Goal: Task Accomplishment & Management: Manage account settings

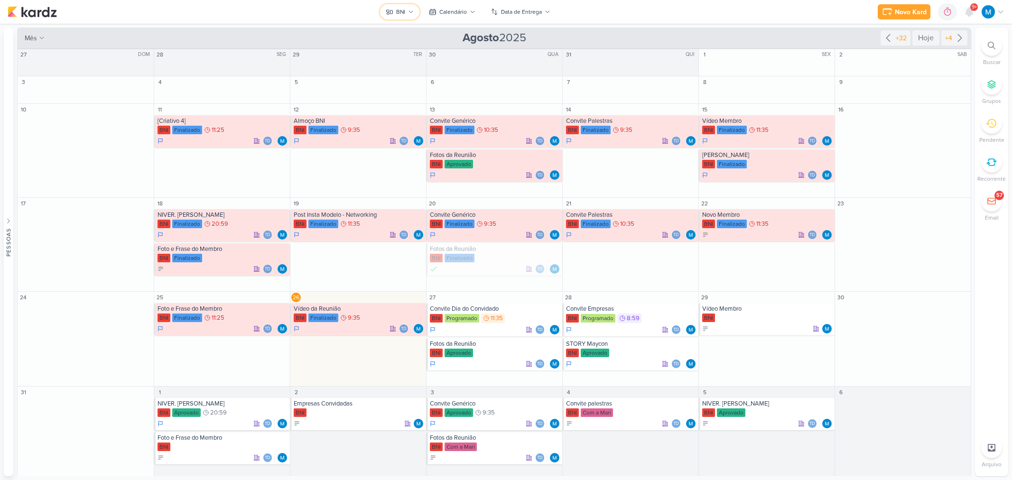
click at [408, 11] on icon at bounding box center [411, 12] width 6 height 6
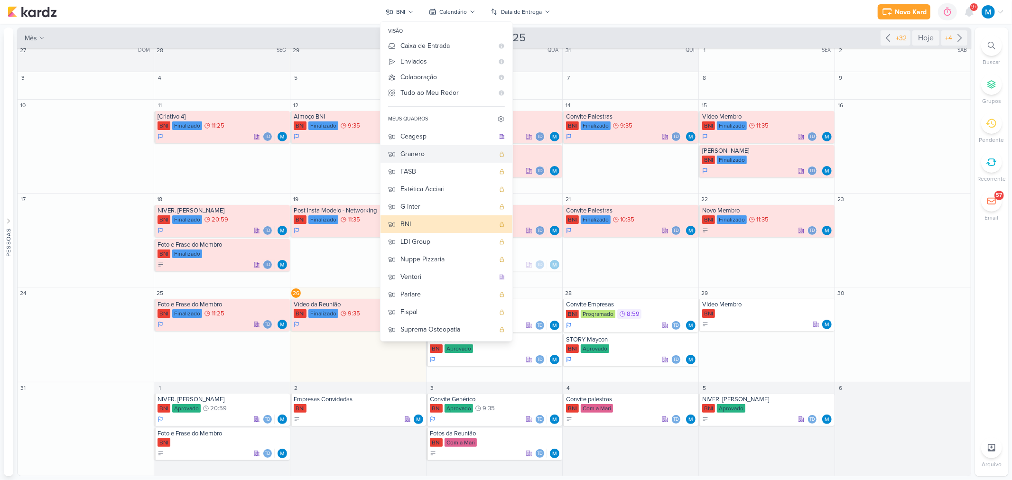
click at [425, 149] on div "Granero" at bounding box center [447, 154] width 94 height 10
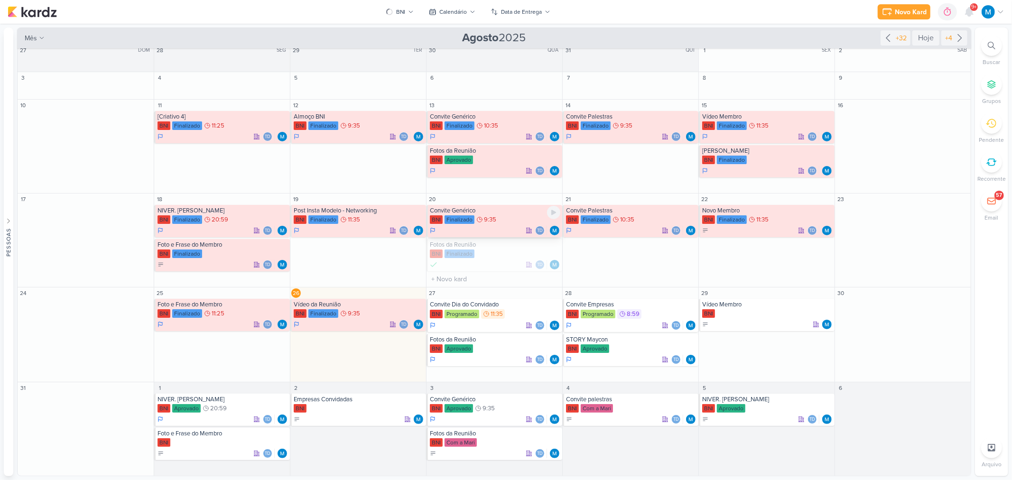
scroll to position [0, 0]
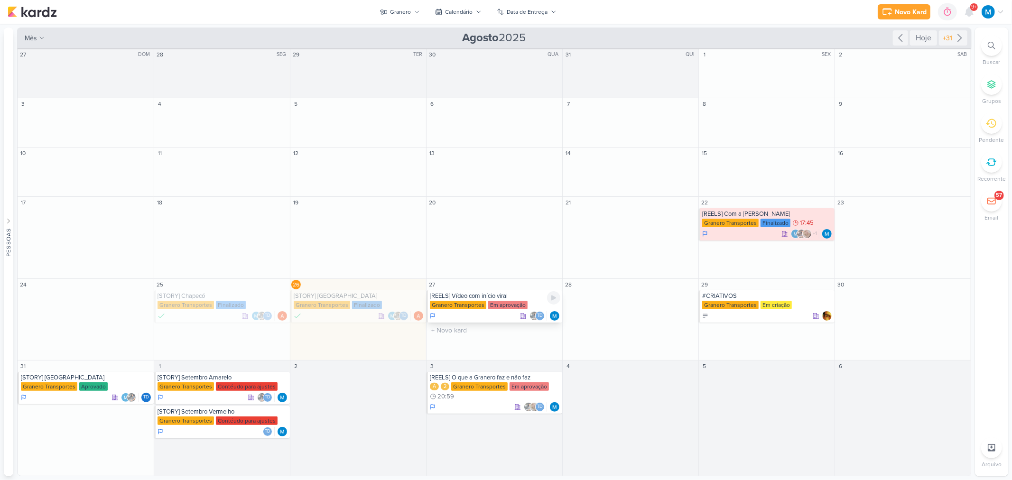
click at [493, 293] on div "[REELS] Vídeo com início viral" at bounding box center [495, 296] width 130 height 8
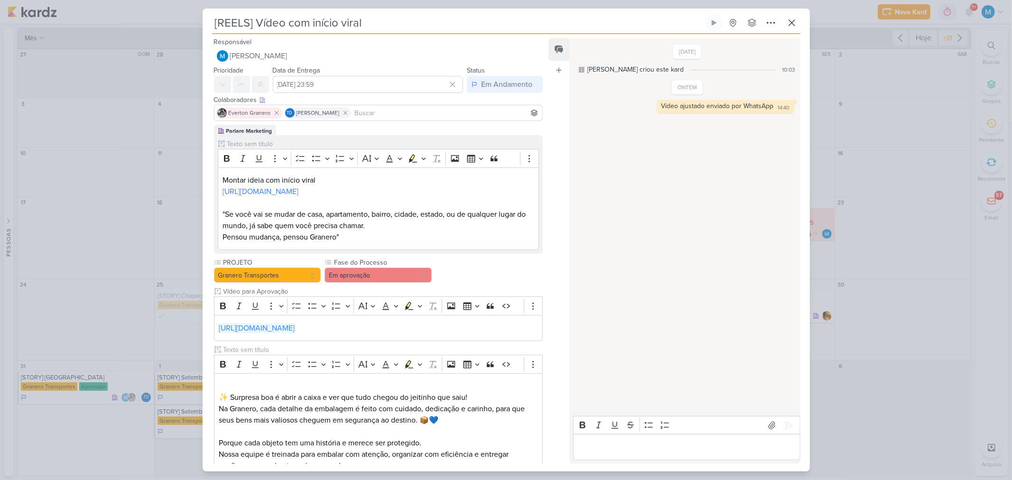
click at [482, 304] on div "Bold Italic Underline More To-do List Bulleted List Bulleted List Numbered List…" at bounding box center [369, 306] width 306 height 18
click at [788, 28] on icon at bounding box center [791, 22] width 11 height 11
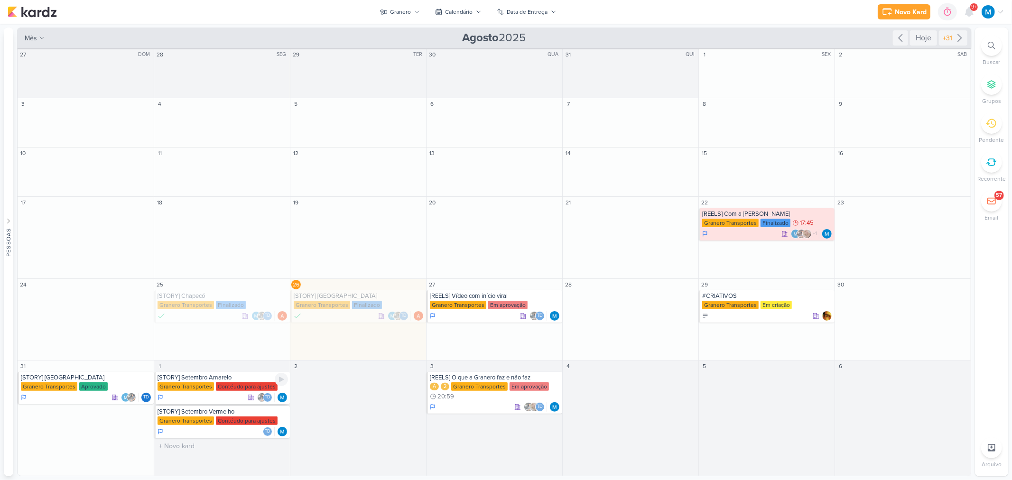
click at [226, 381] on div "[STORY] Setembro Amarelo Granero Transportes Contéudo para ajustes Td" at bounding box center [222, 388] width 136 height 32
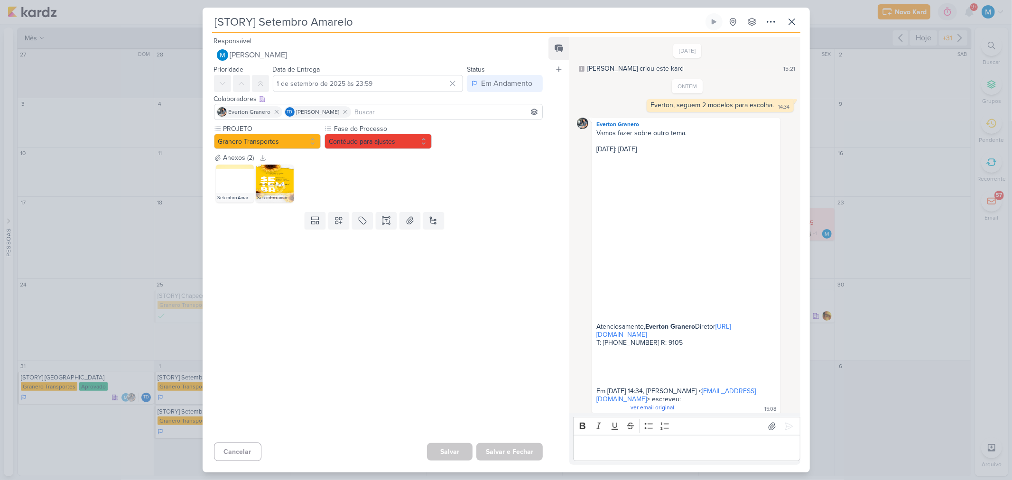
scroll to position [18, 0]
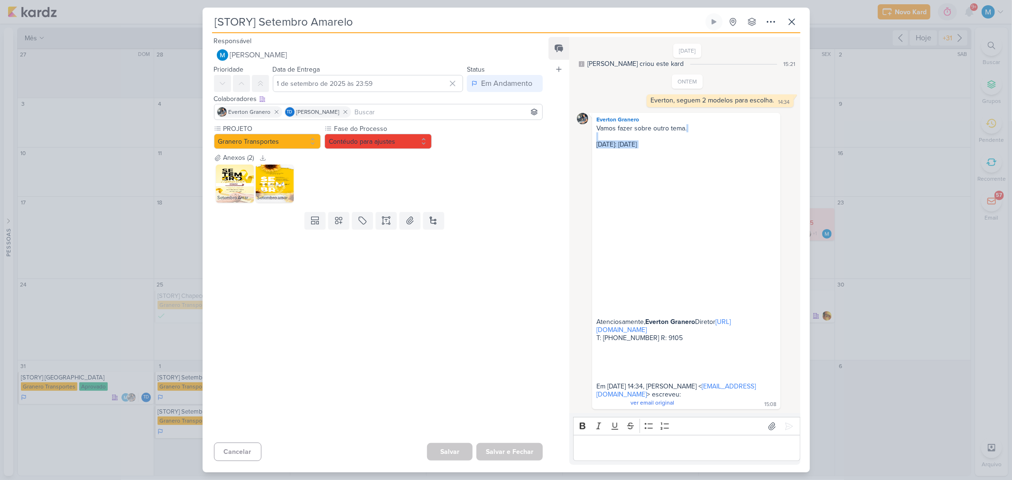
drag, startPoint x: 585, startPoint y: 120, endPoint x: 695, endPoint y: 140, distance: 111.9
click at [695, 140] on div "Everton Granero Vamos fazer sobre outro tema. [DATE]: [DATE] Atenciosamente, [P…" at bounding box center [687, 261] width 220 height 296
click at [681, 169] on div "Vamos fazer sobre outro tema. [DATE]: [DATE] Atenciosamente, [PERSON_NAME] Dire…" at bounding box center [686, 265] width 184 height 283
click at [644, 450] on p "Editor editing area: main" at bounding box center [686, 448] width 217 height 11
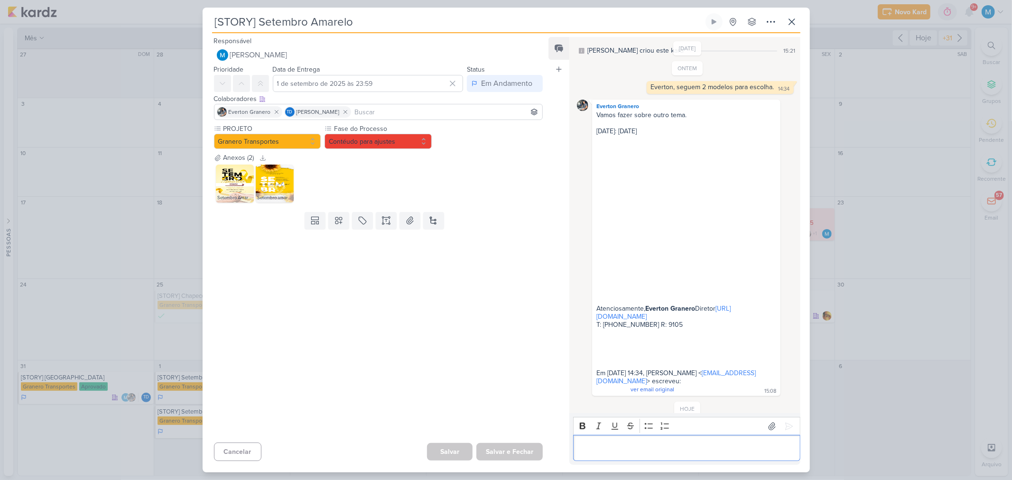
scroll to position [57, 0]
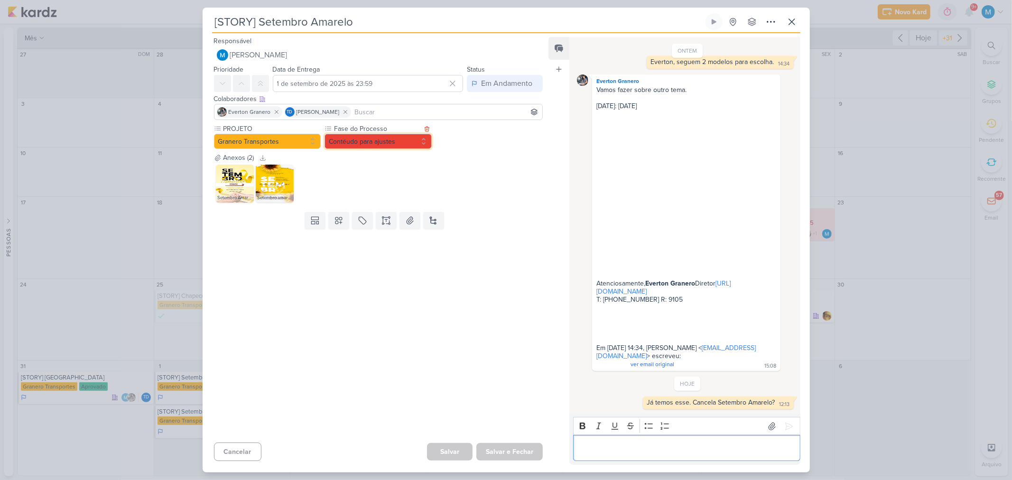
click at [402, 146] on button "Contéudo para ajustes" at bounding box center [377, 141] width 107 height 15
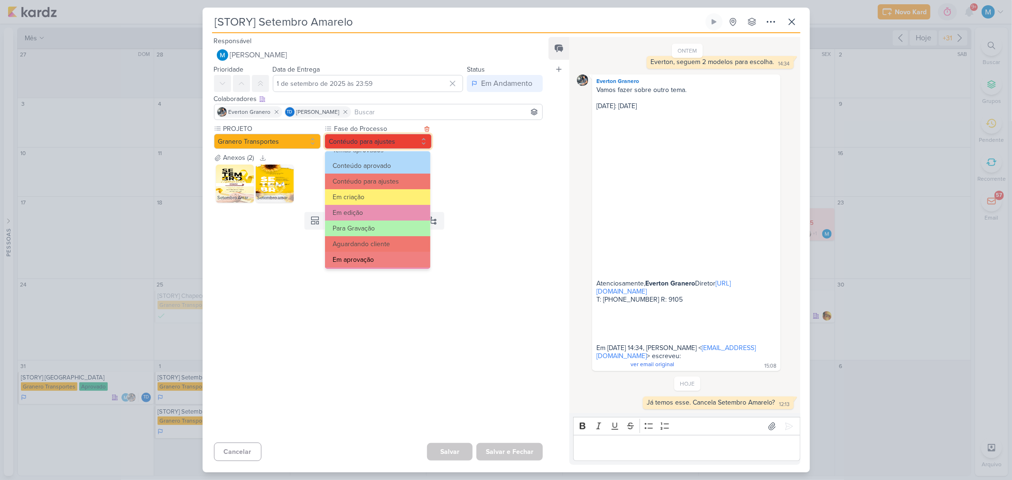
scroll to position [53, 0]
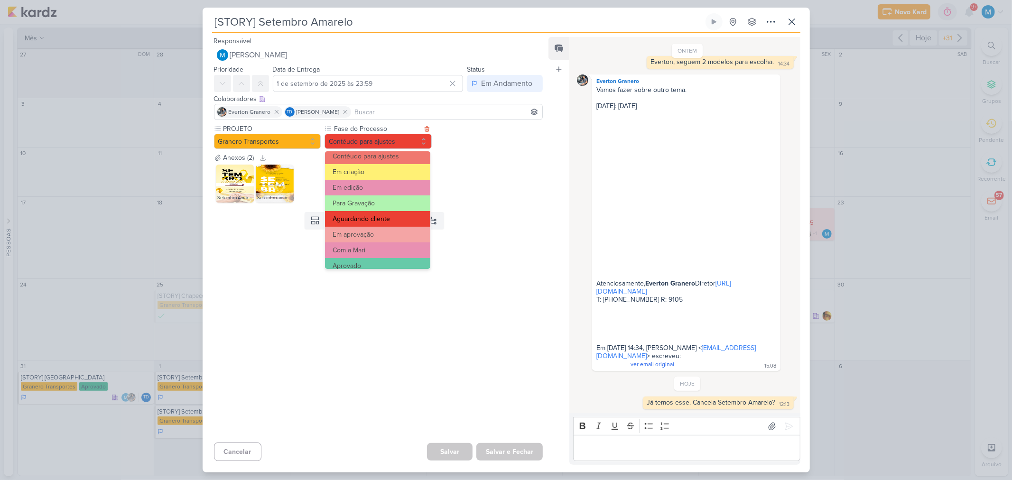
click at [378, 221] on button "Aguardando cliente" at bounding box center [377, 219] width 105 height 16
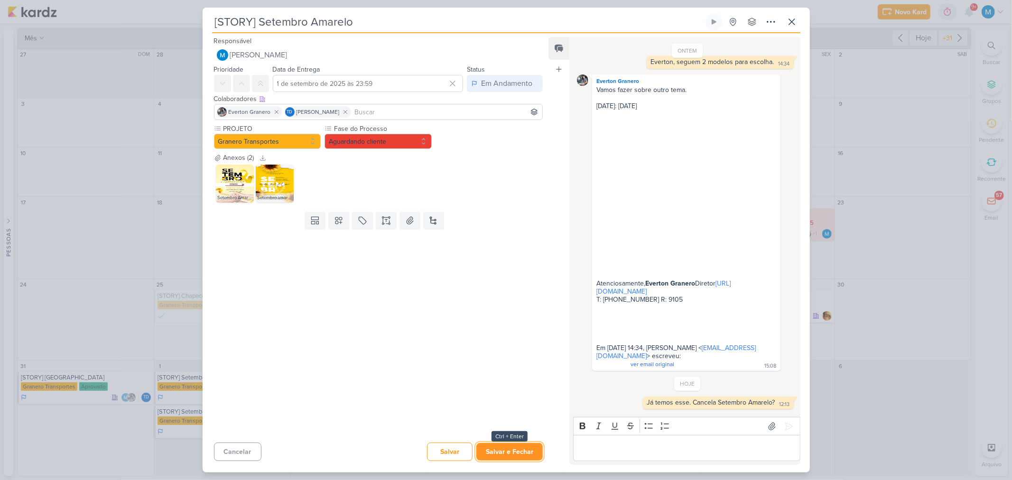
click at [514, 451] on button "Salvar e Fechar" at bounding box center [509, 452] width 66 height 18
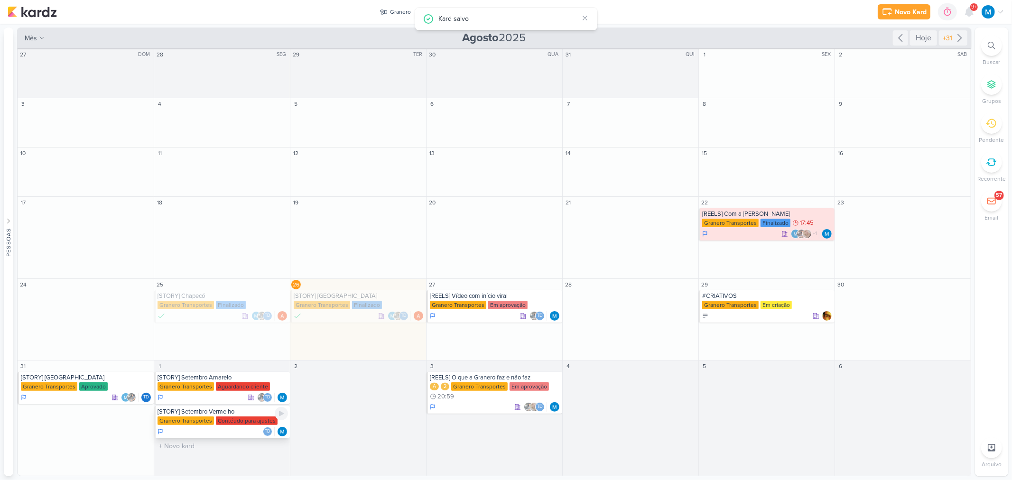
click at [207, 415] on div "[STORY] Setembro Vermelho Granero Transportes Contéudo para ajustes Td" at bounding box center [222, 422] width 136 height 32
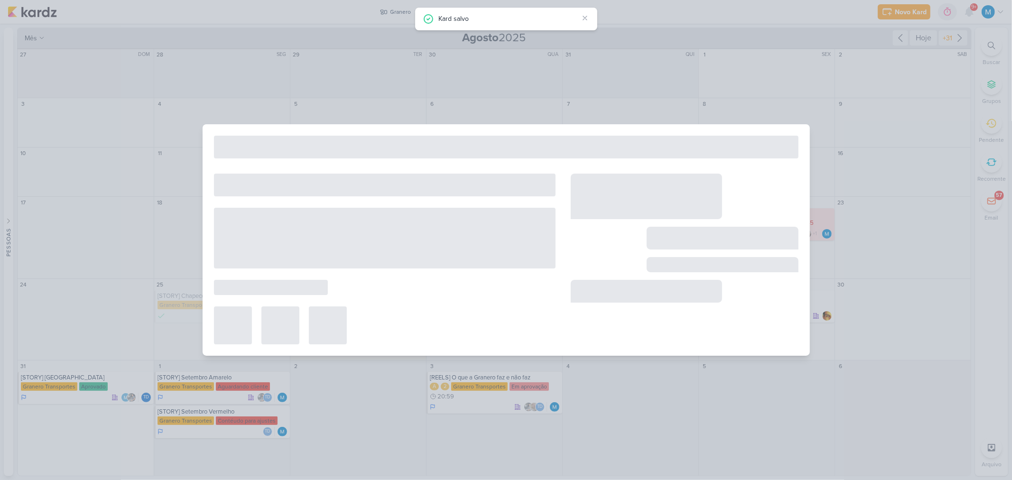
type input "[STORY] Setembro Vermelho"
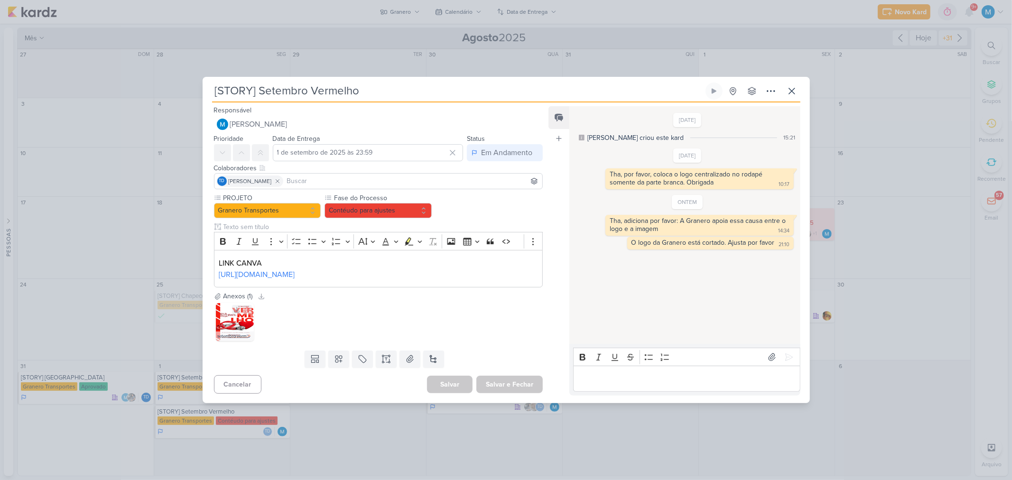
click at [231, 329] on img at bounding box center [235, 322] width 38 height 38
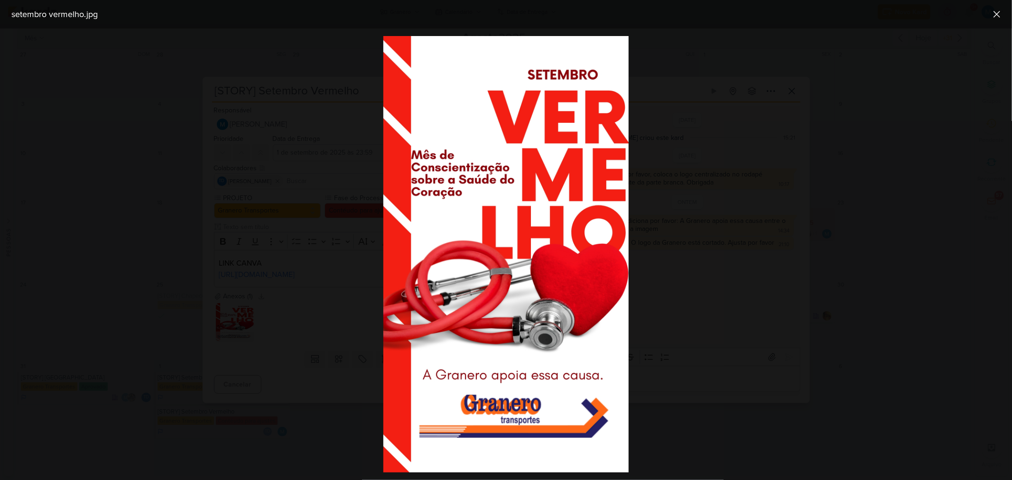
click at [791, 373] on div at bounding box center [506, 254] width 1012 height 452
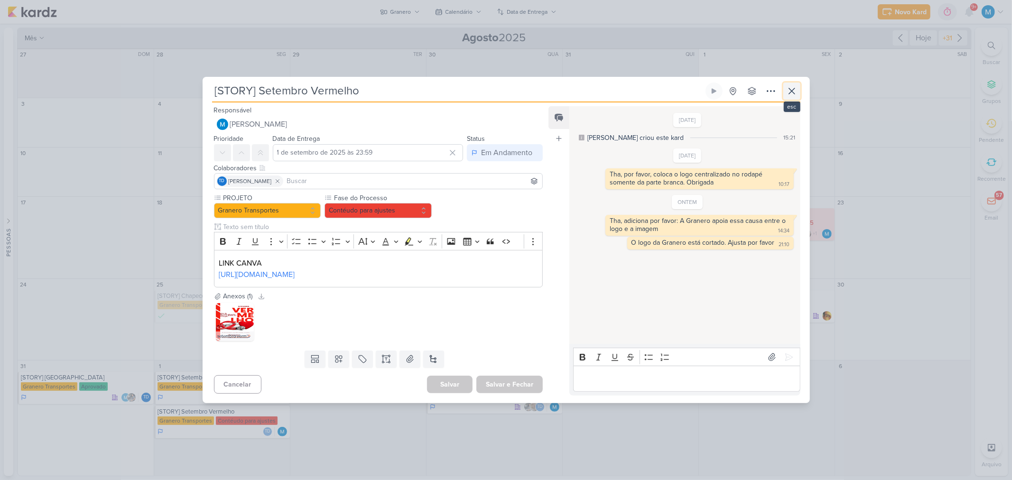
click at [790, 85] on icon at bounding box center [791, 90] width 11 height 11
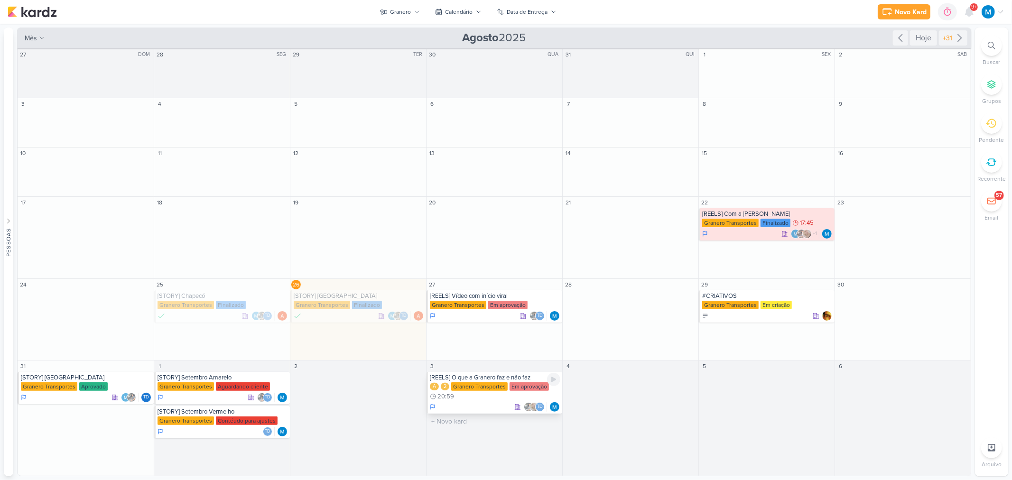
click at [484, 375] on div "[REELS] O que a Granero faz e não faz" at bounding box center [495, 378] width 130 height 8
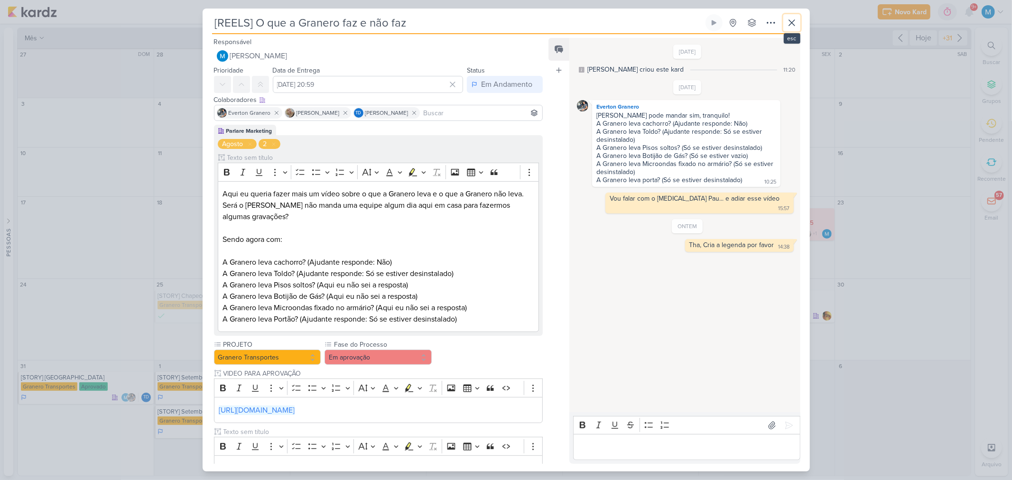
drag, startPoint x: 794, startPoint y: 27, endPoint x: 784, endPoint y: 26, distance: 9.1
click at [793, 26] on icon at bounding box center [791, 22] width 11 height 11
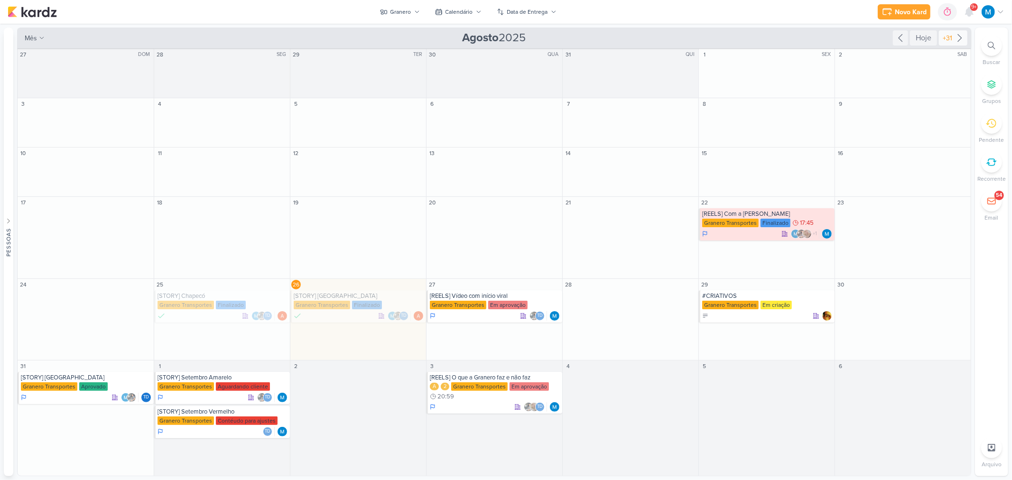
click at [955, 37] on icon at bounding box center [959, 37] width 11 height 11
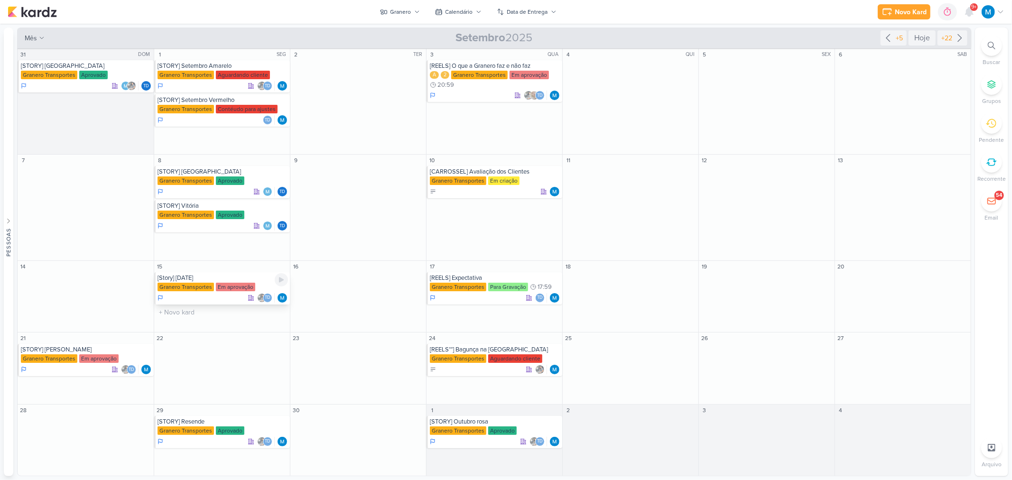
click at [212, 273] on div "[Story] [DATE] Granero Transportes Em aprovação Td" at bounding box center [222, 288] width 136 height 32
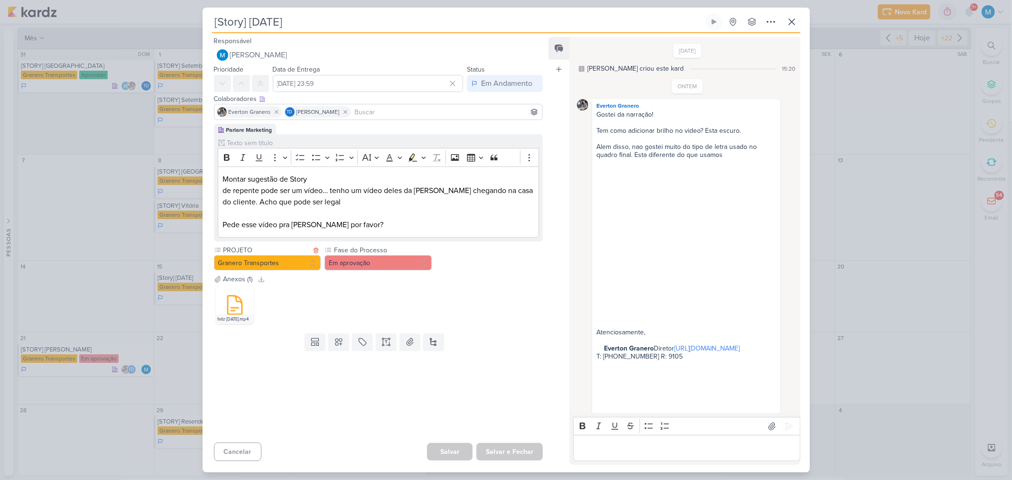
scroll to position [185, 0]
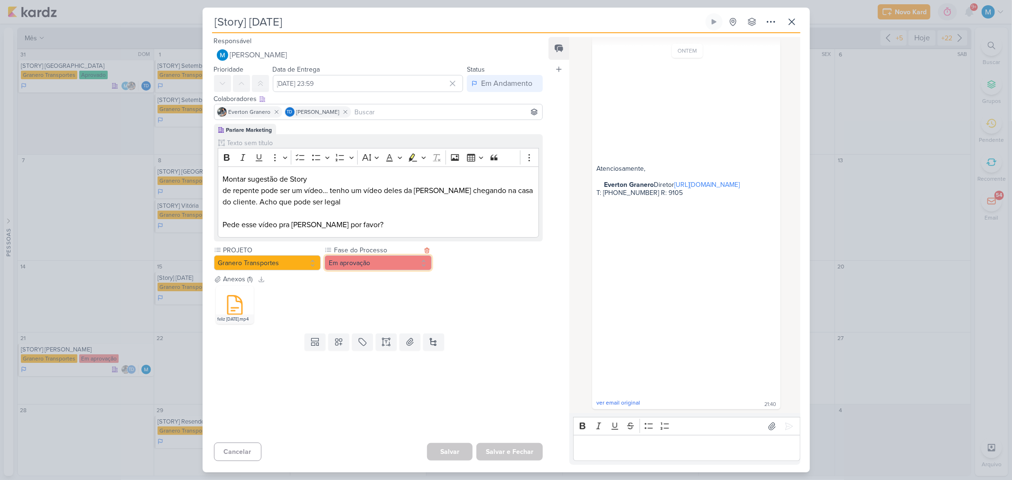
click at [342, 261] on button "Em aprovação" at bounding box center [377, 262] width 107 height 15
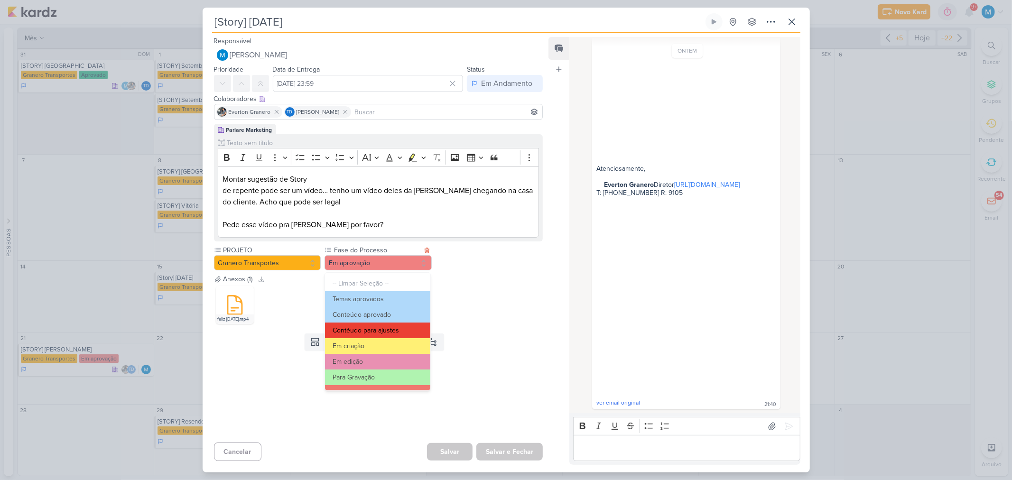
click at [387, 328] on button "Contéudo para ajustes" at bounding box center [377, 331] width 105 height 16
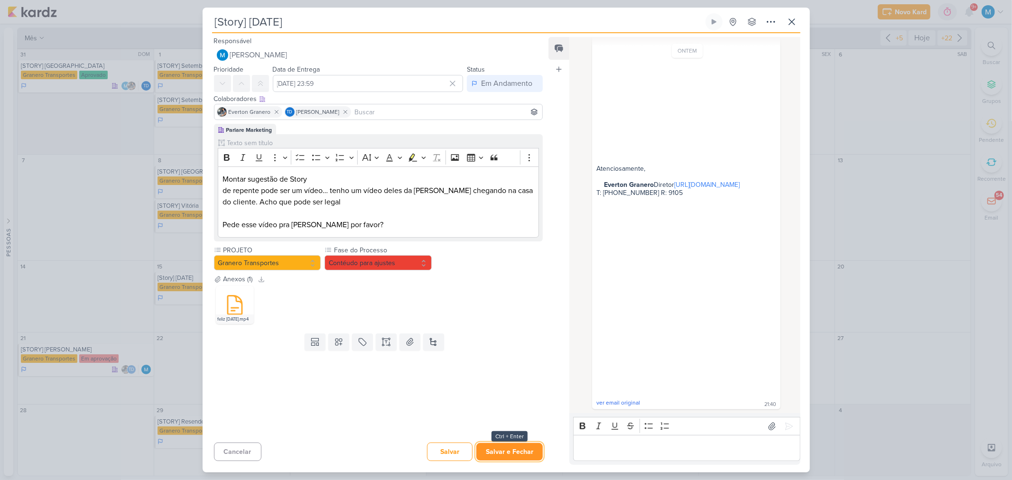
click at [513, 453] on button "Salvar e Fechar" at bounding box center [509, 452] width 66 height 18
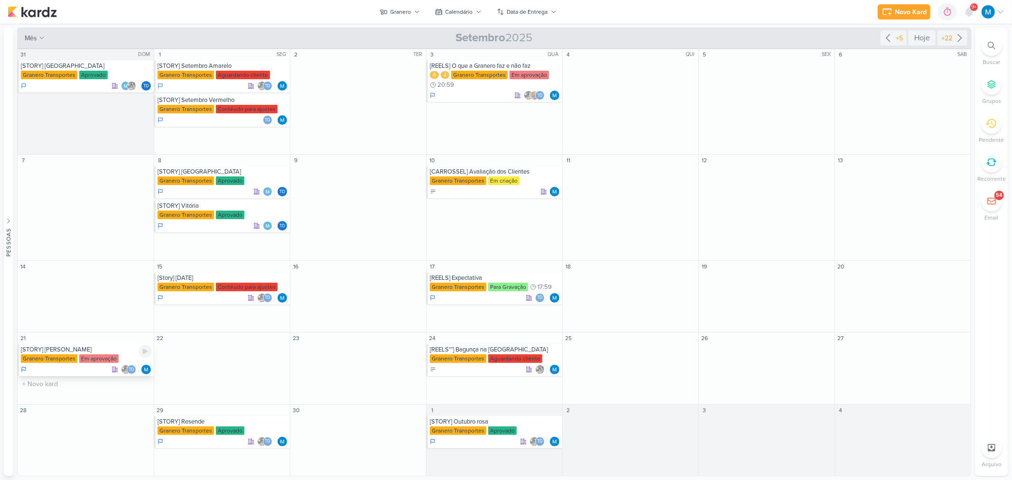
click at [60, 350] on div "[STORY] [PERSON_NAME]" at bounding box center [86, 350] width 131 height 8
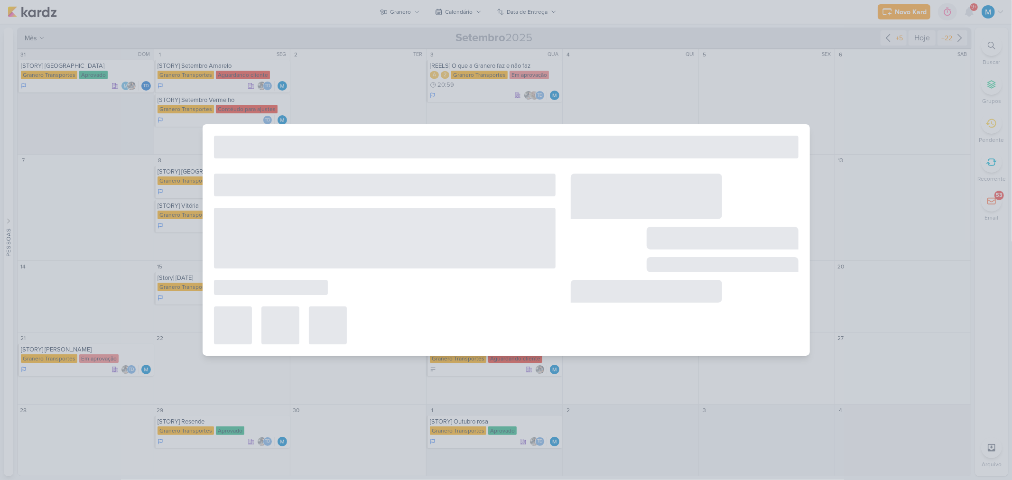
type input "[STORY] [PERSON_NAME]"
type input "[DATE] 23:59"
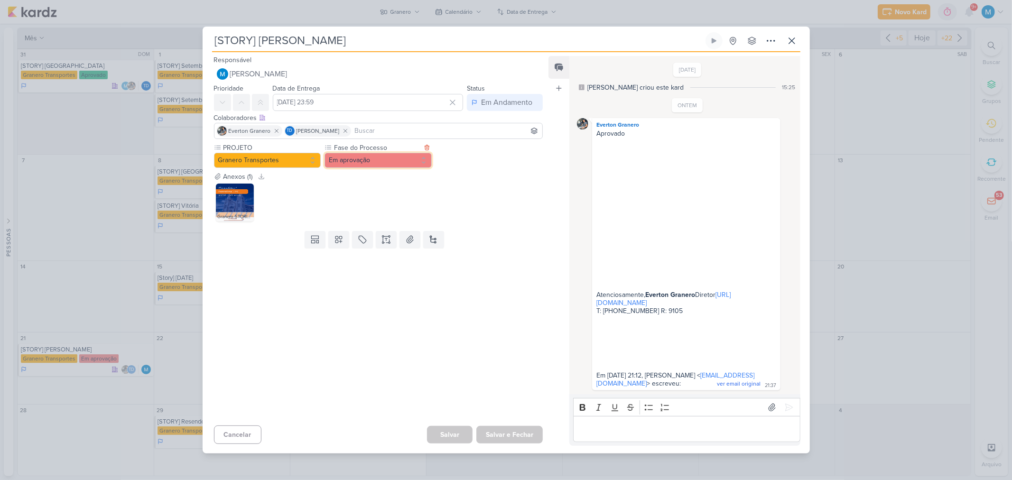
click at [375, 153] on button "Em aprovação" at bounding box center [377, 160] width 107 height 15
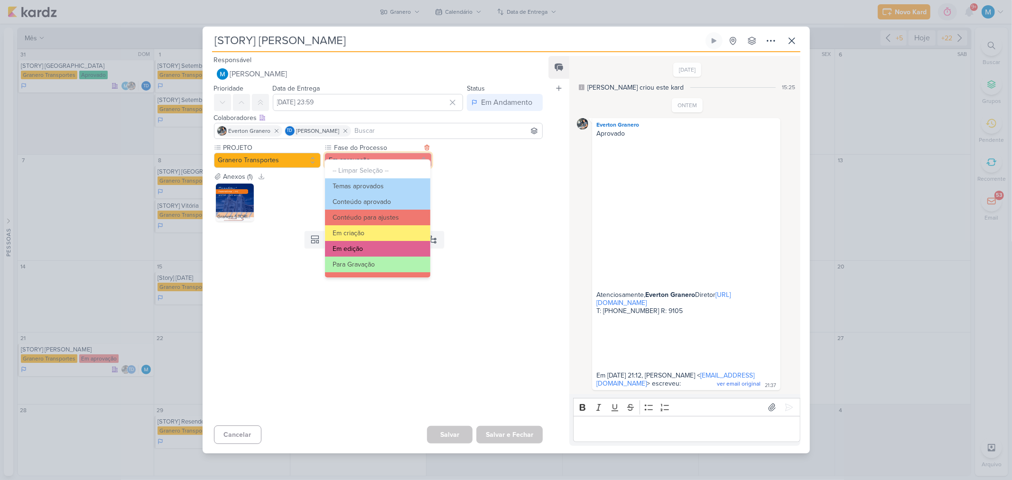
scroll to position [53, 0]
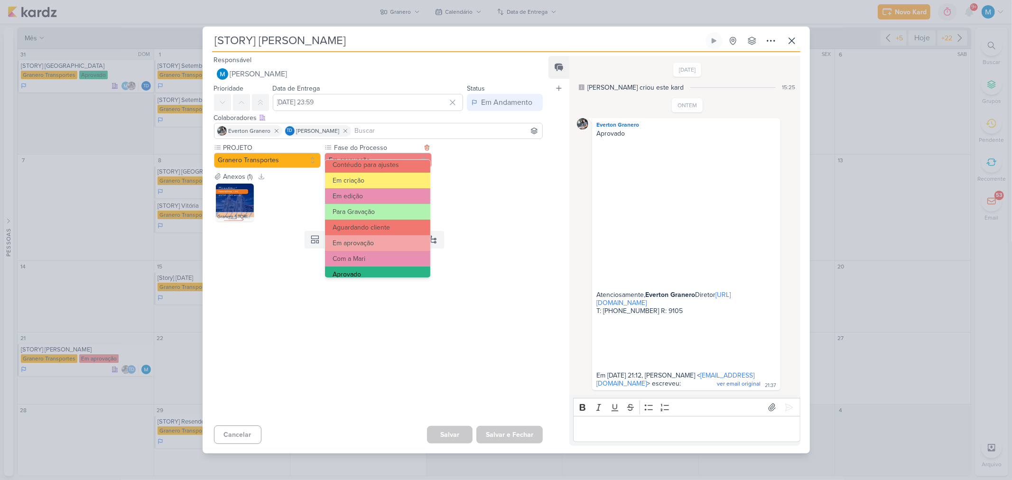
click at [369, 272] on button "Aprovado" at bounding box center [377, 275] width 105 height 16
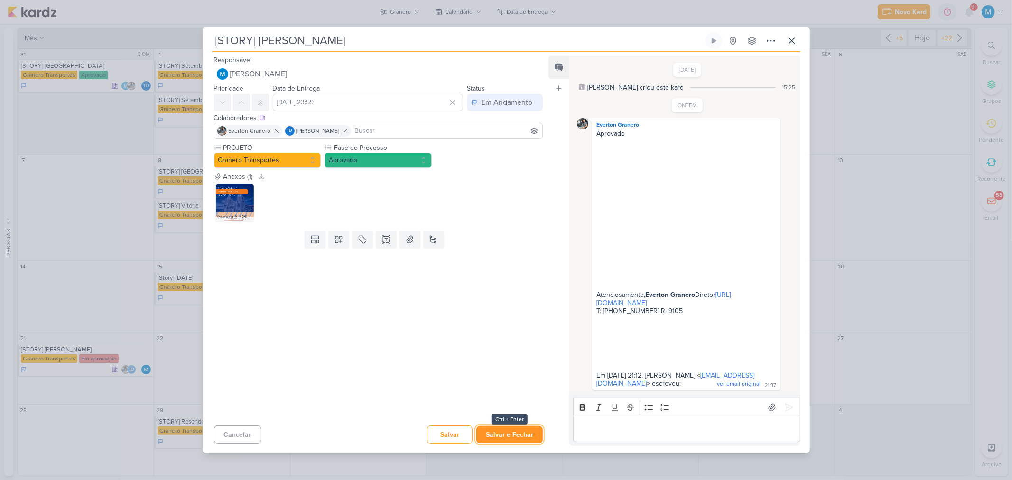
click at [506, 443] on button "Salvar e Fechar" at bounding box center [509, 435] width 66 height 18
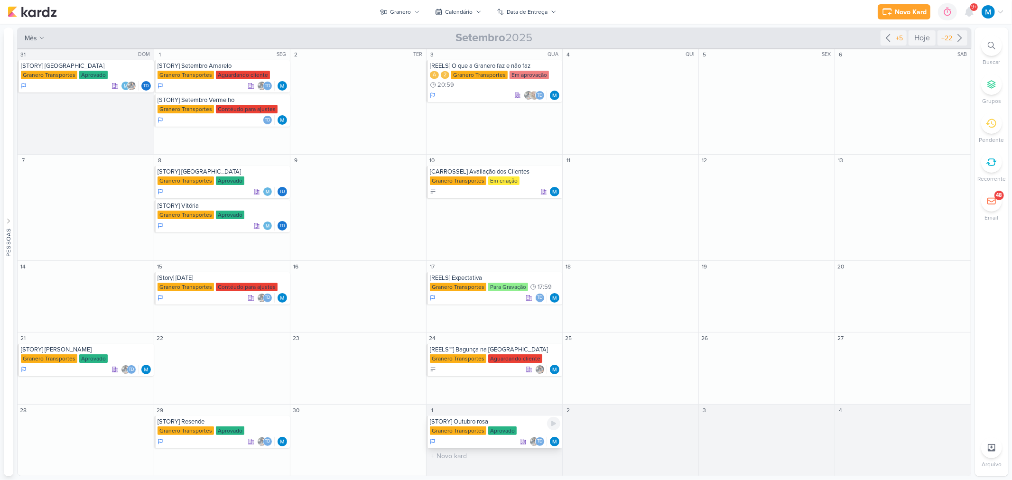
click at [503, 424] on div "[STORY] Outubro rosa" at bounding box center [495, 422] width 130 height 8
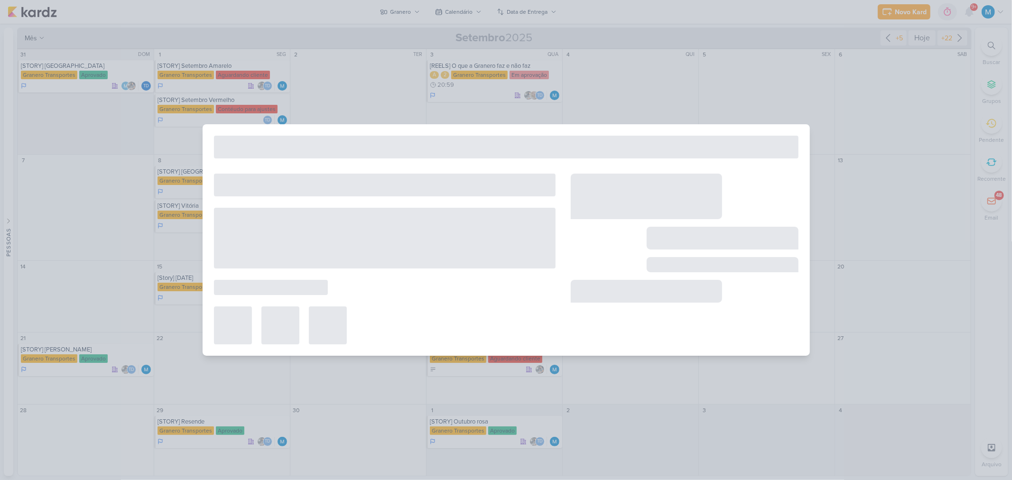
type input "[STORY] Outubro rosa"
type input "[DATE] 23:59"
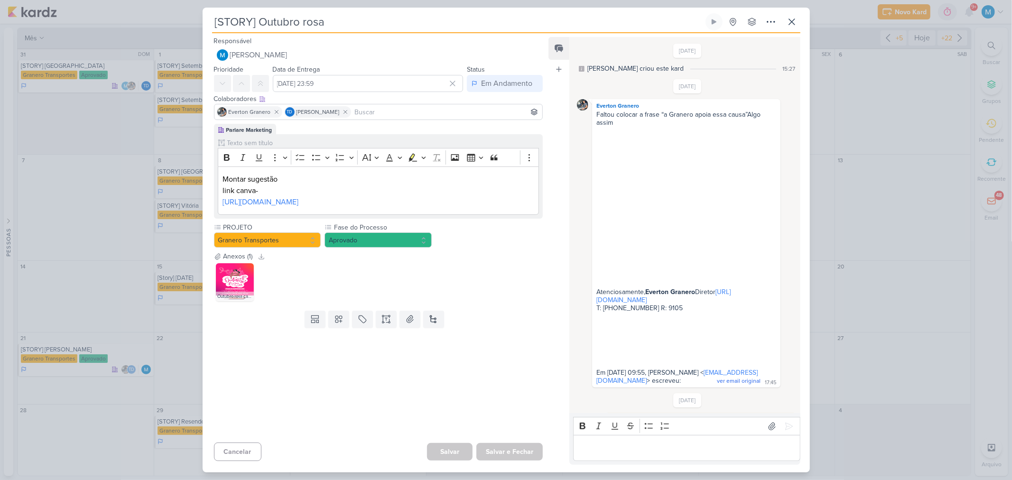
scroll to position [356, 0]
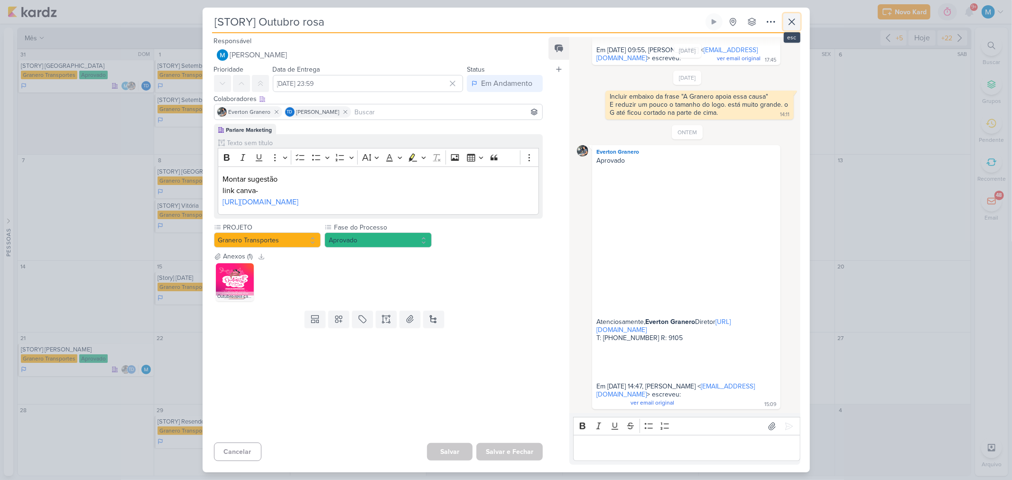
click at [788, 20] on icon at bounding box center [791, 21] width 11 height 11
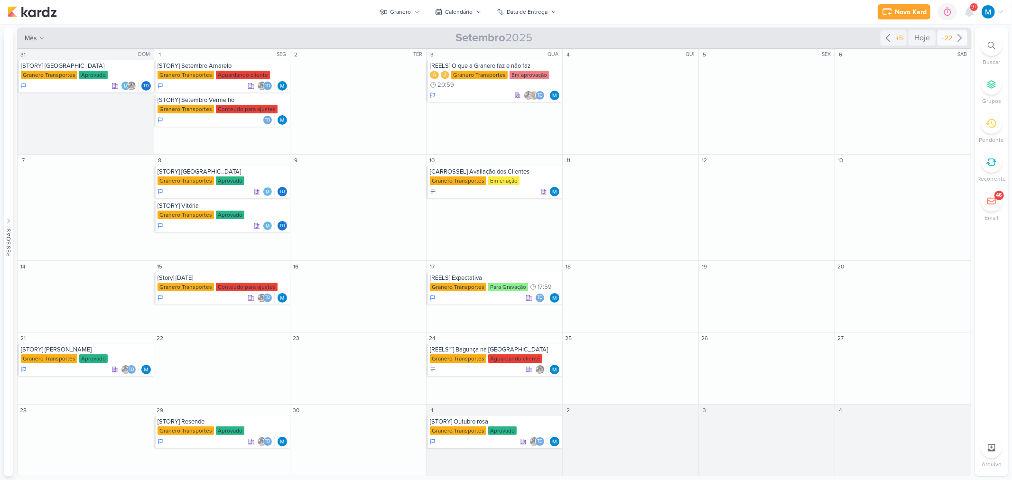
click at [959, 39] on icon at bounding box center [959, 37] width 11 height 11
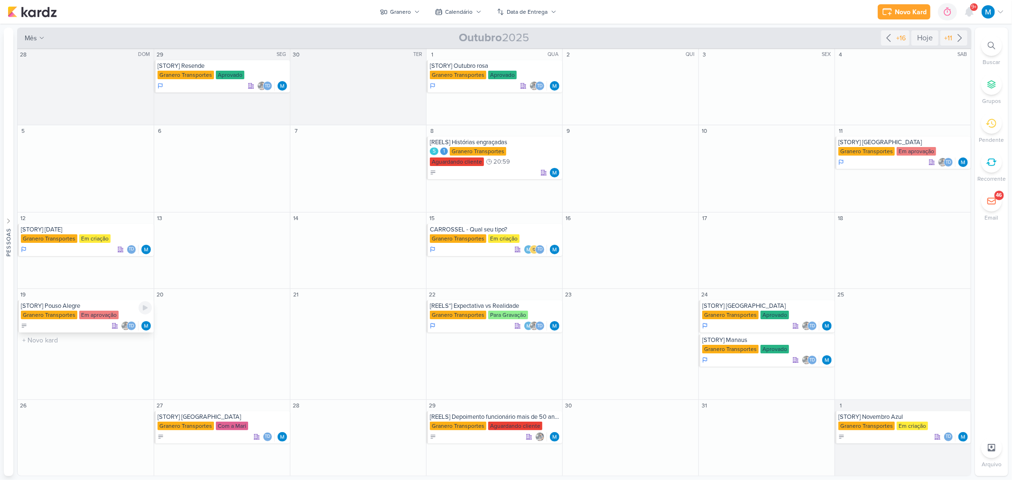
click at [59, 306] on div "[STORY] Pouso Alegre" at bounding box center [86, 306] width 131 height 8
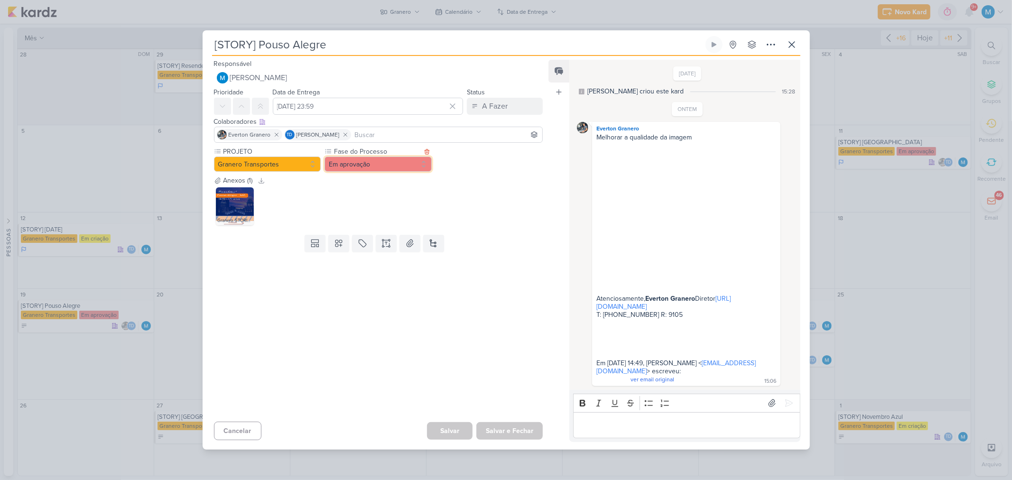
click at [389, 162] on button "Em aprovação" at bounding box center [377, 164] width 107 height 15
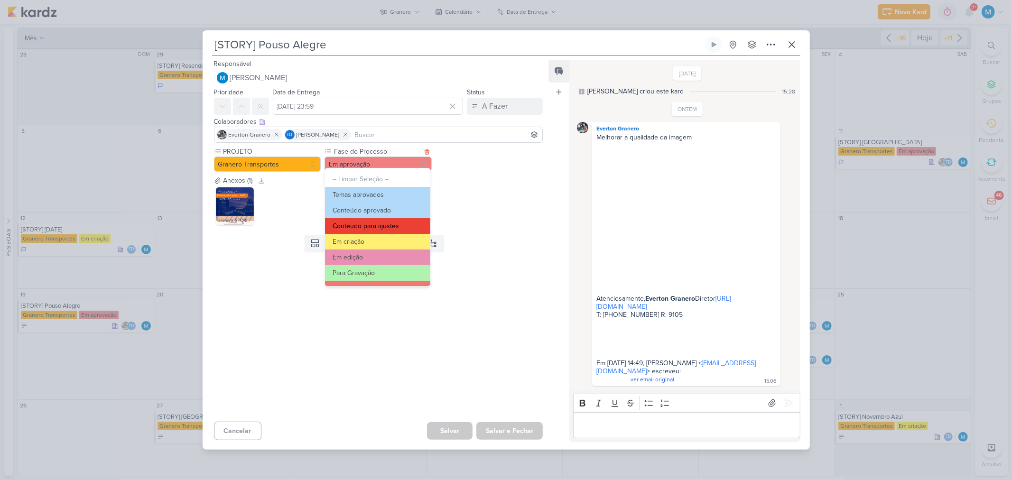
click at [380, 225] on button "Contéudo para ajustes" at bounding box center [377, 226] width 105 height 16
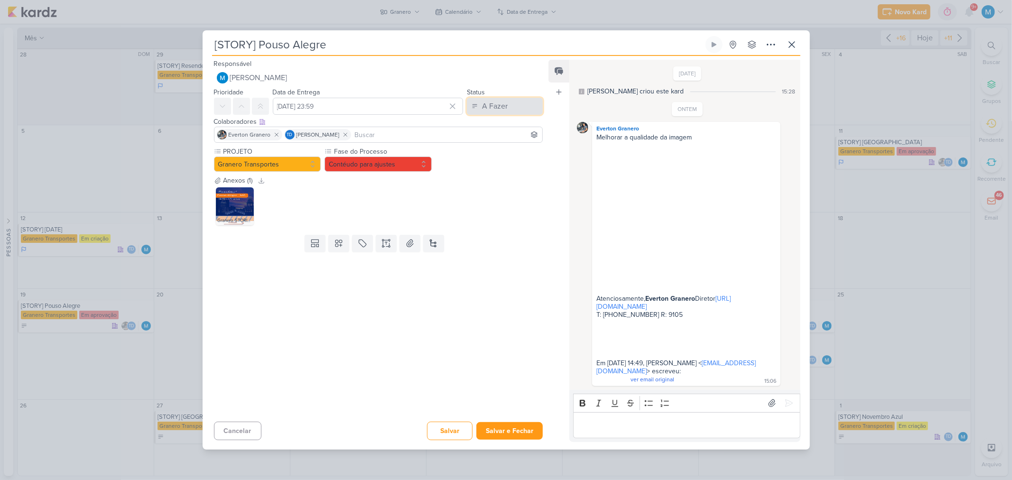
click at [498, 102] on div "A Fazer" at bounding box center [495, 106] width 26 height 11
click at [493, 156] on div "Em Andamento" at bounding box center [497, 159] width 45 height 10
click at [510, 440] on button "Salvar e Fechar" at bounding box center [509, 431] width 66 height 18
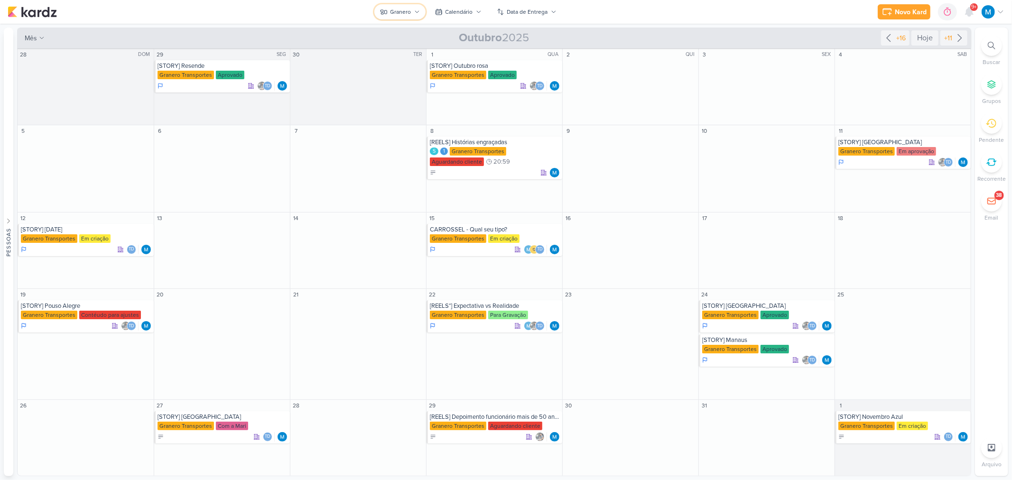
click at [418, 12] on icon at bounding box center [417, 12] width 6 height 6
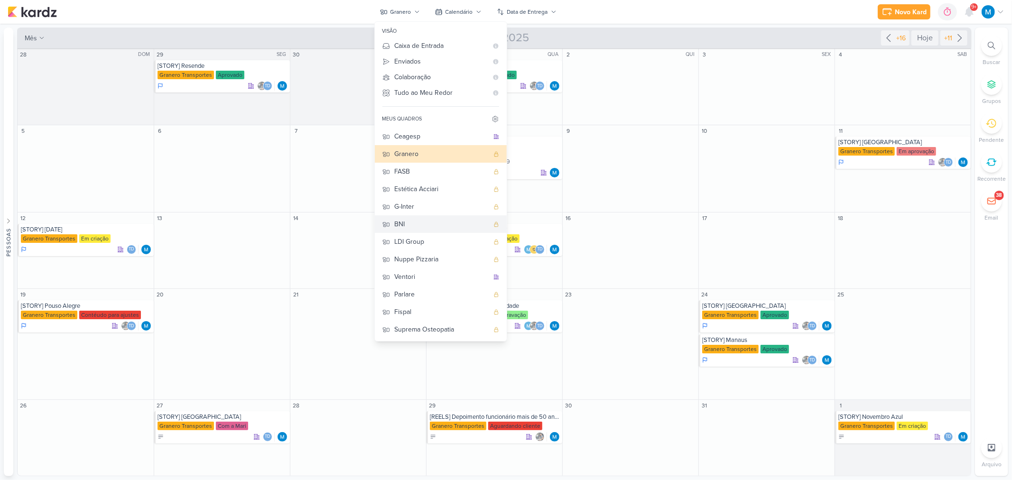
click at [405, 221] on div "BNI" at bounding box center [442, 224] width 94 height 10
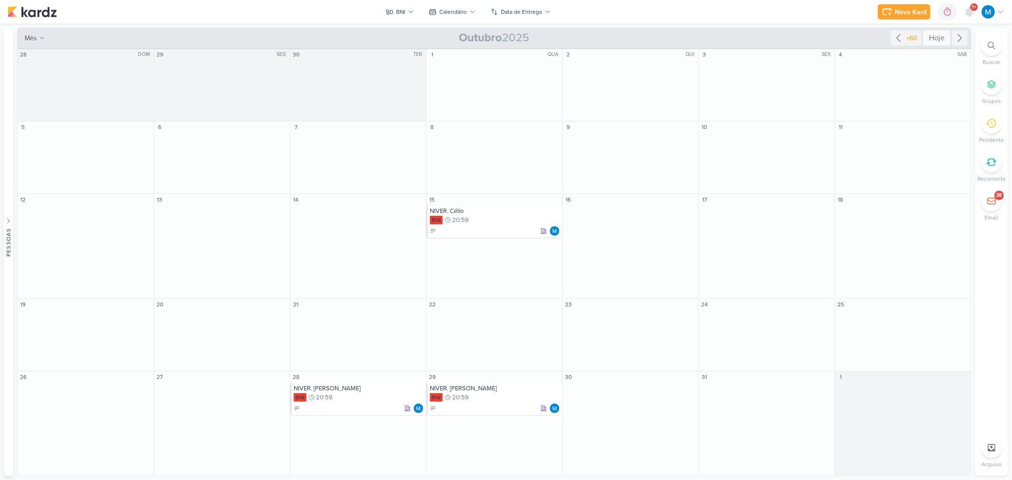
click at [931, 38] on div "Hoje" at bounding box center [936, 37] width 27 height 15
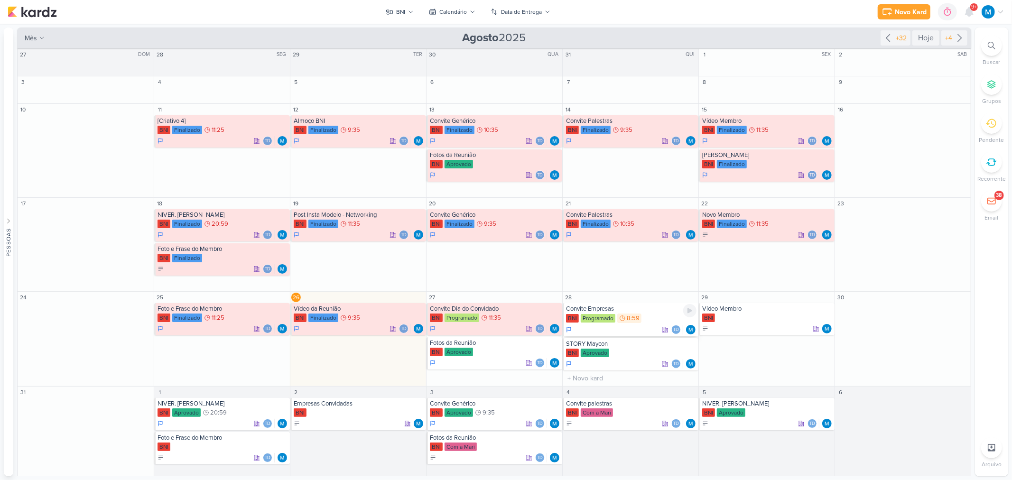
click at [637, 310] on div "Convite Empresas" at bounding box center [631, 309] width 130 height 8
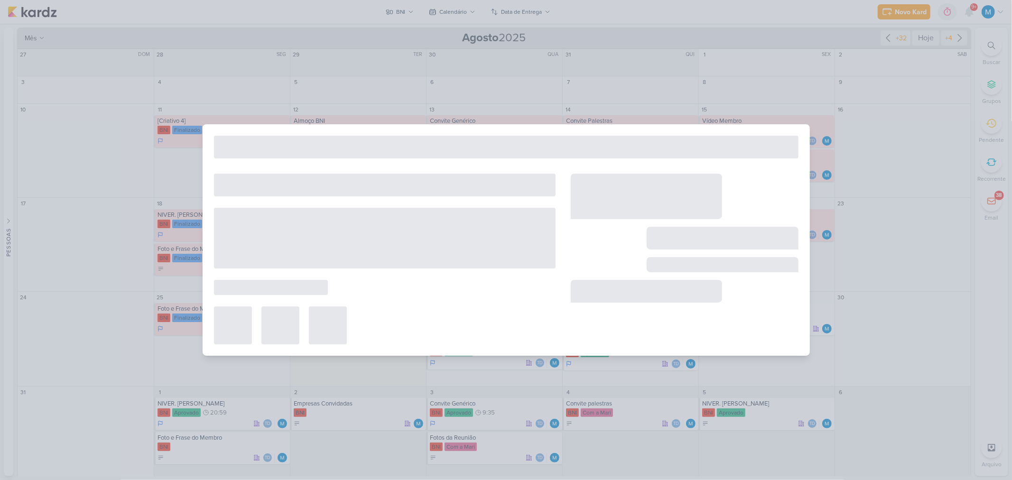
type input "Convite Empresas"
type input "[DATE] 08:59"
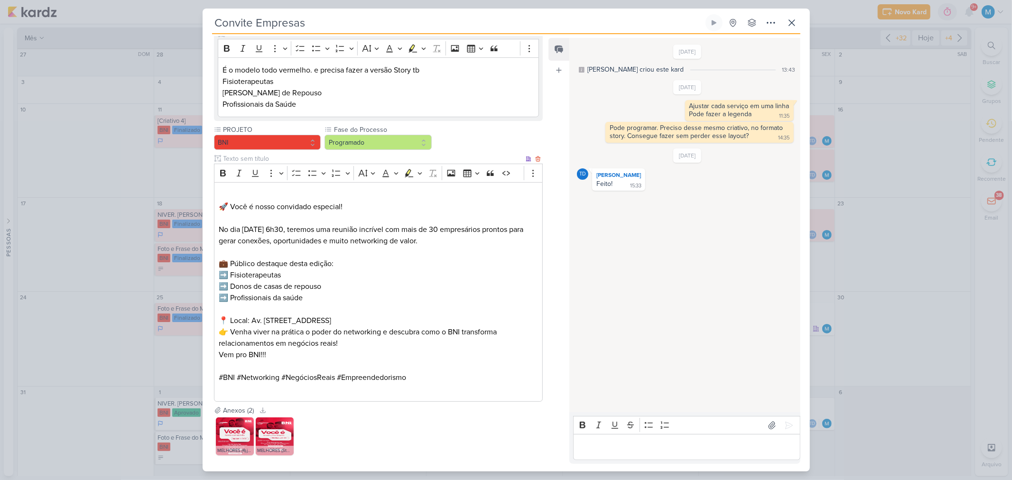
scroll to position [157, 0]
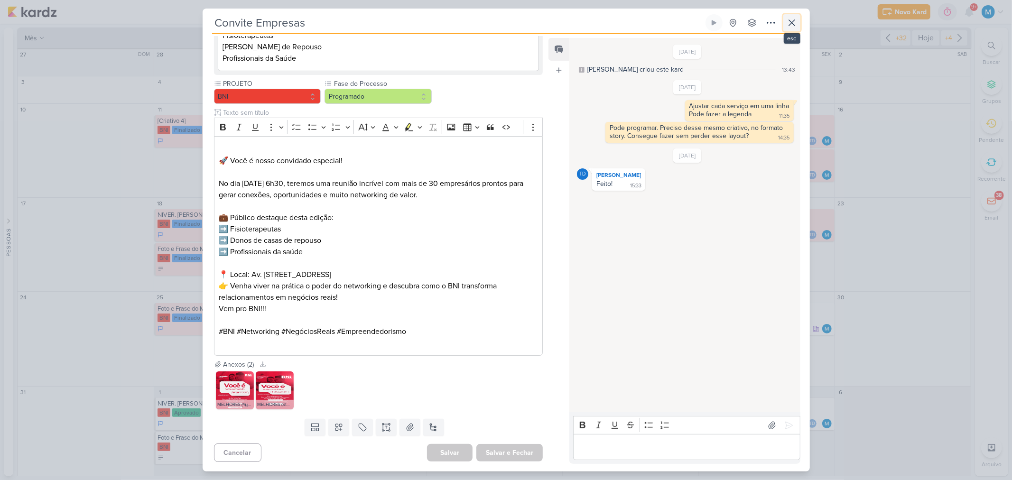
click at [791, 22] on icon at bounding box center [792, 23] width 6 height 6
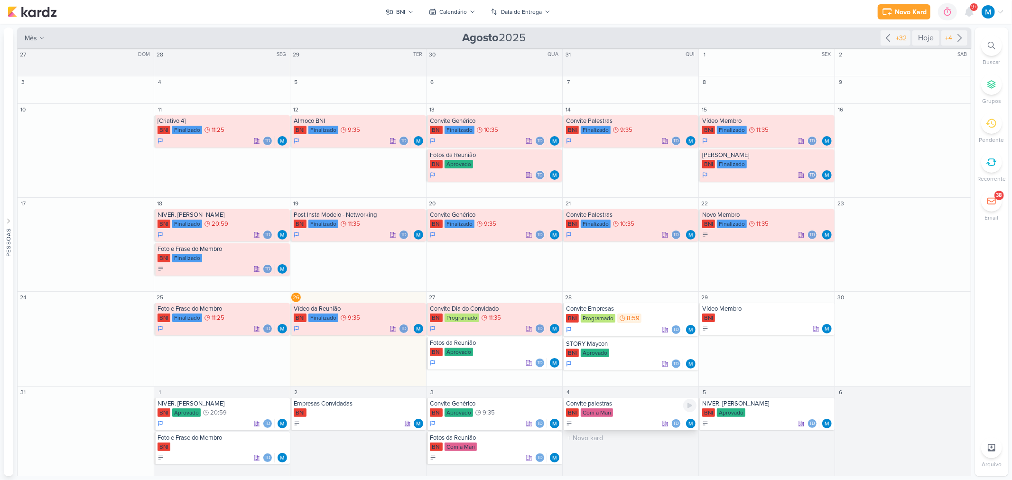
click at [620, 408] on div "Convite palestras BNI Com a Mari Td" at bounding box center [631, 414] width 136 height 32
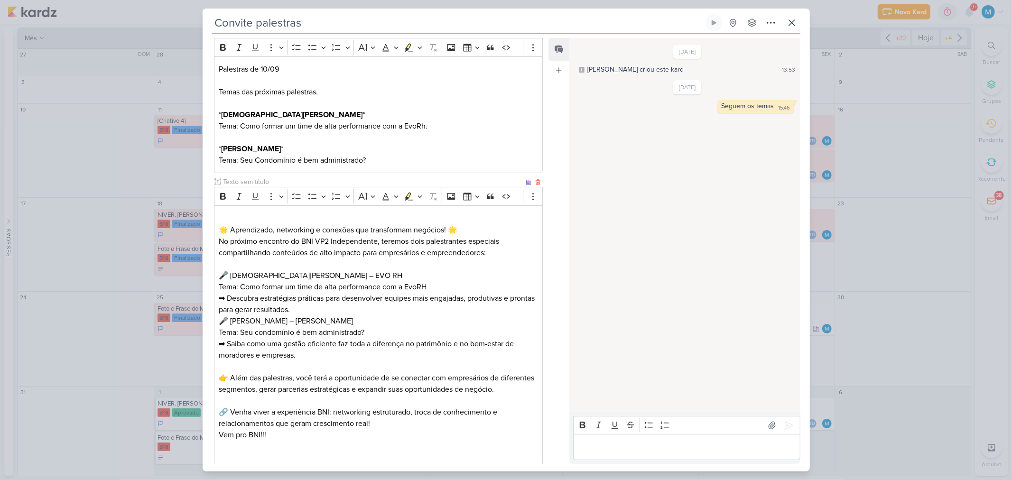
scroll to position [275, 0]
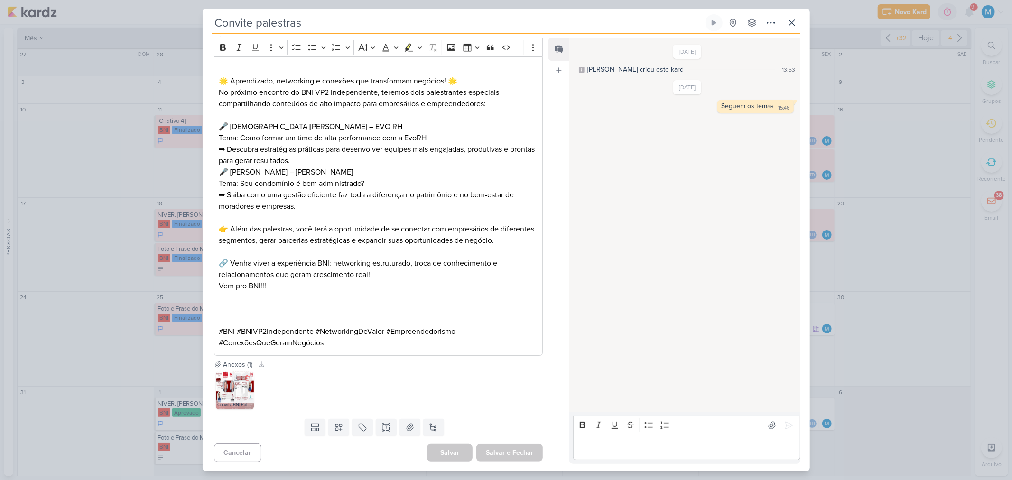
click at [229, 390] on img at bounding box center [235, 390] width 38 height 38
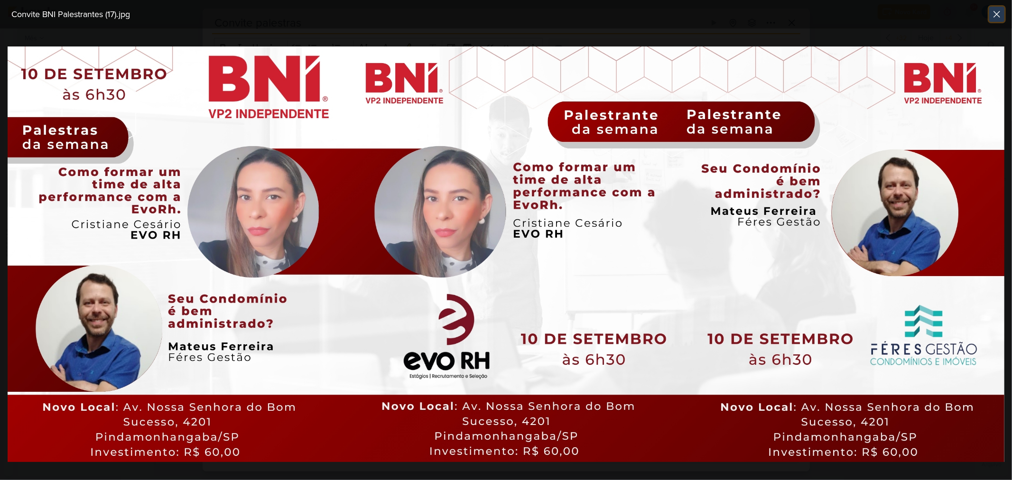
click at [991, 19] on icon at bounding box center [996, 14] width 11 height 11
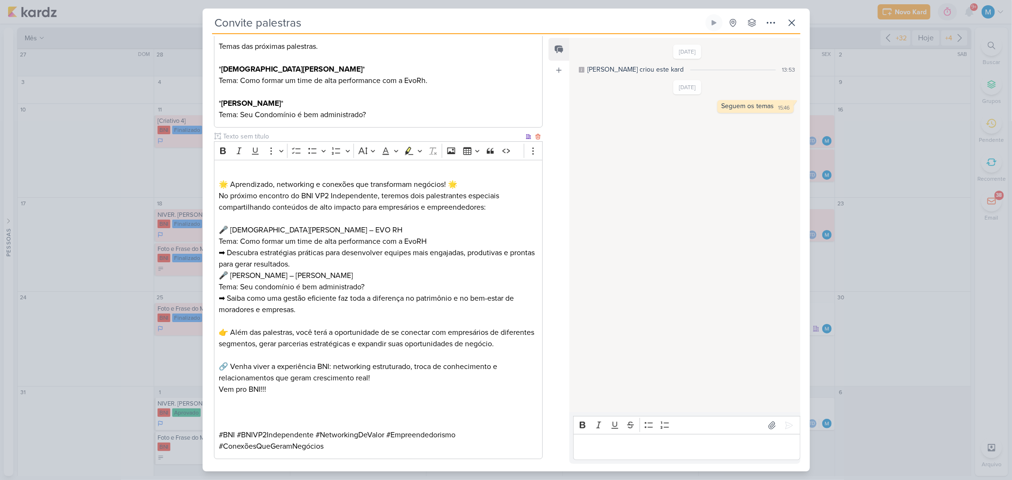
scroll to position [169, 0]
click at [793, 24] on icon at bounding box center [792, 23] width 6 height 6
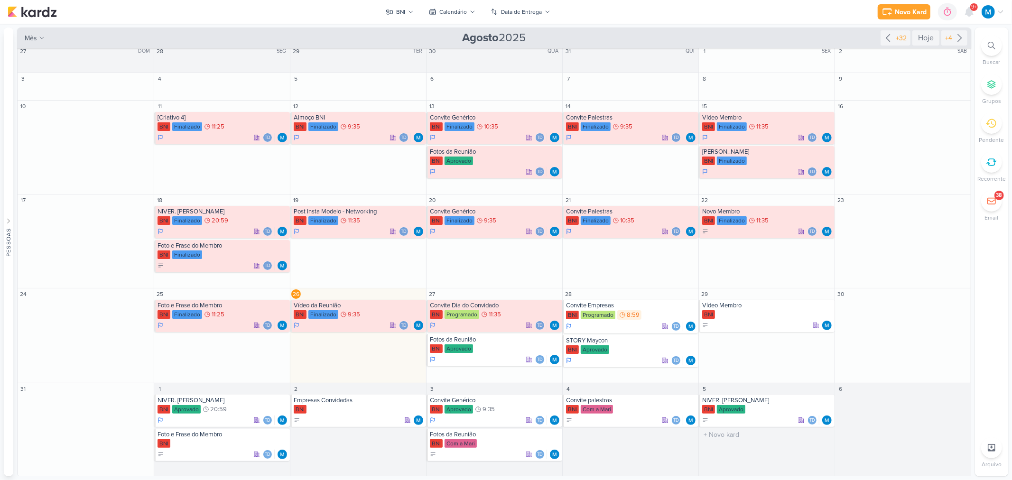
scroll to position [5, 0]
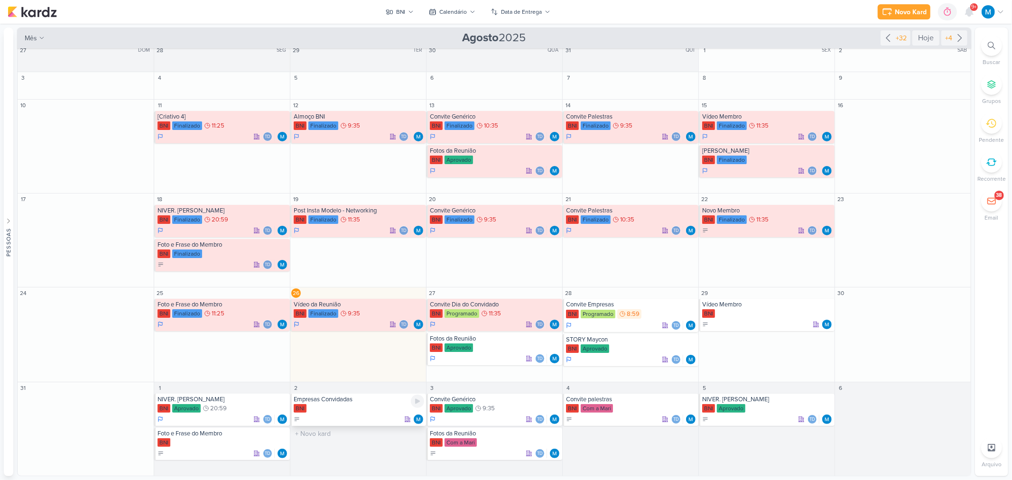
click at [348, 399] on div "Empresas Convidadas" at bounding box center [359, 400] width 130 height 8
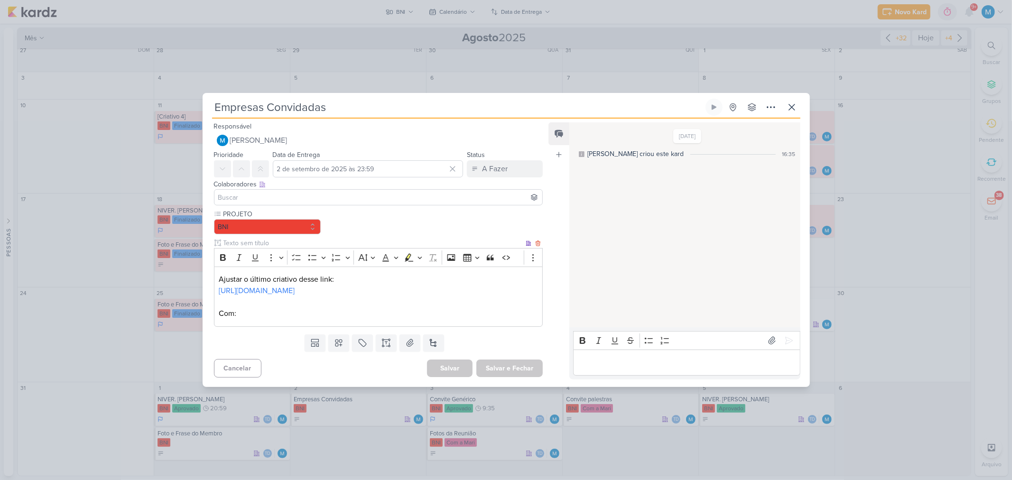
click at [264, 319] on p "Com:" at bounding box center [378, 313] width 319 height 11
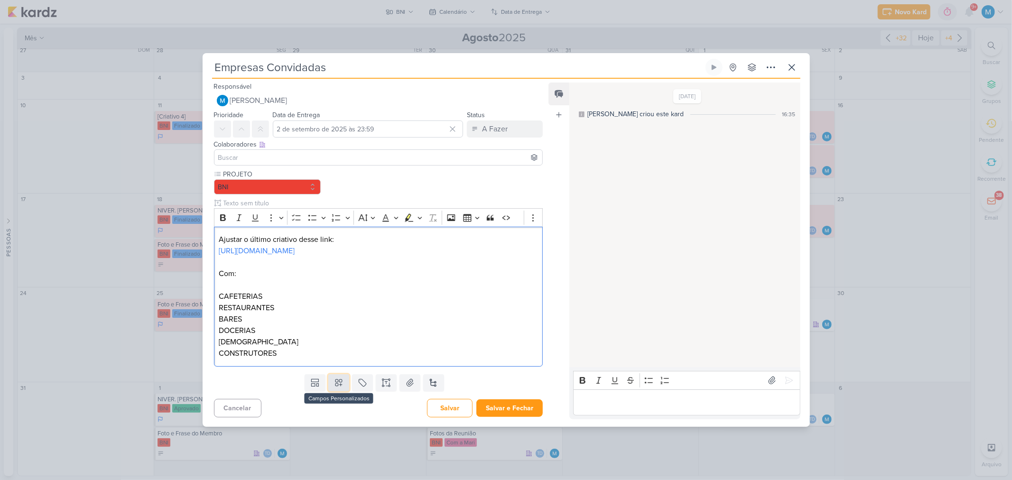
click at [342, 391] on button at bounding box center [338, 382] width 21 height 17
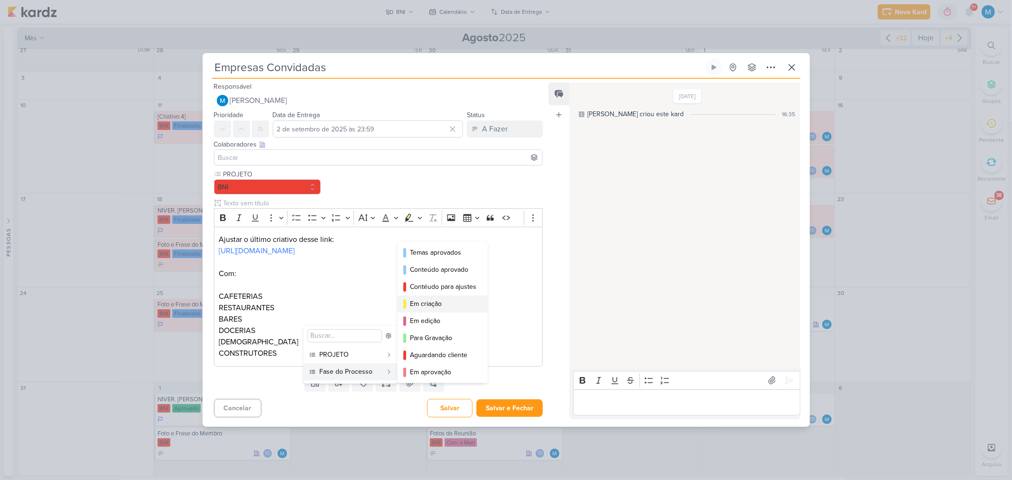
click at [448, 304] on div "Em criação" at bounding box center [443, 304] width 66 height 10
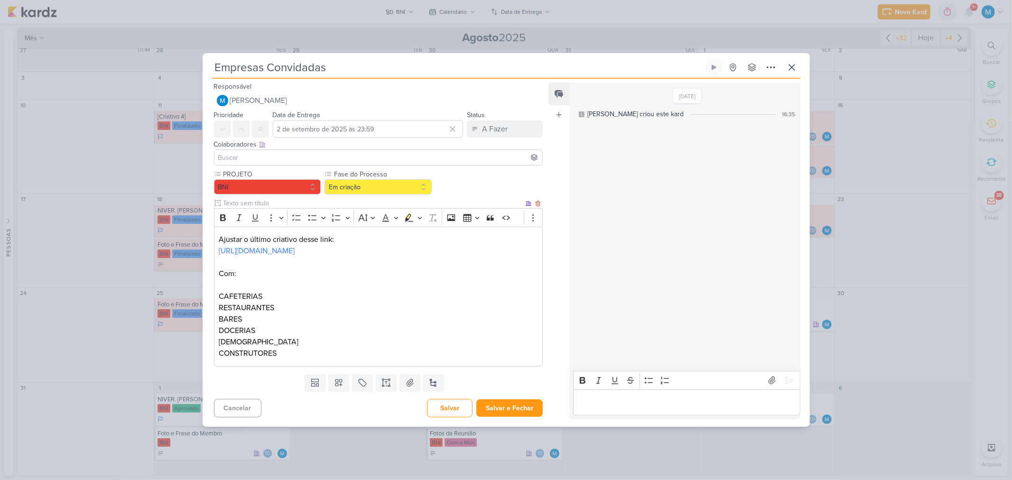
click at [262, 268] on p "Editor editing area: main" at bounding box center [378, 262] width 319 height 11
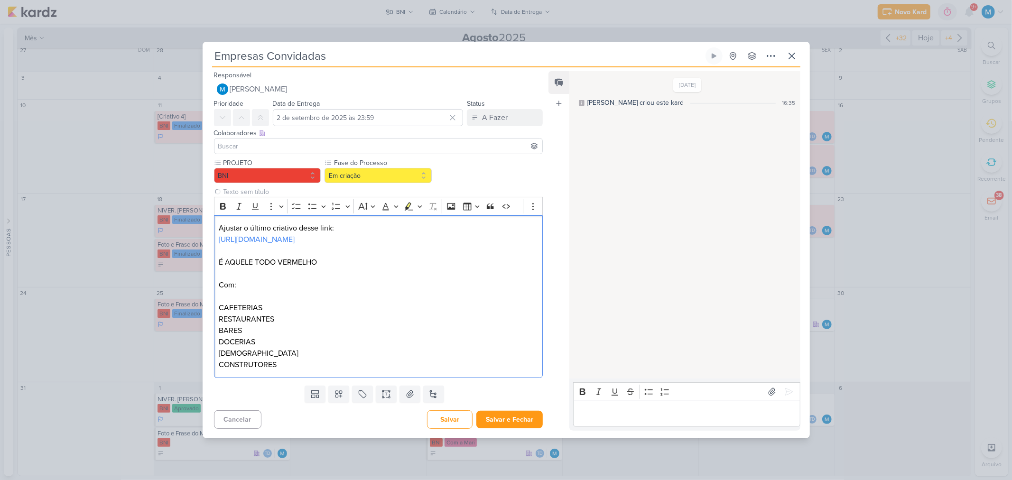
click at [257, 140] on input at bounding box center [378, 145] width 324 height 11
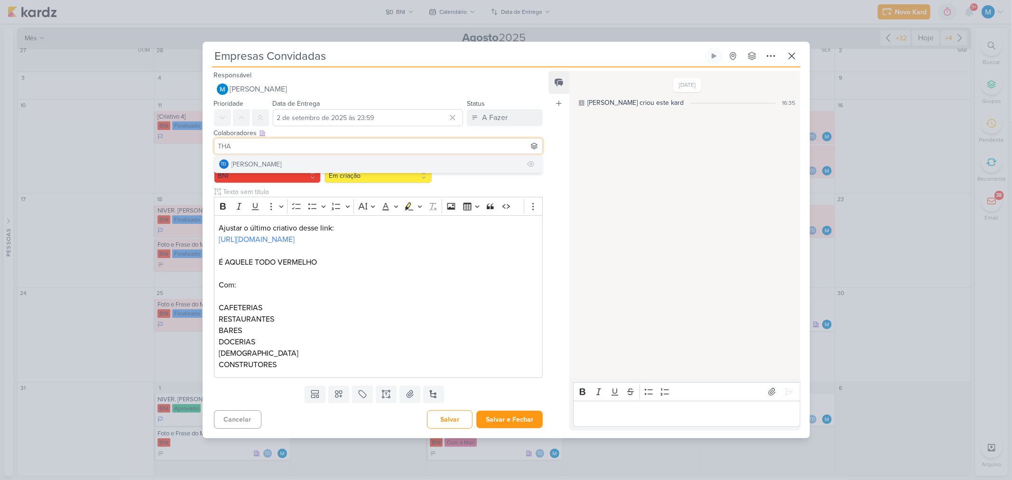
type input "THA"
click at [277, 159] on div "[PERSON_NAME]" at bounding box center [256, 164] width 50 height 10
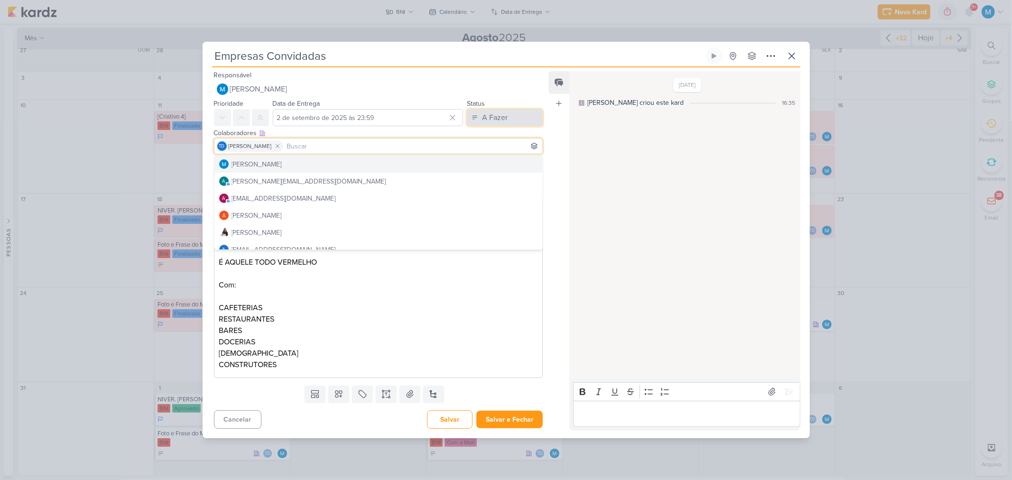
click at [532, 109] on button "A Fazer" at bounding box center [505, 117] width 76 height 17
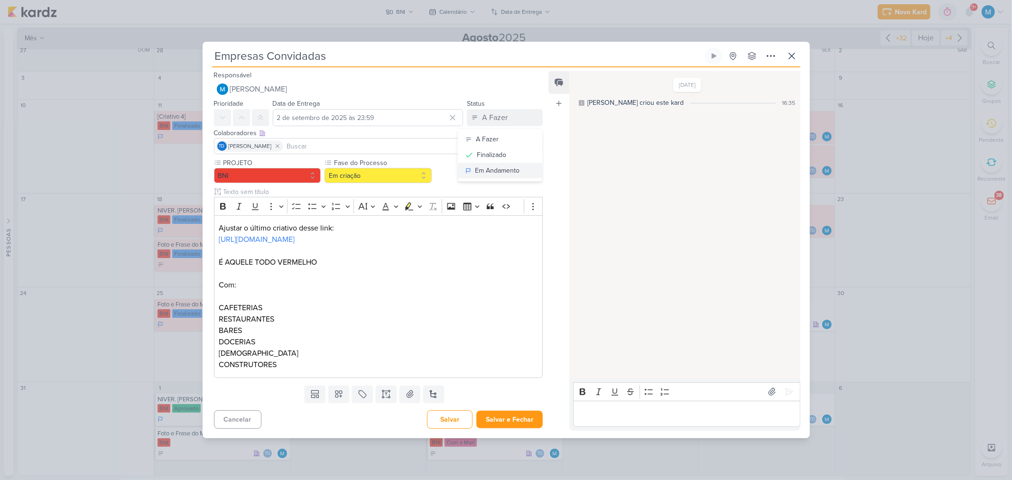
drag, startPoint x: 524, startPoint y: 155, endPoint x: 525, endPoint y: 173, distance: 18.0
click at [524, 163] on button "Em Andamento" at bounding box center [500, 171] width 84 height 16
click at [526, 428] on button "Salvar e Fechar" at bounding box center [509, 420] width 66 height 18
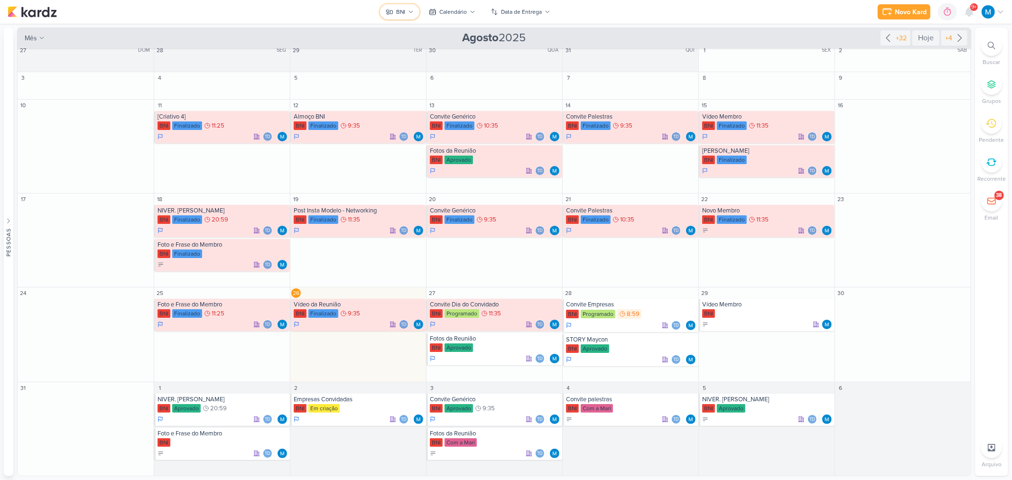
click at [411, 10] on icon at bounding box center [411, 12] width 6 height 6
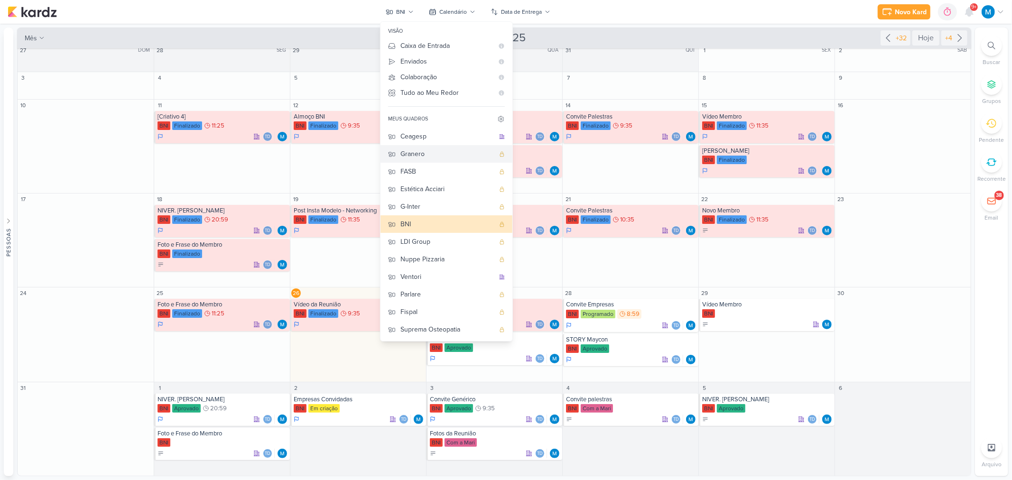
click at [419, 155] on div "Granero" at bounding box center [447, 154] width 94 height 10
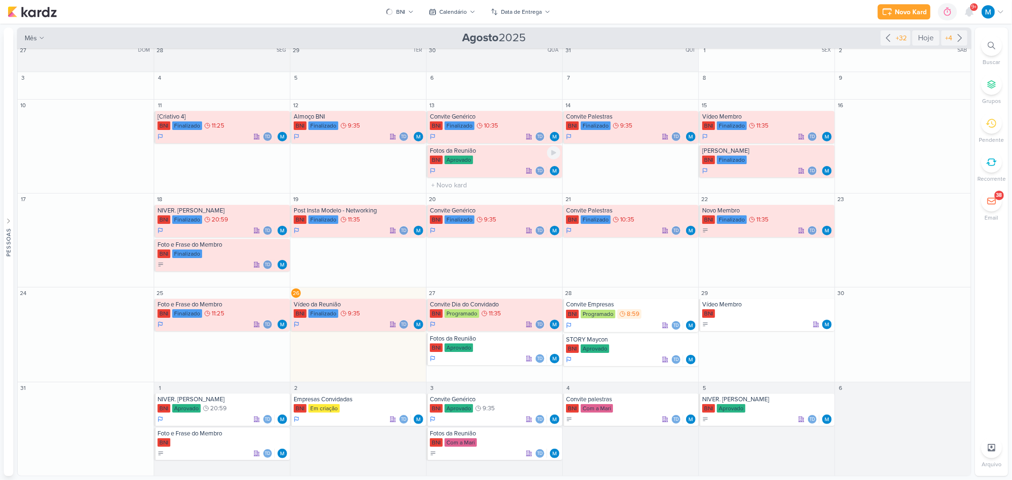
scroll to position [0, 0]
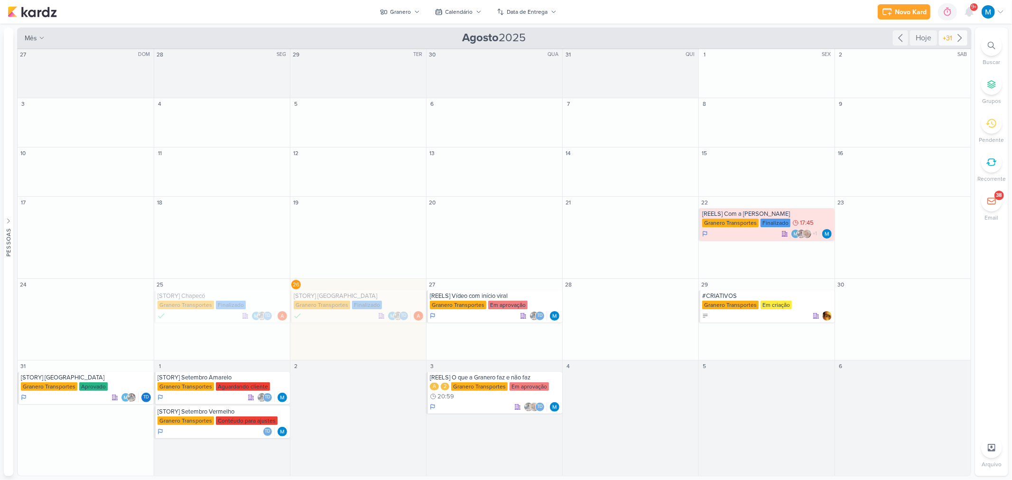
click at [960, 37] on icon at bounding box center [959, 37] width 11 height 11
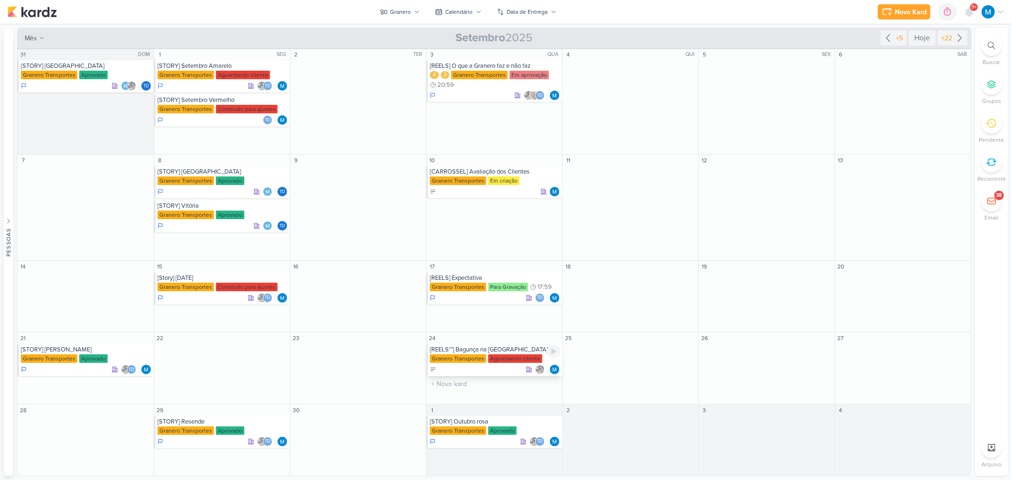
click at [489, 353] on div "[REELS**] Bagunça na [GEOGRAPHIC_DATA]" at bounding box center [495, 350] width 130 height 8
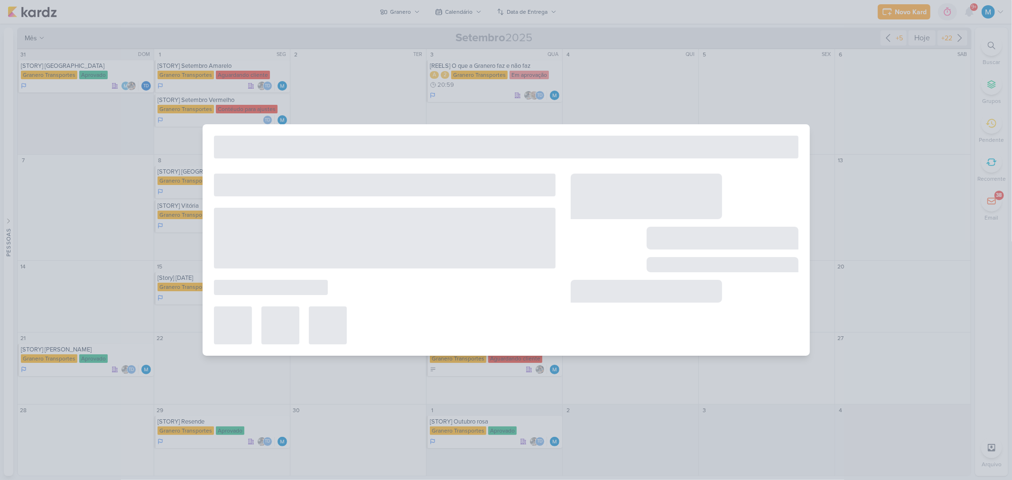
type input "[REELS**] Bagunça na [GEOGRAPHIC_DATA]"
type input "[DATE] 23:59"
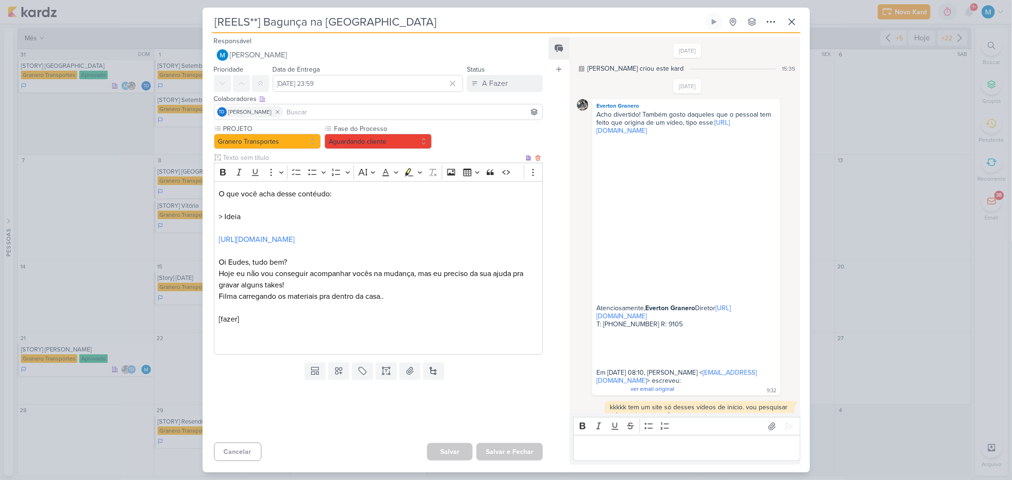
scroll to position [454, 0]
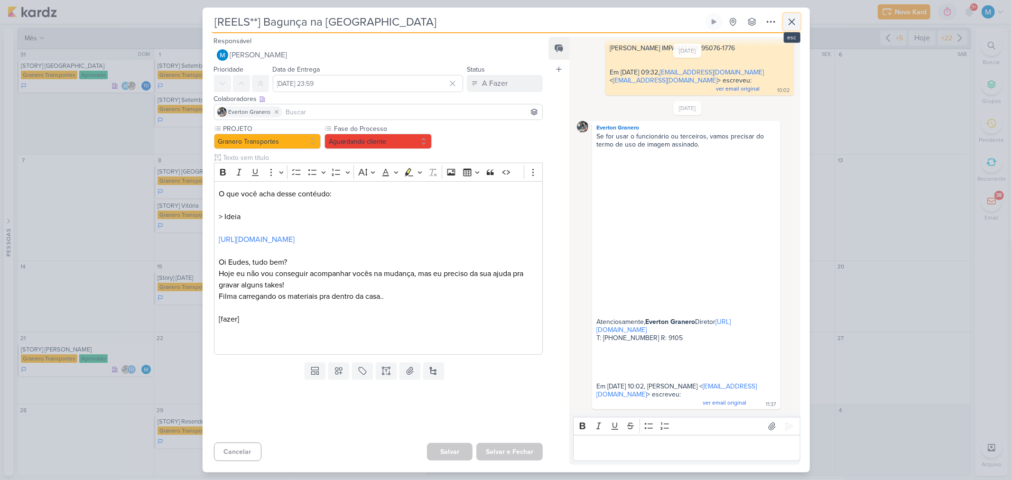
click at [790, 26] on icon at bounding box center [791, 21] width 11 height 11
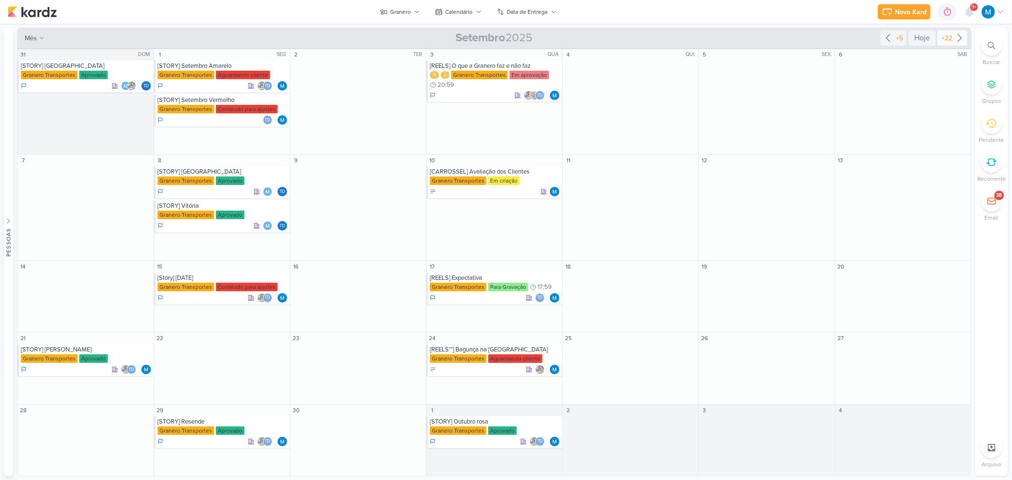
click at [960, 40] on icon at bounding box center [959, 37] width 11 height 11
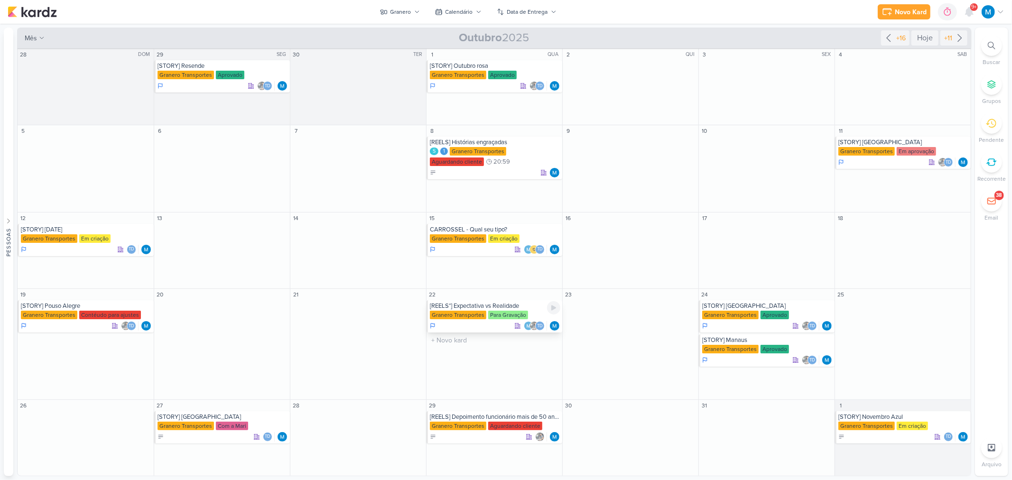
click at [506, 303] on div "[REELS*] Expectativa vs Realidade" at bounding box center [495, 306] width 130 height 8
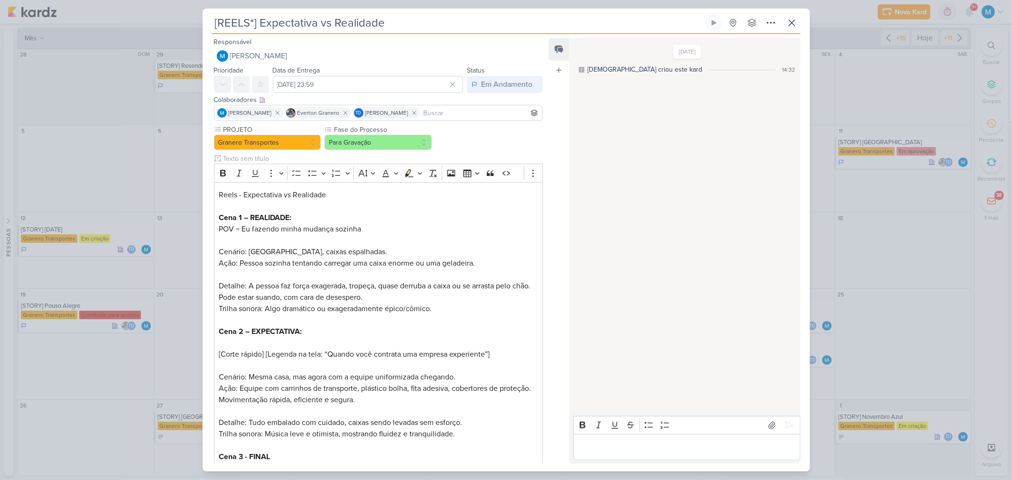
click at [249, 26] on input "[REELS*] Expectativa vs Realidade" at bounding box center [457, 22] width 491 height 17
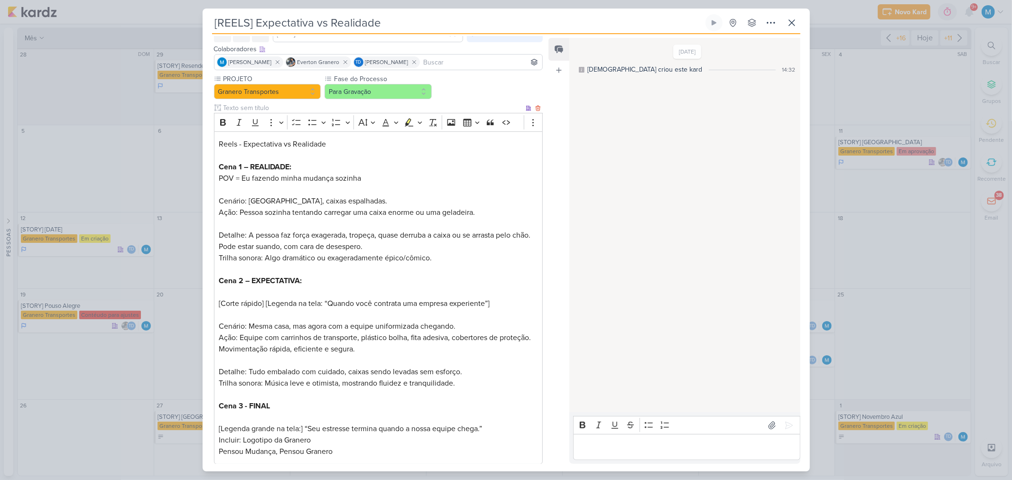
scroll to position [104, 0]
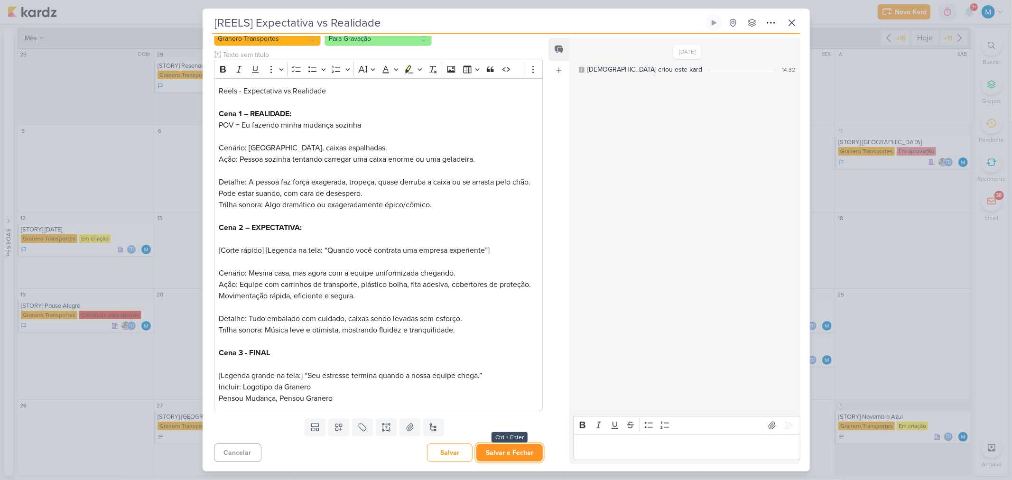
click at [517, 447] on button "Salvar e Fechar" at bounding box center [509, 453] width 66 height 18
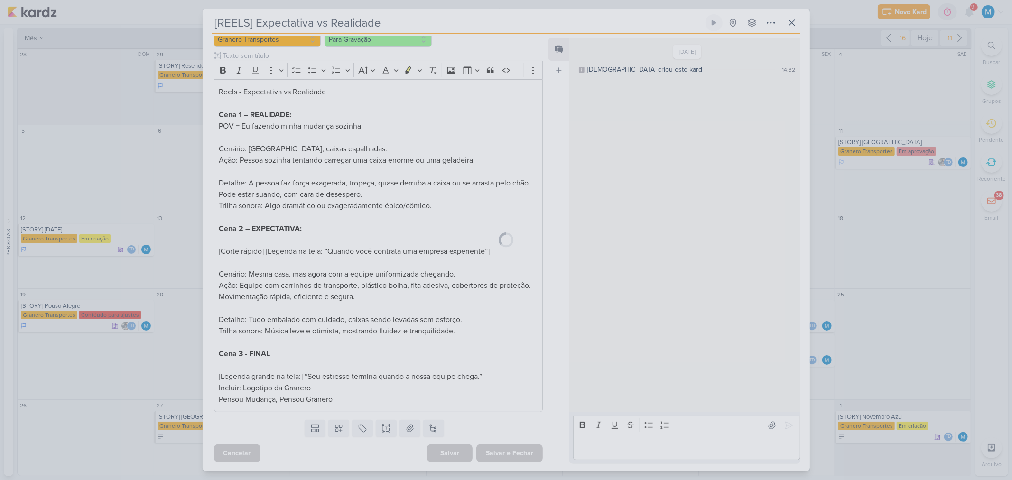
scroll to position [103, 0]
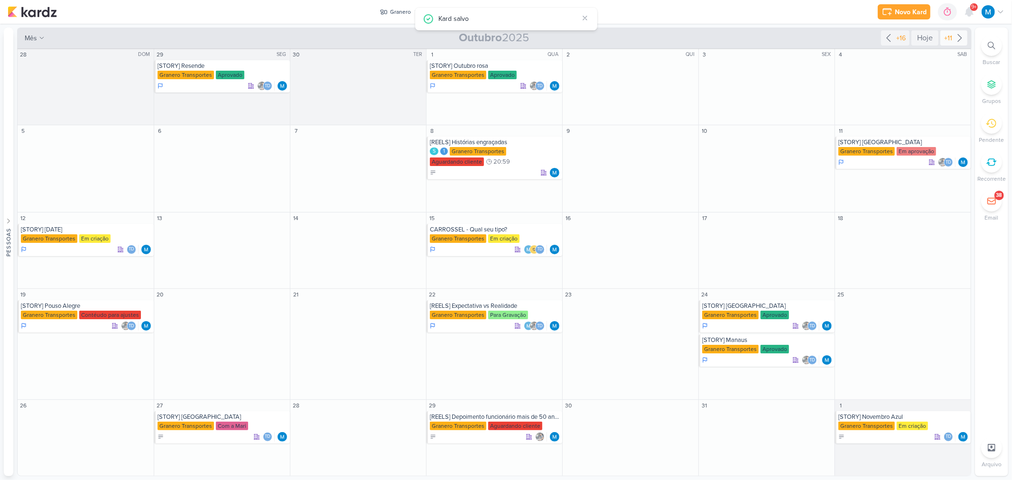
click at [957, 36] on icon at bounding box center [959, 37] width 11 height 11
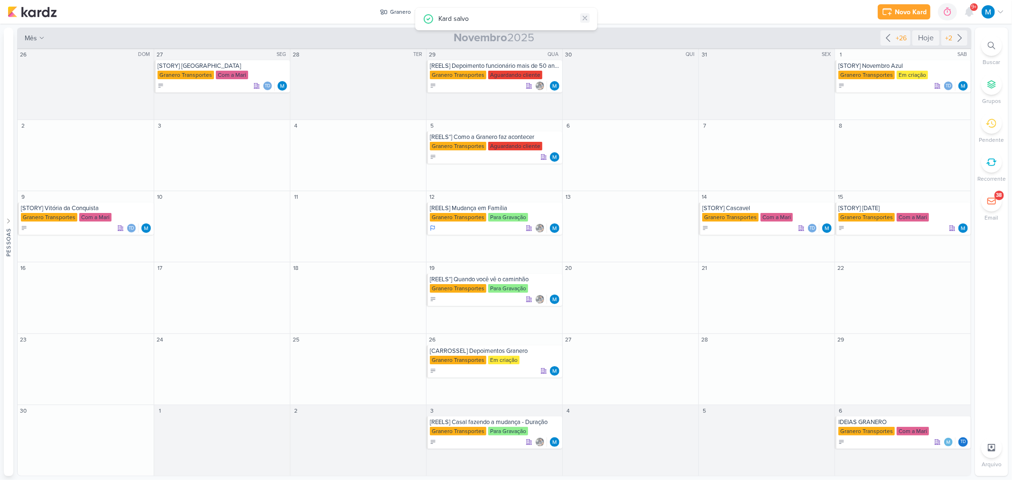
click at [586, 20] on icon at bounding box center [585, 18] width 8 height 8
click at [524, 138] on div "[REELS*] Como a Granero faz acontecer" at bounding box center [495, 137] width 130 height 8
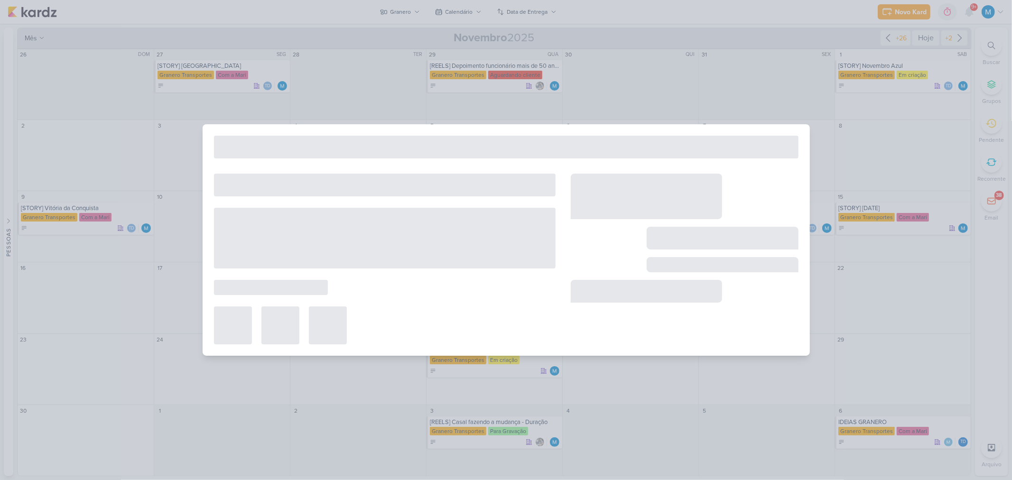
type input "[REELS*] Como a Granero faz acontecer"
type input "[DATE] 23:59"
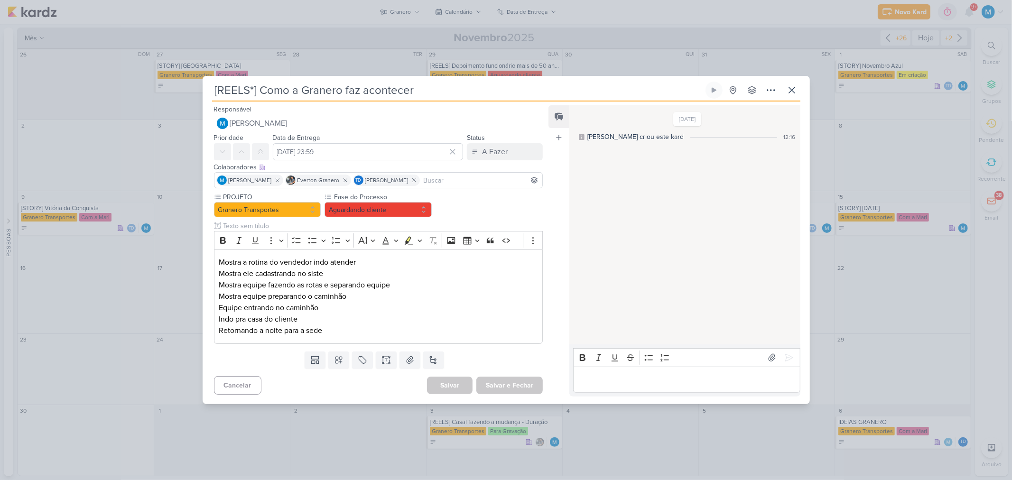
scroll to position [0, 0]
click at [774, 89] on icon at bounding box center [770, 89] width 11 height 11
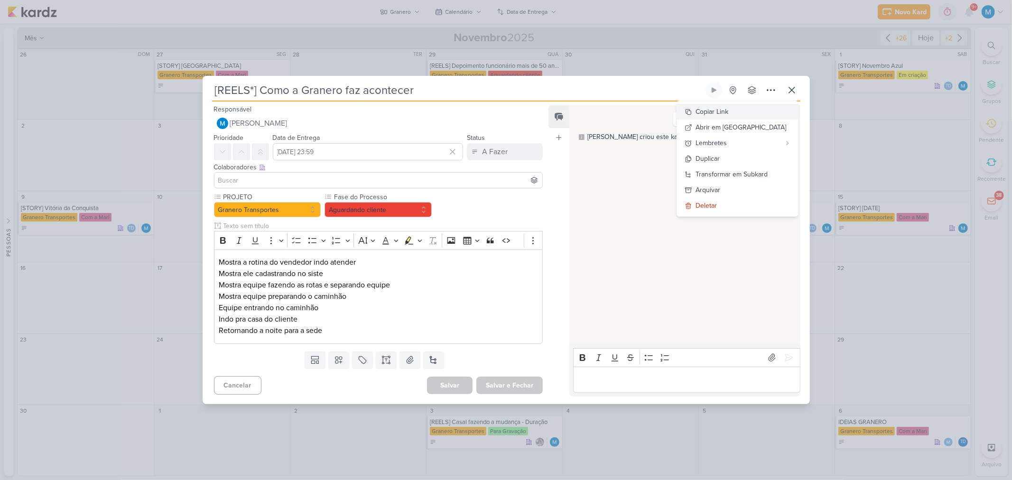
click at [729, 115] on div "Copiar Link" at bounding box center [712, 112] width 33 height 10
click at [266, 178] on input at bounding box center [378, 180] width 324 height 11
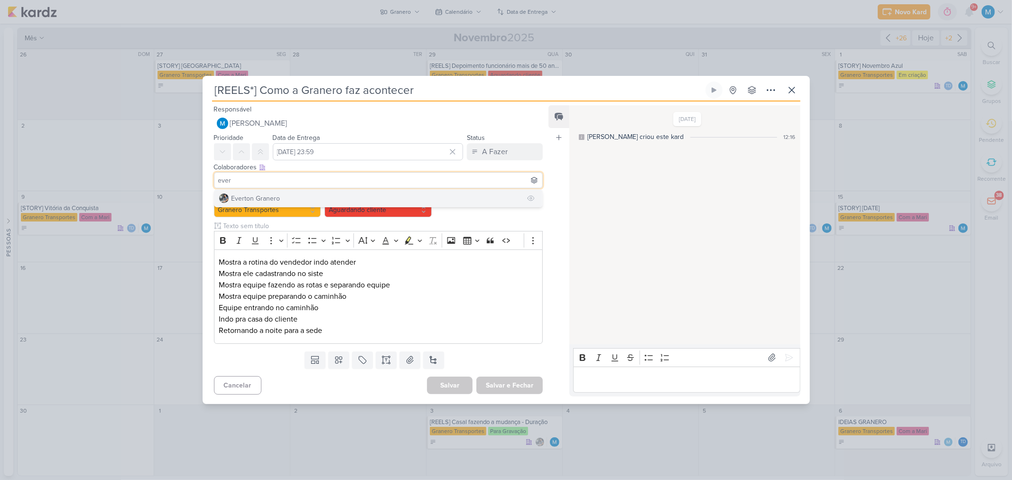
type input "ever"
click at [271, 196] on div "Everton Granero" at bounding box center [255, 199] width 49 height 10
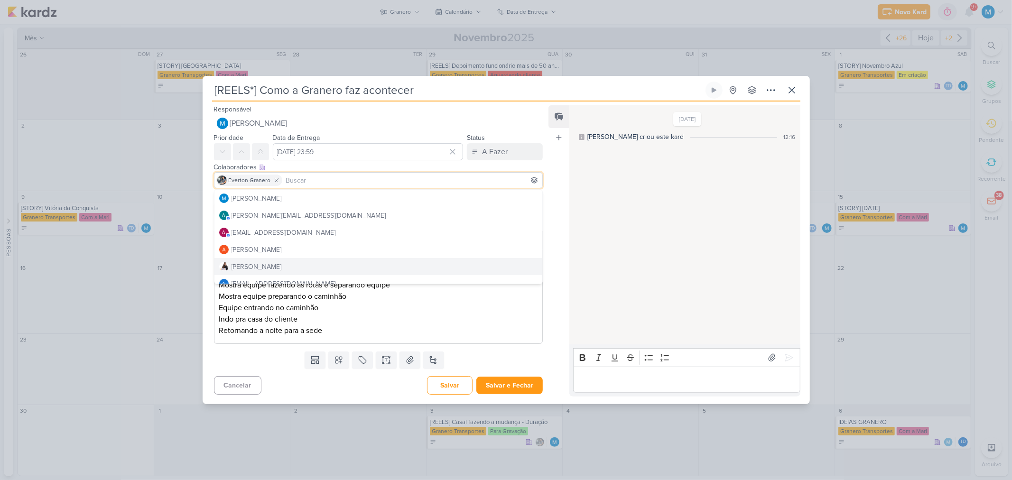
click at [553, 280] on div "Feed Atrelar email Solte o email para atrelar ao kard" at bounding box center [558, 250] width 21 height 291
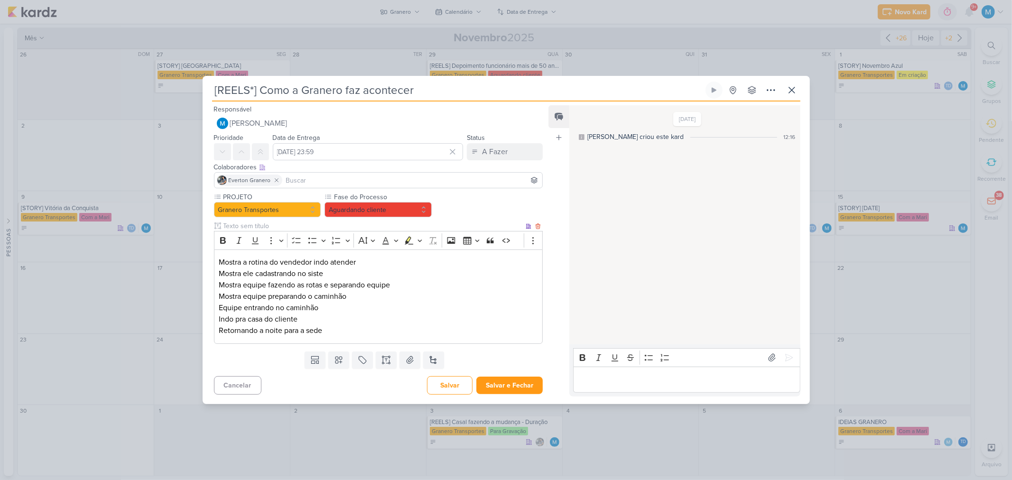
click at [218, 260] on div "Mostra a rotina do vendedor indo atender Mostra ele cadastrando no siste Mostra…" at bounding box center [378, 296] width 329 height 94
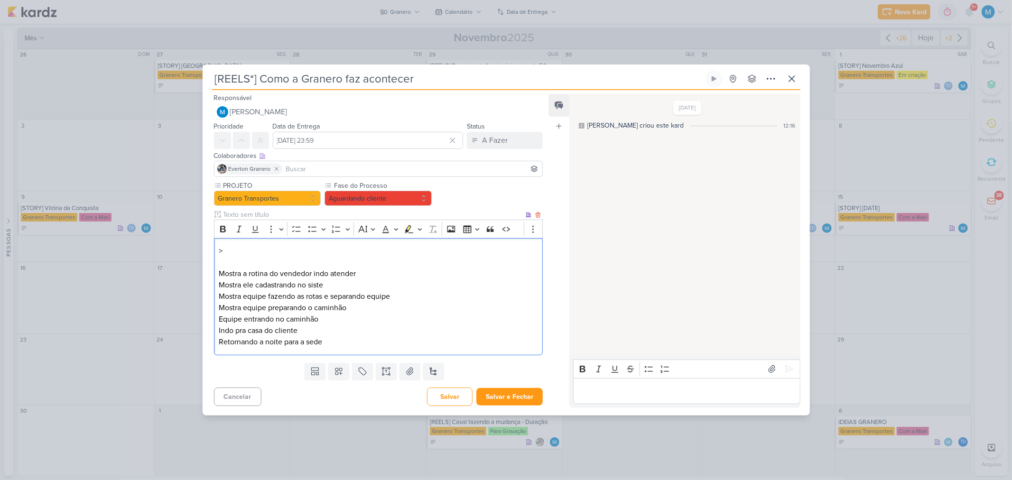
click at [240, 244] on div "> Mostra a rotina do vendedor indo atender Mostra ele cadastrando no siste Most…" at bounding box center [378, 296] width 329 height 117
click at [223, 249] on p "> Sugestão" at bounding box center [378, 250] width 319 height 11
click at [513, 395] on button "Salvar e Fechar" at bounding box center [509, 397] width 66 height 18
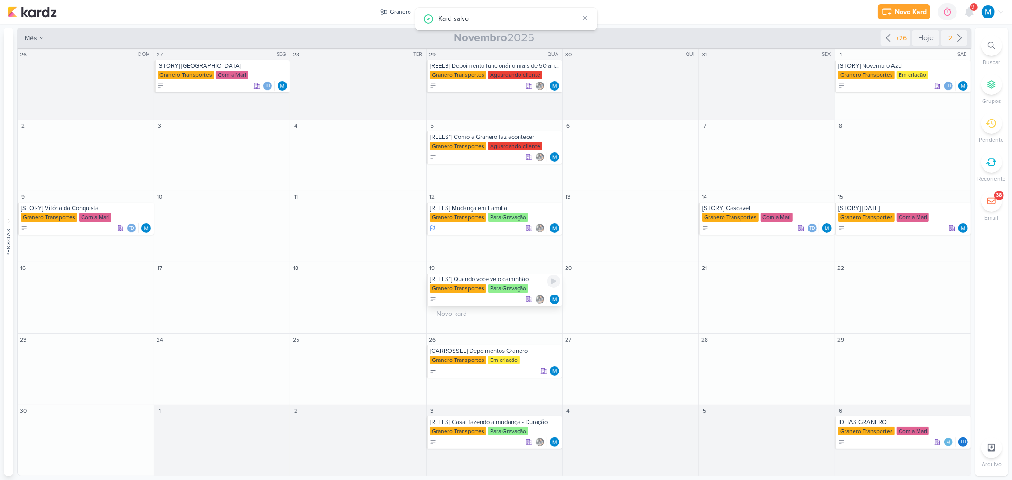
click at [501, 282] on div "[REELS*] Quando você vê o caminhão" at bounding box center [495, 280] width 130 height 8
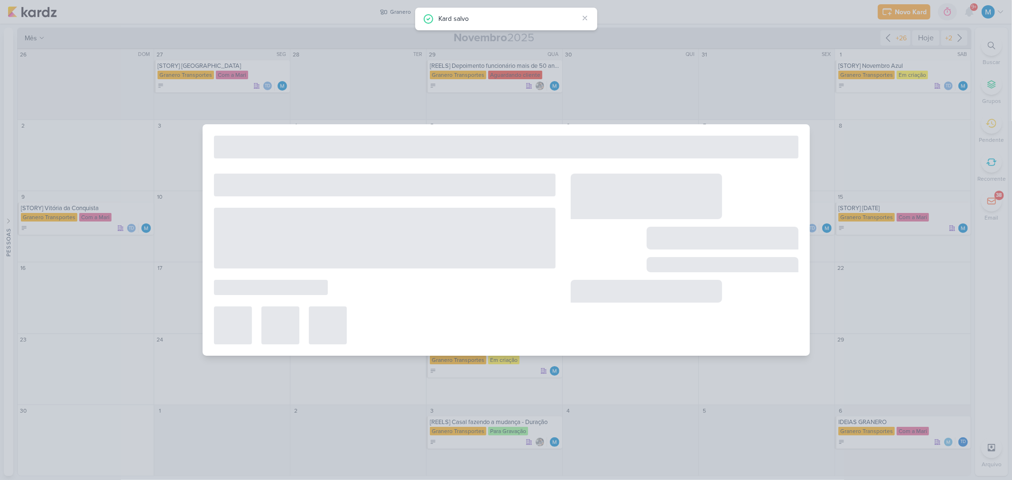
type input "[REELS*] Quando você vê o caminhão"
type input "[DATE] 23:59"
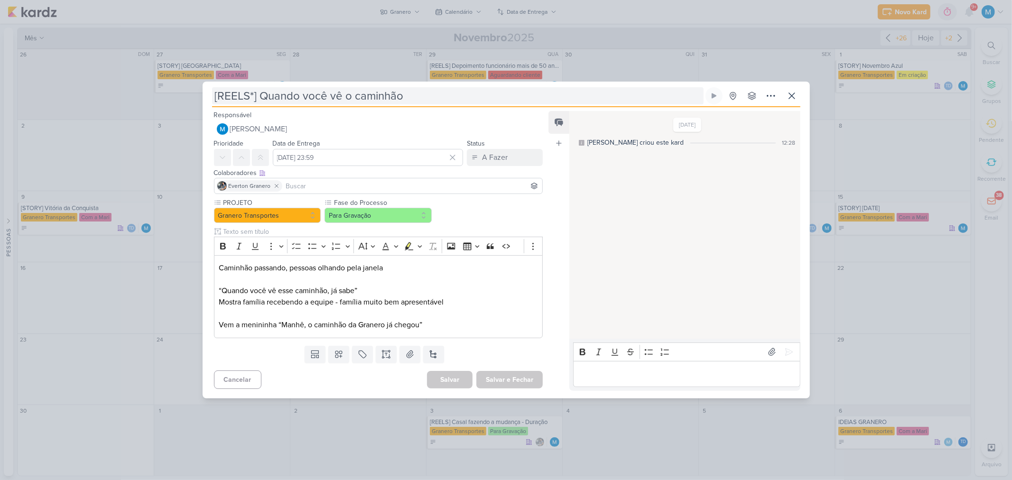
click at [249, 94] on input "[REELS*] Quando você vê o caminhão" at bounding box center [457, 95] width 491 height 17
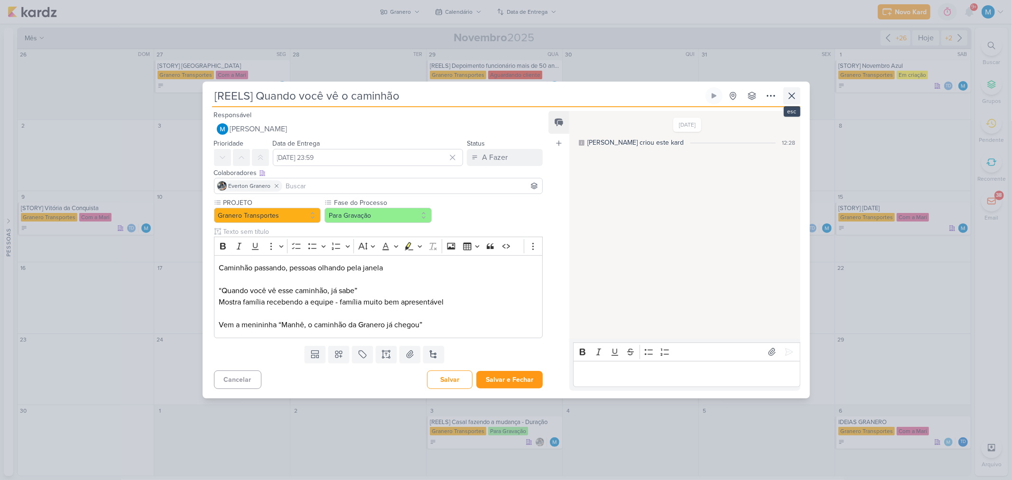
type input "[REELS] Quando você vê o caminhão"
click at [793, 96] on icon at bounding box center [791, 95] width 11 height 11
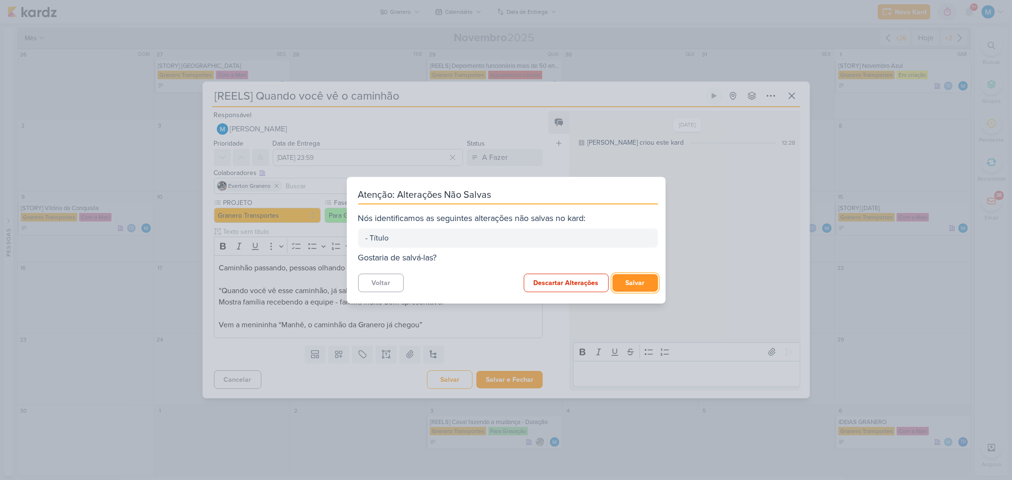
click at [646, 278] on button "Salvar" at bounding box center [635, 283] width 46 height 18
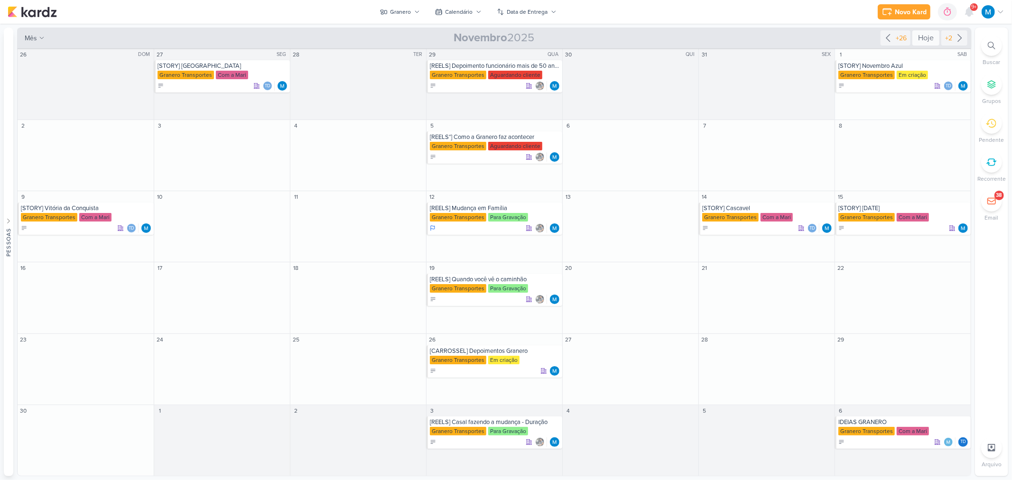
click at [927, 34] on div "Hoje" at bounding box center [925, 37] width 27 height 15
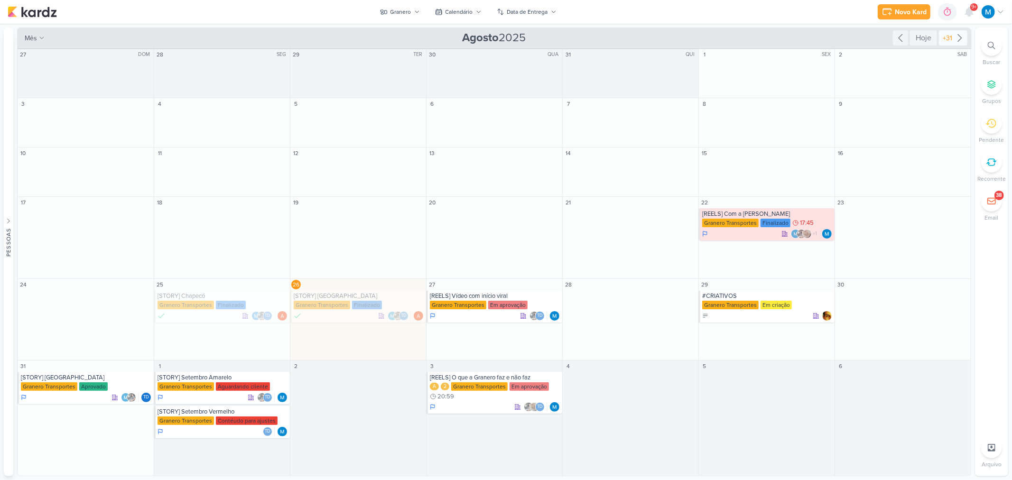
click at [960, 38] on icon at bounding box center [959, 37] width 11 height 11
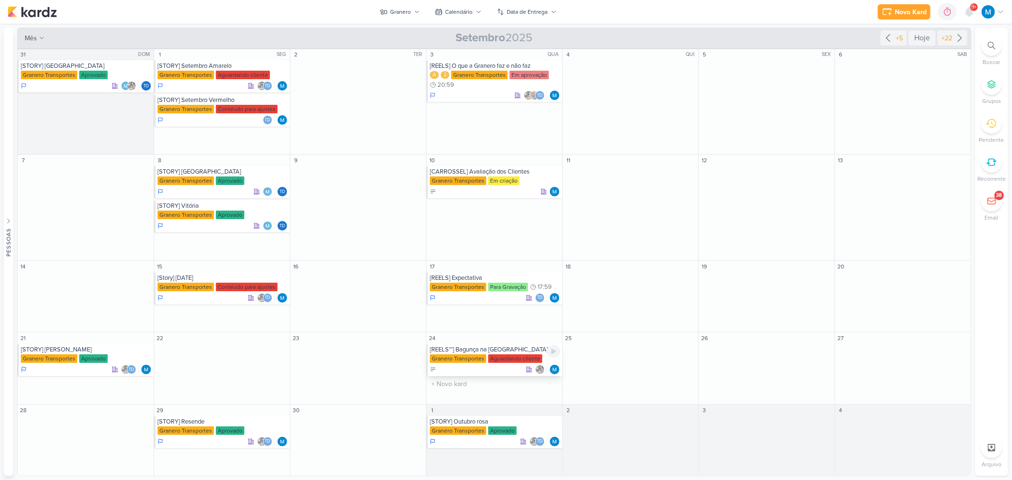
click at [489, 349] on div "[REELS**] Bagunça na [GEOGRAPHIC_DATA]" at bounding box center [495, 350] width 130 height 8
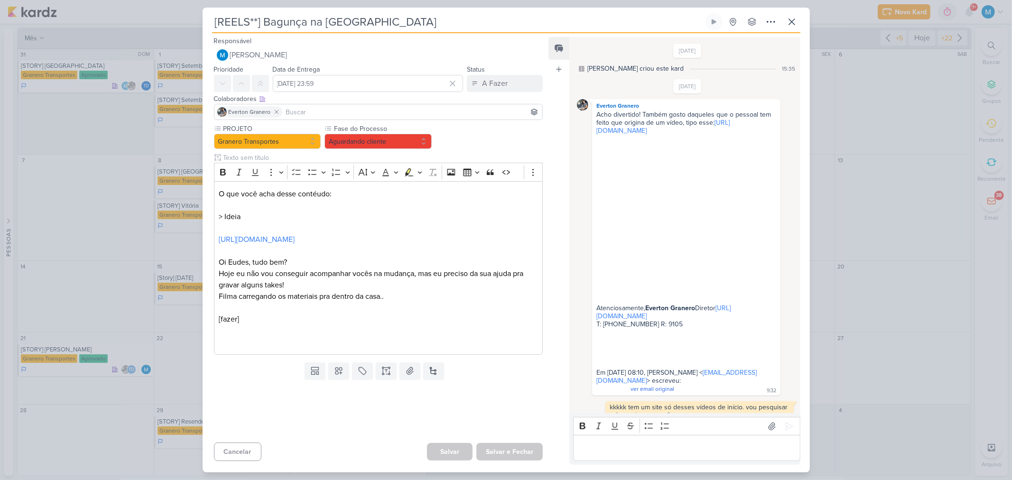
scroll to position [454, 0]
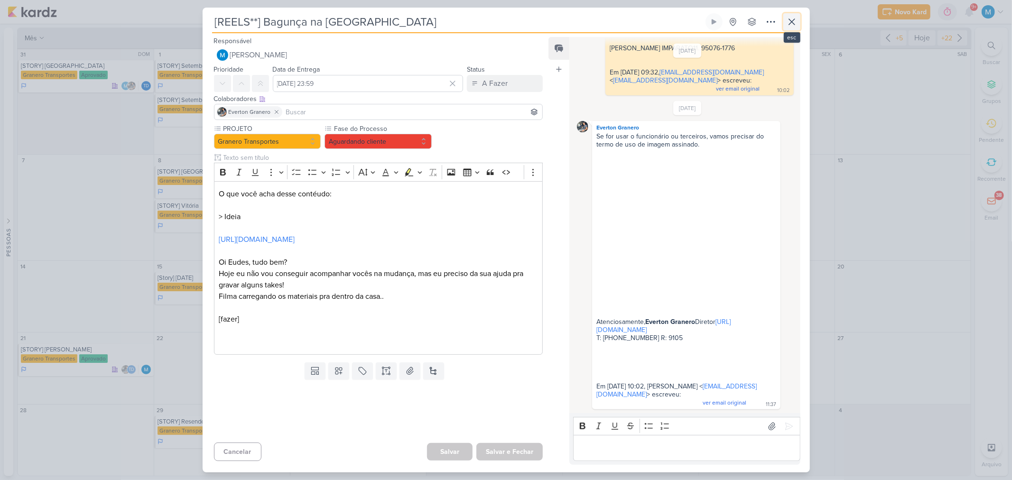
click at [797, 23] on icon at bounding box center [791, 21] width 11 height 11
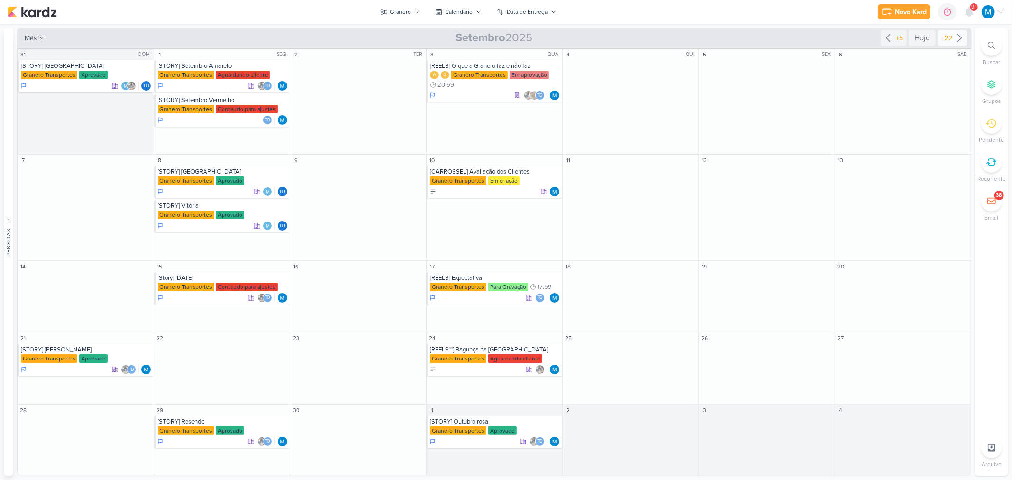
click at [957, 36] on icon at bounding box center [959, 37] width 11 height 11
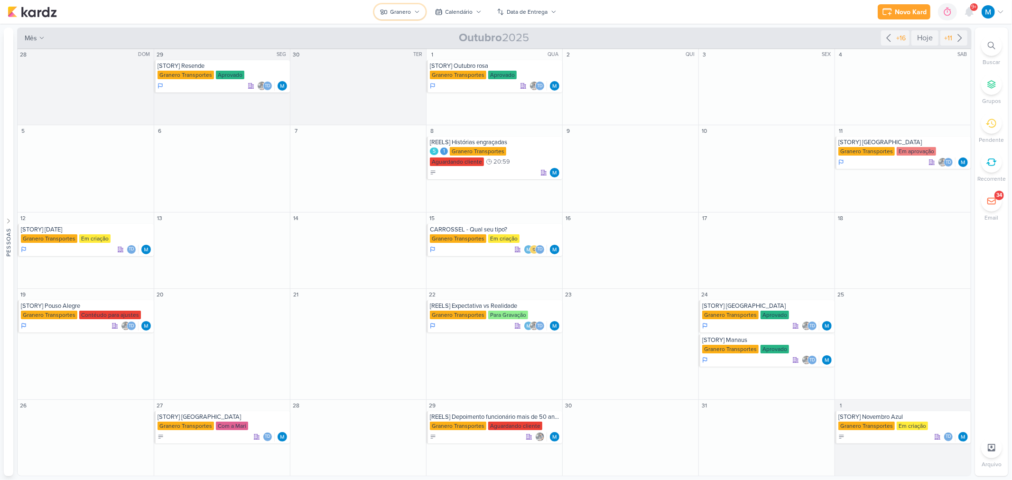
click at [415, 9] on icon at bounding box center [417, 12] width 6 height 6
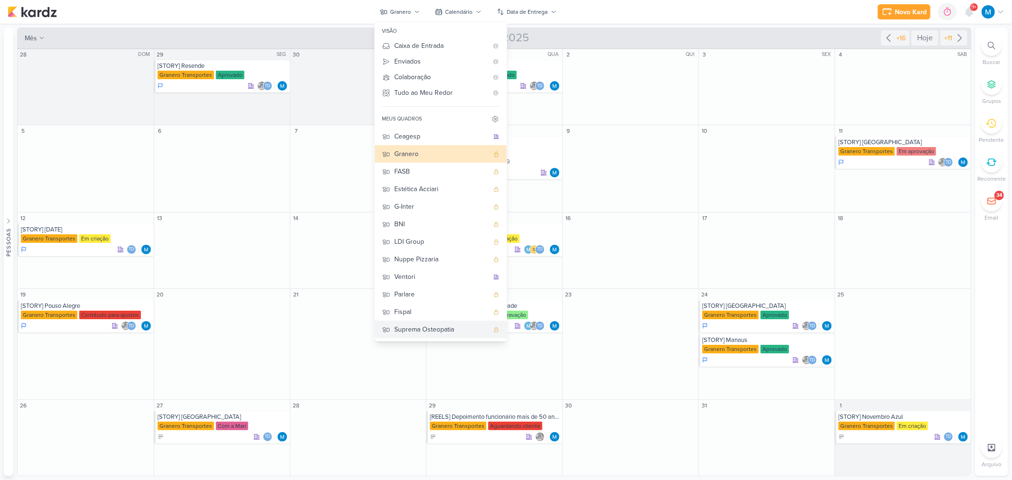
click at [416, 325] on div "Suprema Osteopatia" at bounding box center [442, 329] width 94 height 10
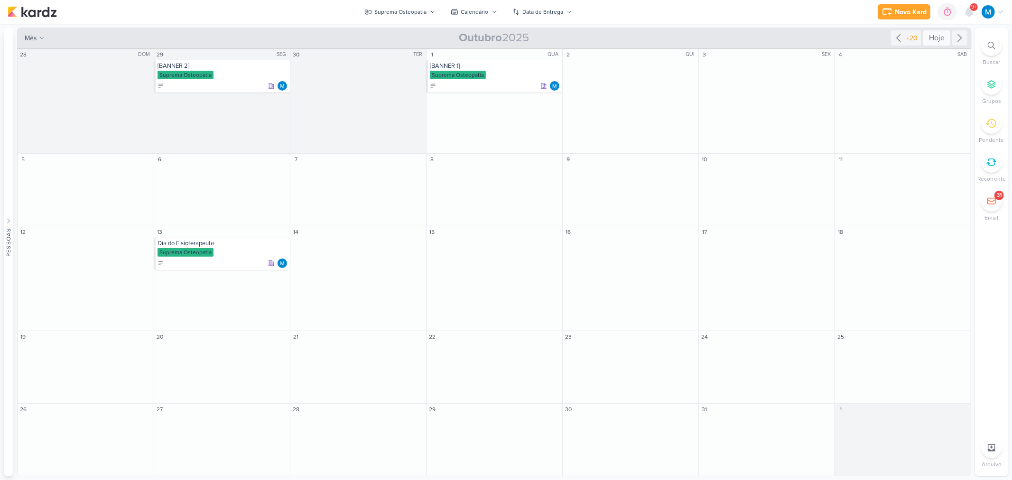
click at [930, 40] on div "Hoje" at bounding box center [936, 37] width 27 height 15
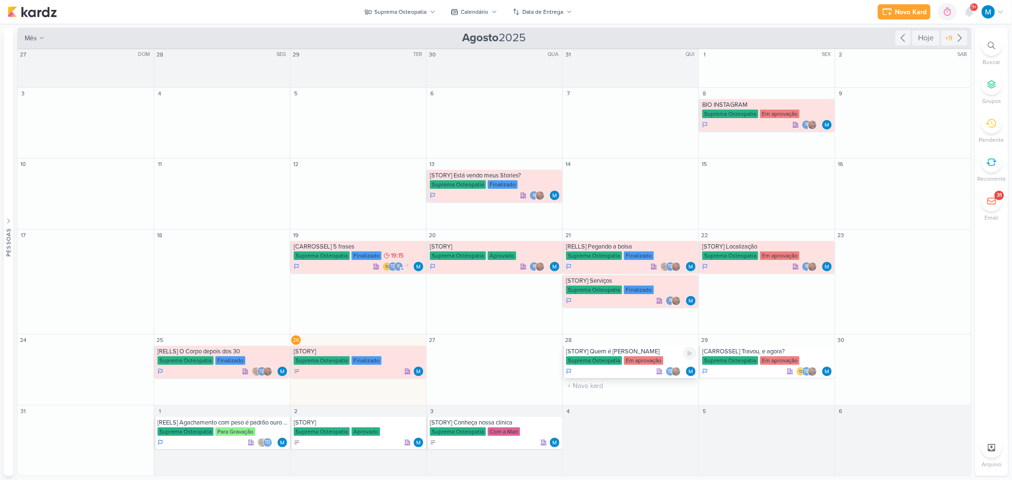
click at [656, 356] on div "[STORY] Quem é [PERSON_NAME] Suprema Osteopatia Em aprovação Td" at bounding box center [631, 362] width 136 height 32
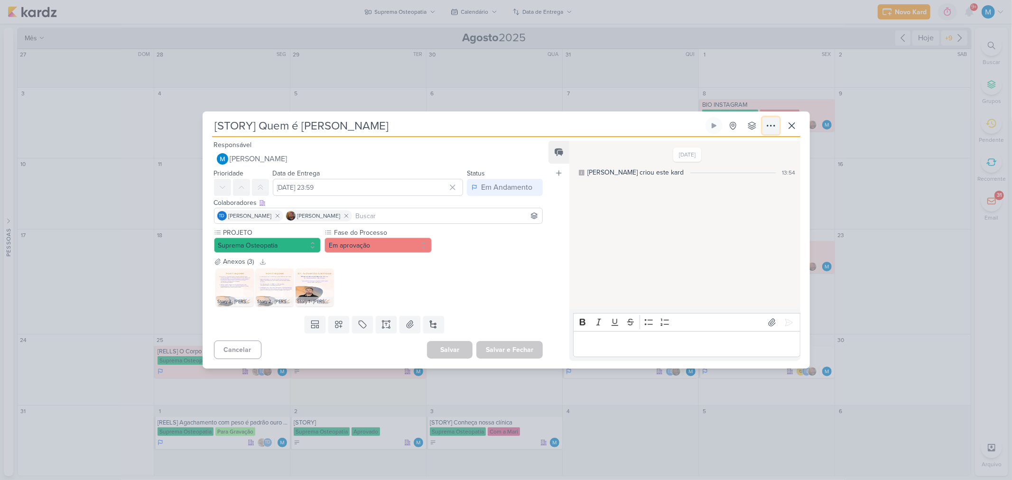
click at [767, 126] on icon at bounding box center [771, 125] width 8 height 1
click at [798, 121] on button at bounding box center [791, 125] width 17 height 17
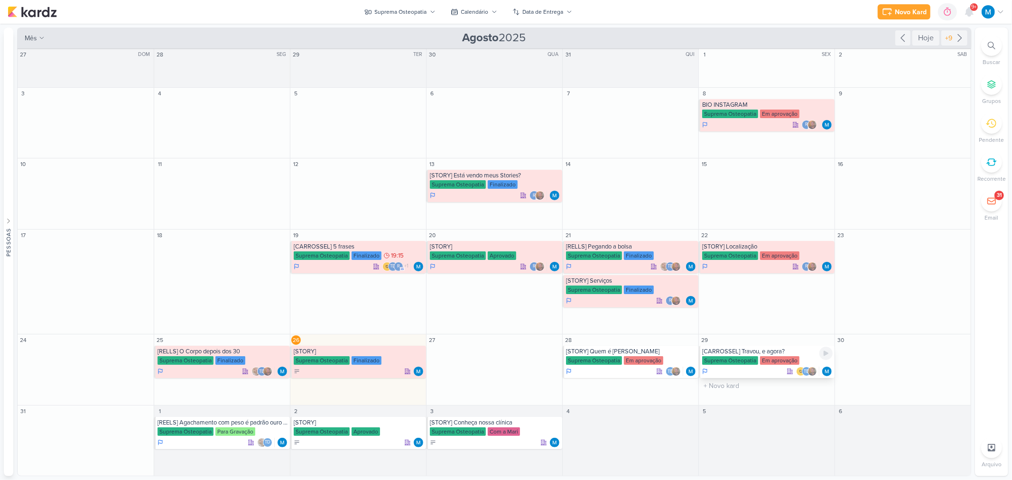
click at [770, 354] on div "[CARROSSEL] Travou, e agora?" at bounding box center [767, 352] width 130 height 8
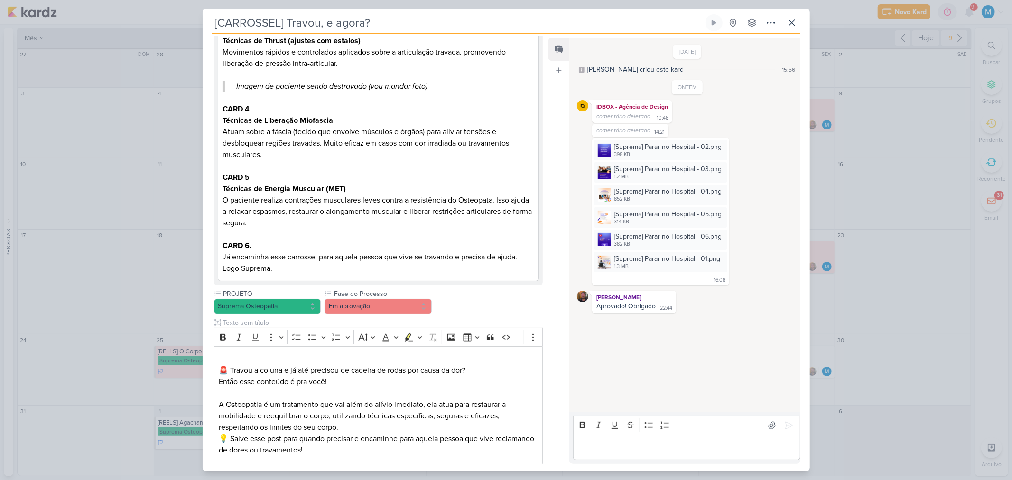
scroll to position [512, 0]
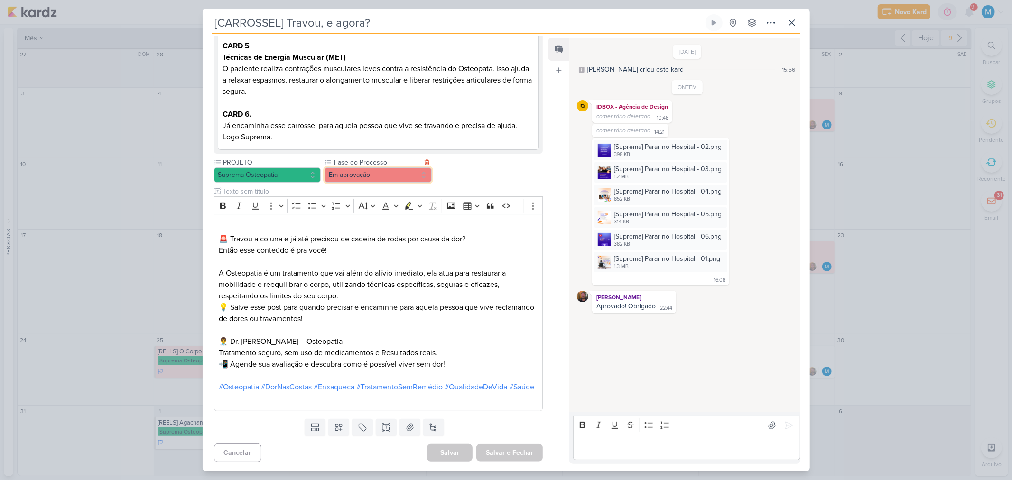
click at [366, 167] on button "Em aprovação" at bounding box center [377, 174] width 107 height 15
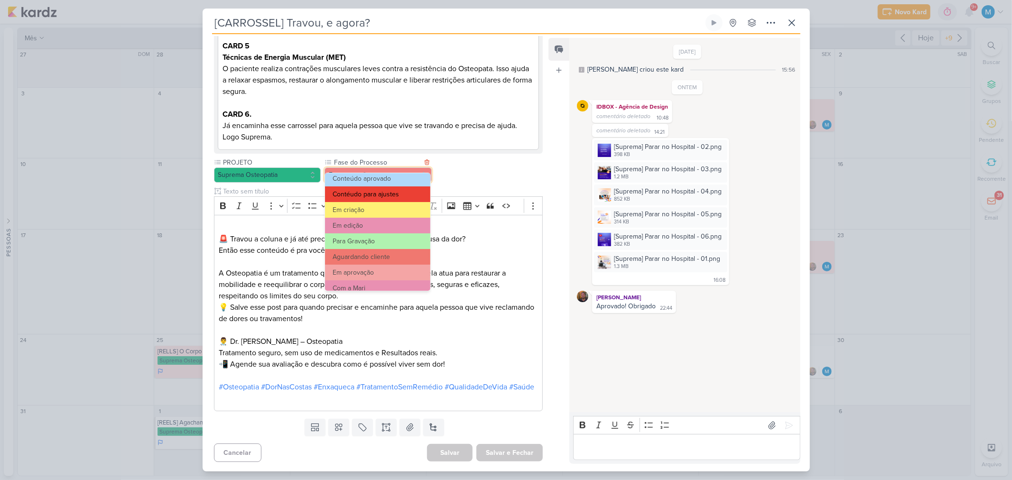
scroll to position [53, 0]
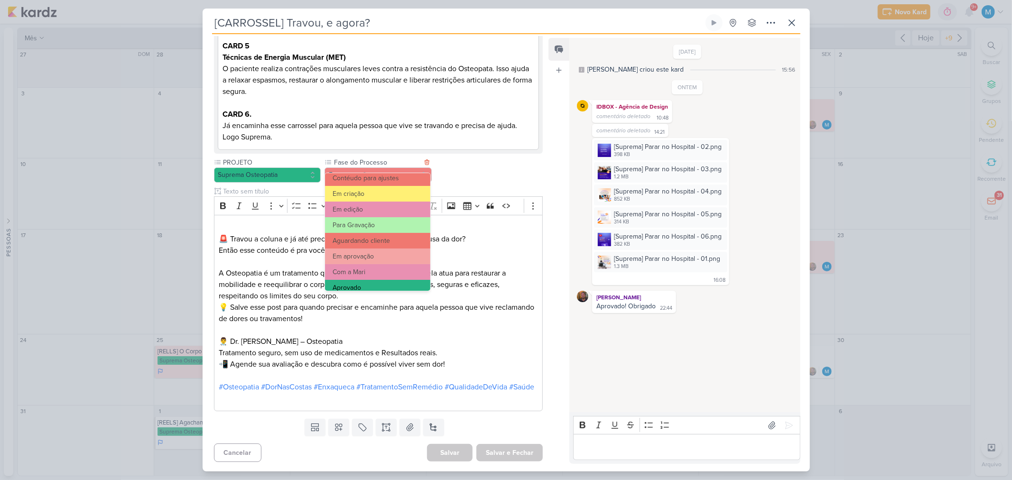
click at [370, 282] on button "Aprovado" at bounding box center [377, 288] width 105 height 16
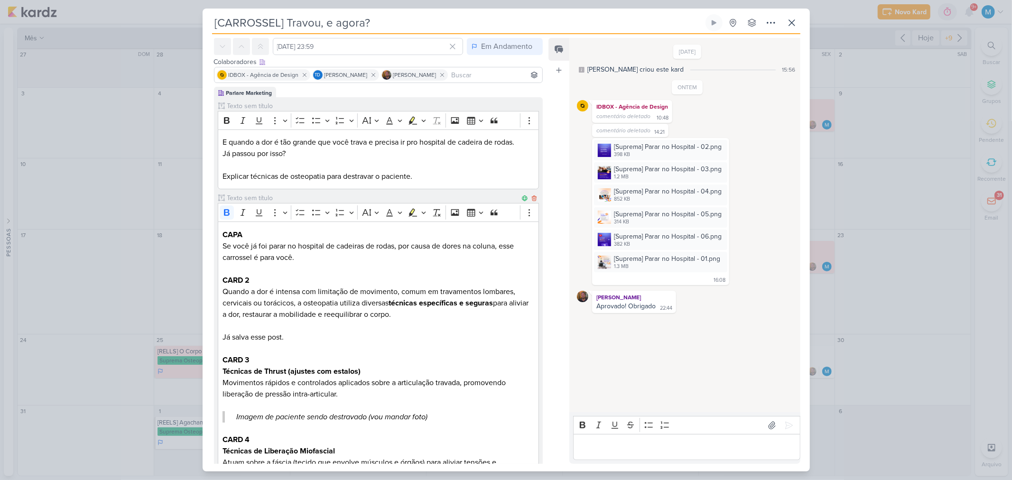
scroll to position [0, 0]
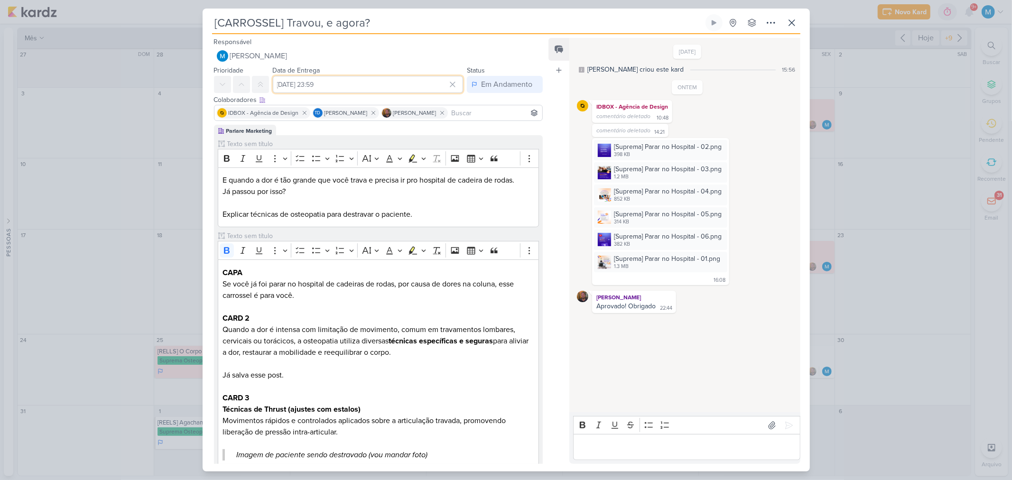
click at [358, 83] on input "[DATE] 23:59" at bounding box center [368, 84] width 191 height 17
click at [372, 218] on select "00 01 02 03 04 05 06 07 08 09 10 11 12 13 14 15 16 17 18 19 20 21 22 23" at bounding box center [376, 217] width 13 height 11
select select "17"
click at [370, 212] on select "00 01 02 03 04 05 06 07 08 09 10 11 12 13 14 15 16 17 18 19 20 21 22 23" at bounding box center [376, 217] width 13 height 11
type input "[DATE] 17:59"
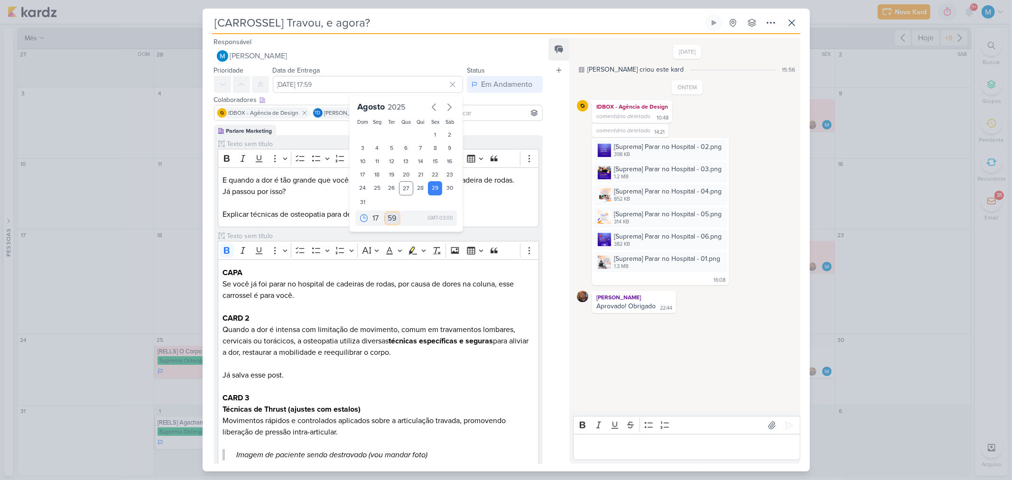
click at [389, 214] on select "00 05 10 15 20 25 30 35 40 45 50 55 59" at bounding box center [392, 217] width 13 height 11
select select "45"
click at [386, 212] on select "00 05 10 15 20 25 30 35 40 45 50 55 59" at bounding box center [392, 217] width 13 height 11
type input "[DATE] 17:45"
click at [478, 199] on p "Editor editing area: main" at bounding box center [377, 202] width 311 height 11
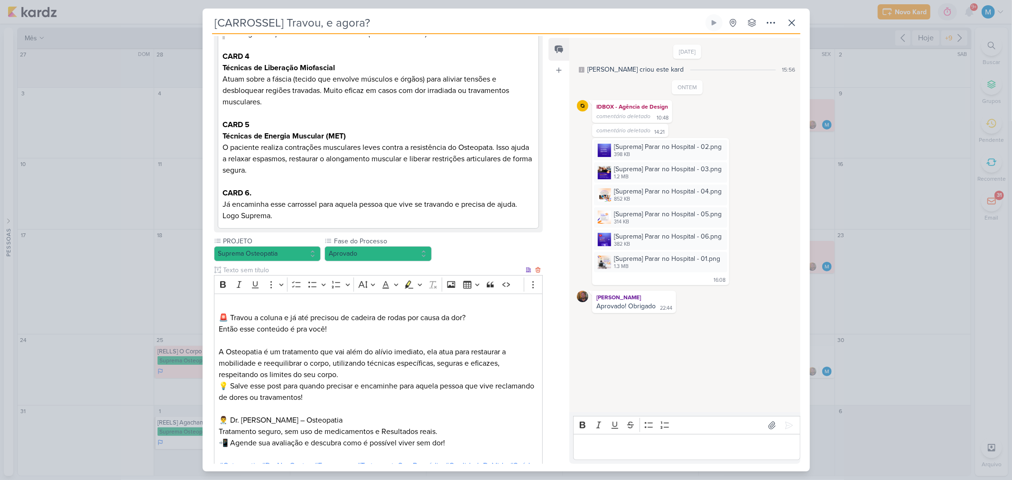
scroll to position [512, 0]
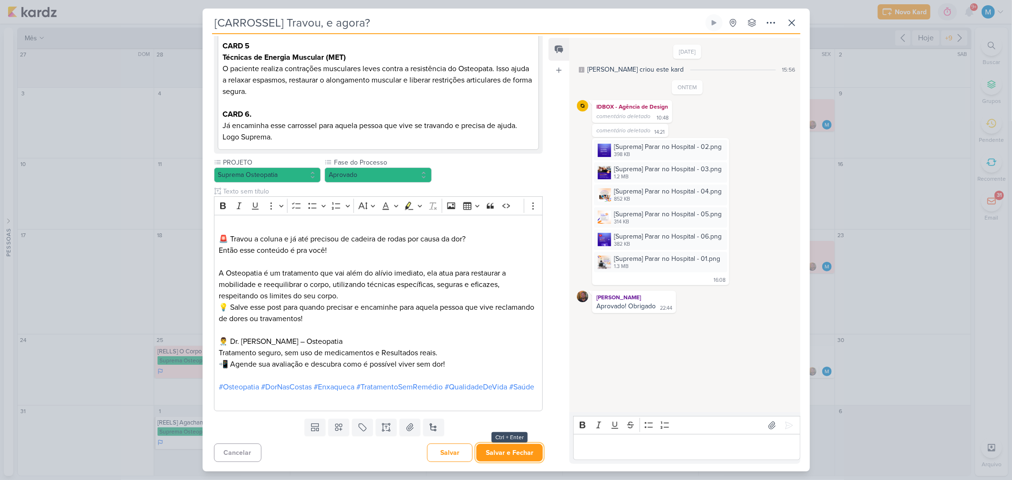
drag, startPoint x: 515, startPoint y: 451, endPoint x: 527, endPoint y: 455, distance: 13.5
click at [515, 451] on button "Salvar e Fechar" at bounding box center [509, 453] width 66 height 18
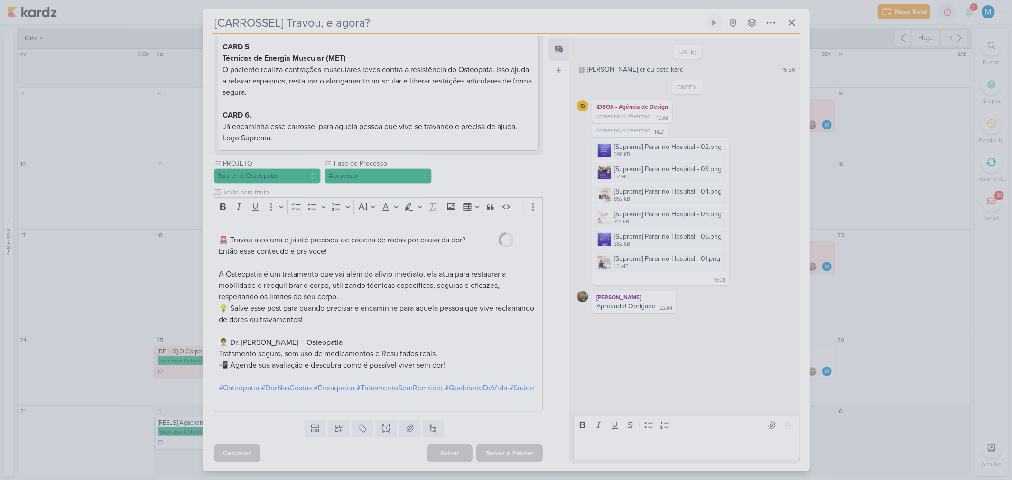
scroll to position [511, 0]
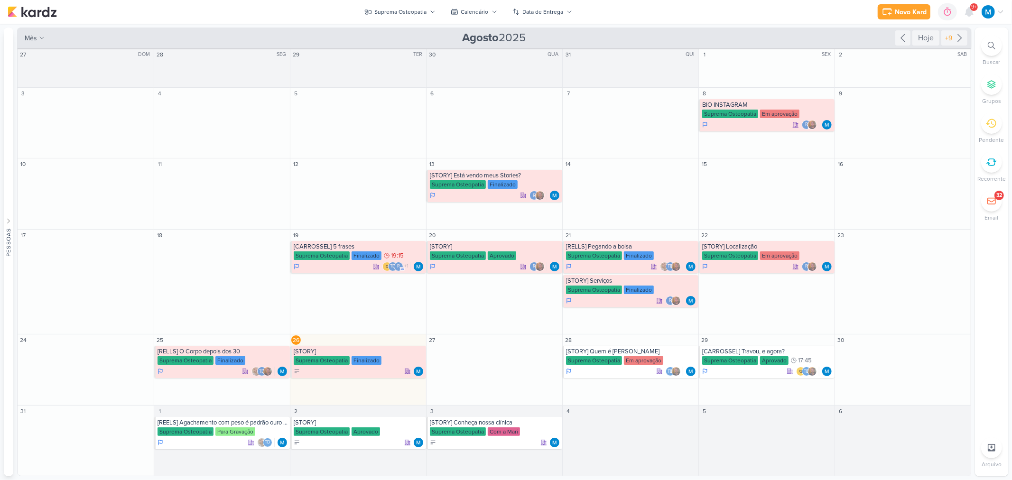
click at [412, 2] on div "Novo Kard Ctrl + k 0h0m Sessão desligada... Hoje 0h0m Semana 0h0m Mês 0h0m" at bounding box center [506, 12] width 997 height 24
click at [413, 8] on div "Suprema Osteopatia" at bounding box center [401, 12] width 52 height 9
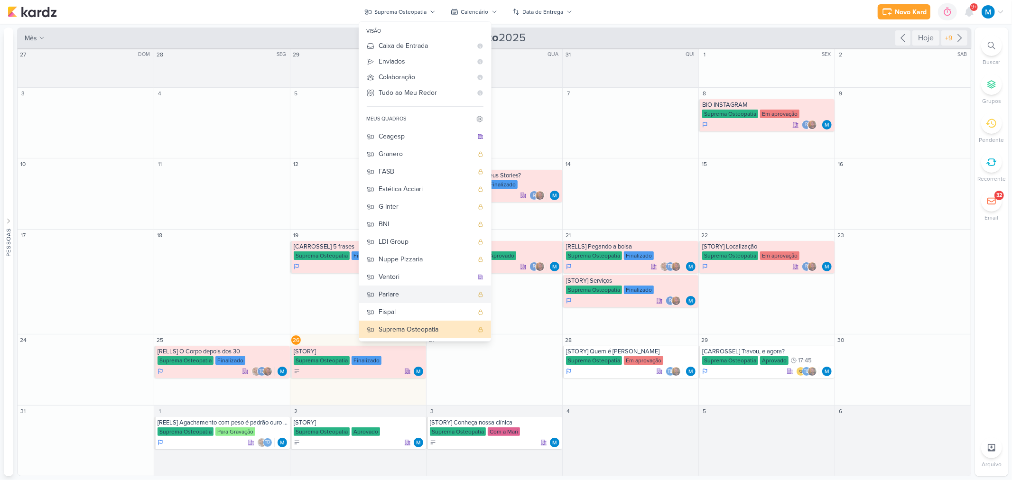
click at [397, 293] on div "Parlare" at bounding box center [426, 294] width 94 height 10
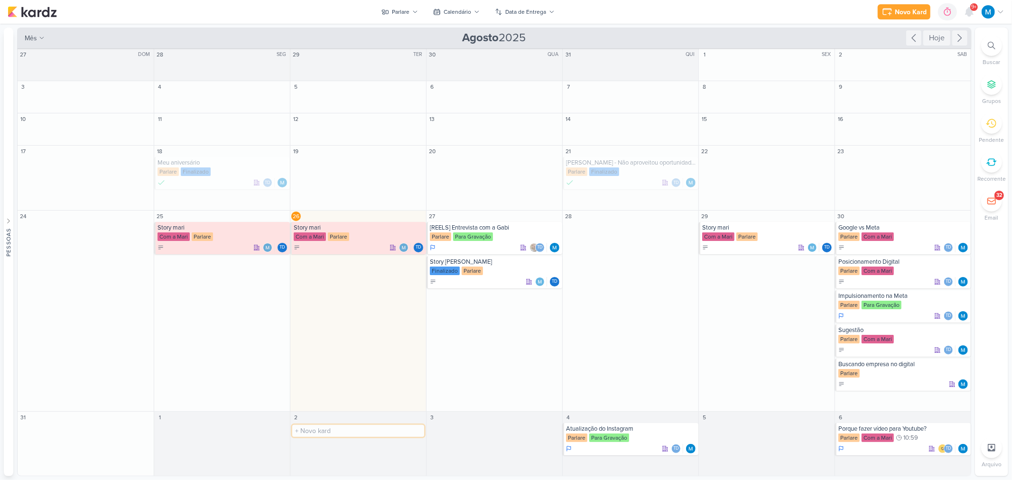
click at [325, 432] on input "text" at bounding box center [358, 431] width 132 height 12
type input "{"
type input "[REELS] Marketing"
click at [337, 437] on div "Parlare" at bounding box center [359, 438] width 130 height 9
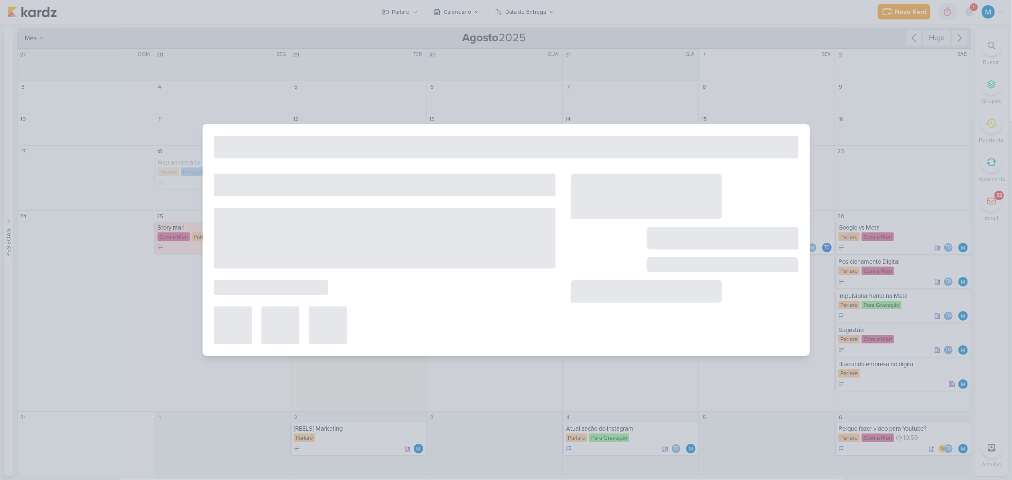
type input "[REELS] Marketing"
type input "2 de setembro de 2025 às 23:59"
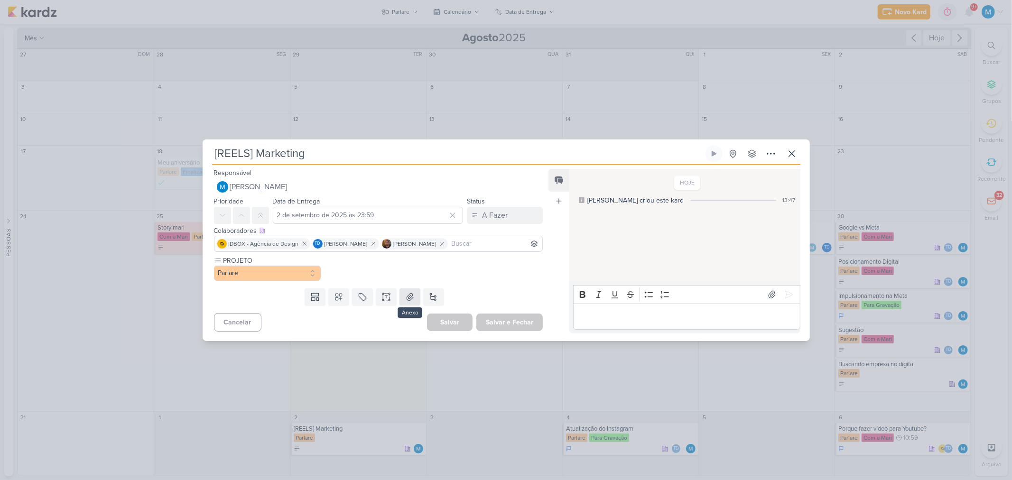
scroll to position [0, 0]
click at [386, 297] on icon at bounding box center [385, 296] width 9 height 9
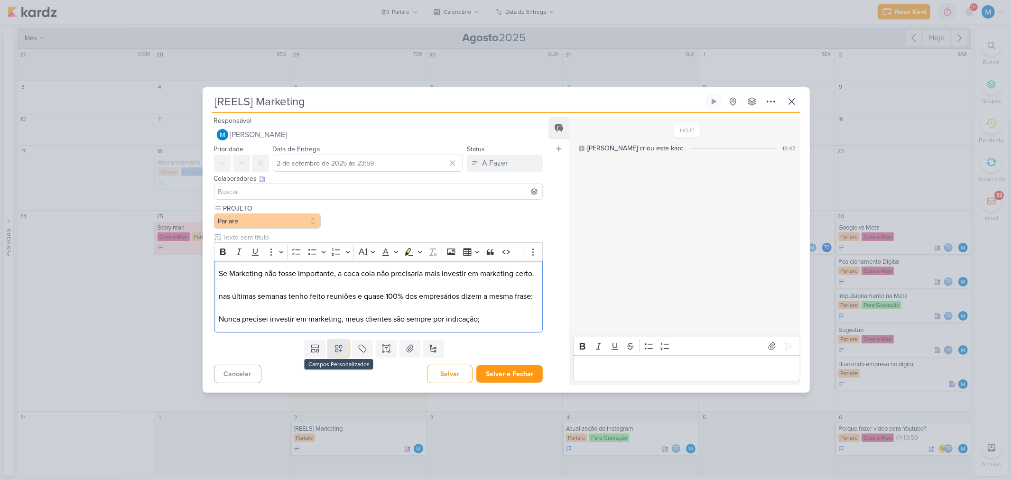
click at [341, 353] on icon at bounding box center [338, 348] width 9 height 9
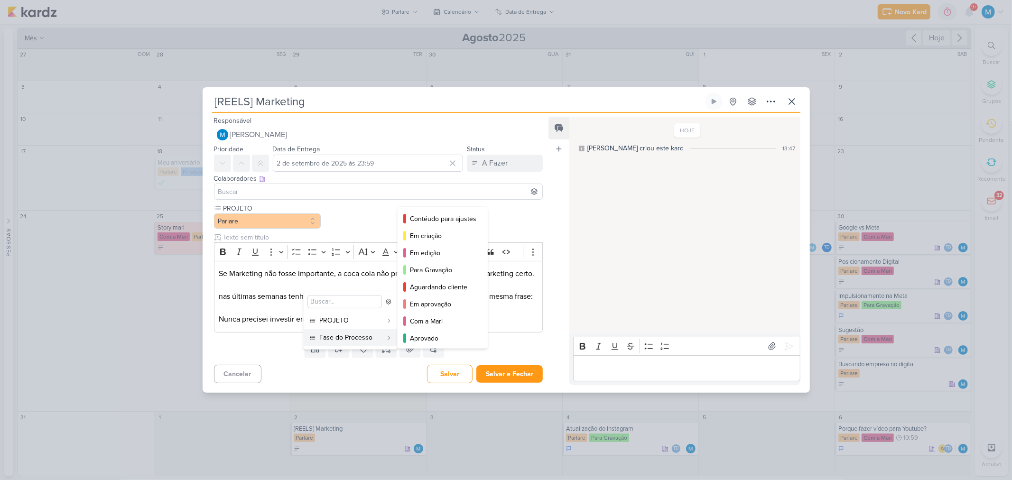
scroll to position [69, 0]
click at [442, 287] on div "Com a Mari" at bounding box center [443, 286] width 66 height 10
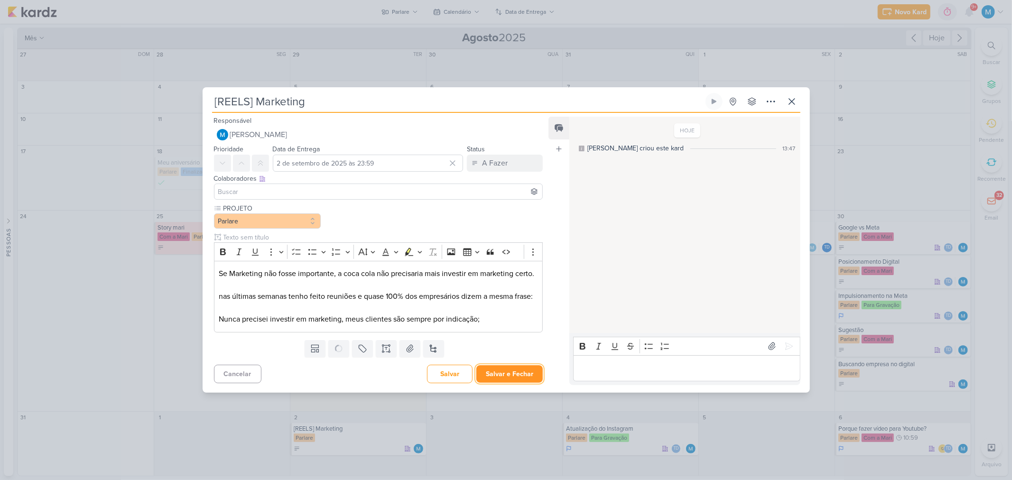
click at [511, 383] on button "Salvar e Fechar" at bounding box center [509, 374] width 66 height 18
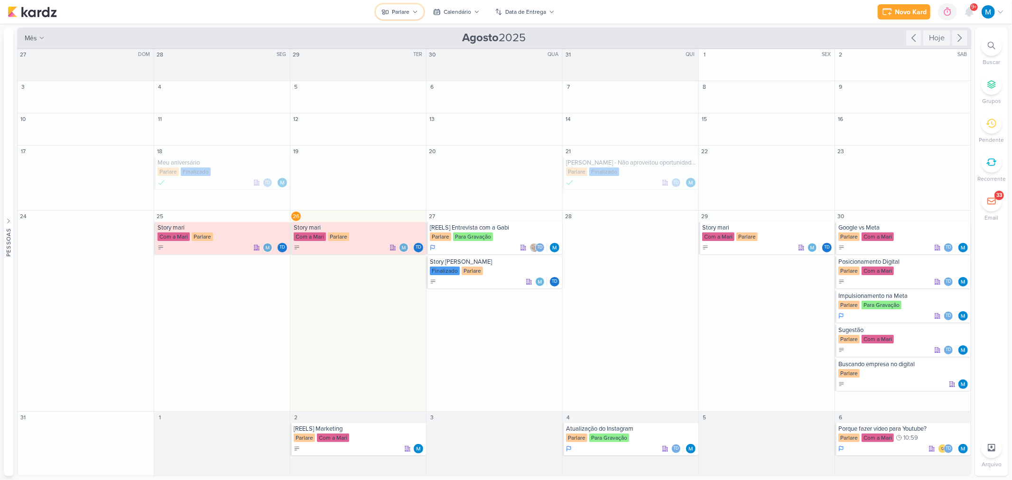
click at [407, 9] on div "Parlare" at bounding box center [401, 12] width 18 height 9
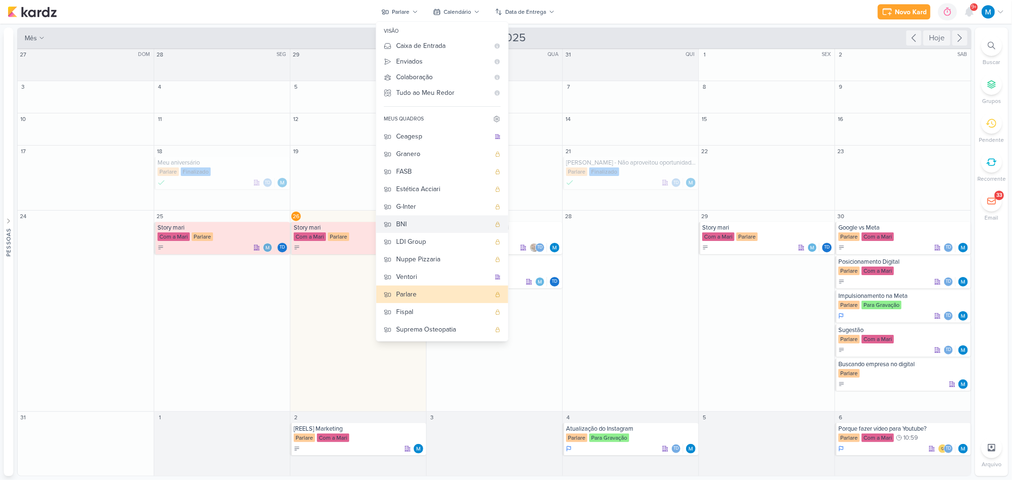
click at [422, 224] on div "BNI" at bounding box center [443, 224] width 94 height 10
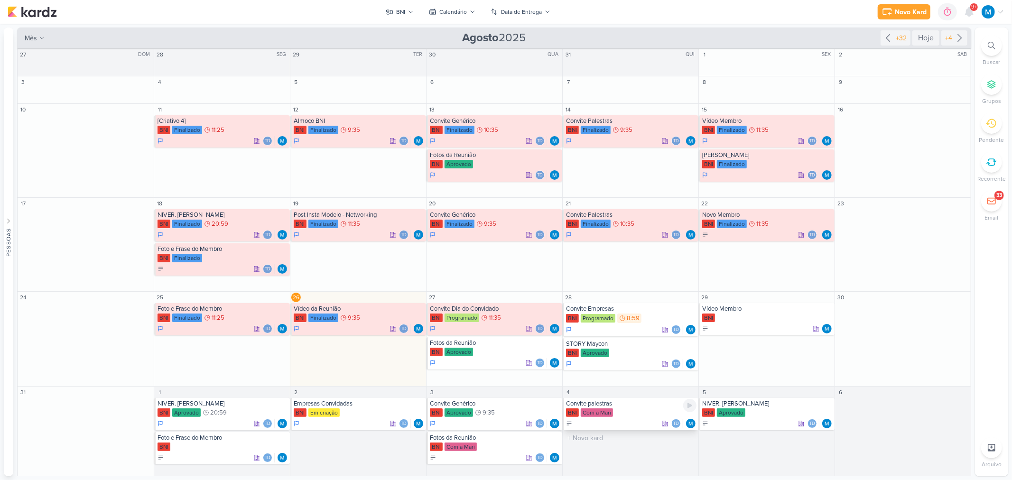
click at [627, 409] on div "BNI Com a Mari" at bounding box center [631, 412] width 130 height 9
click at [0, 0] on div "[REELS] Marketing Criado por mim" at bounding box center [0, 0] width 0 height 0
click at [606, 404] on div "Convite palestras" at bounding box center [631, 404] width 130 height 8
click at [607, 405] on div at bounding box center [506, 240] width 1012 height 480
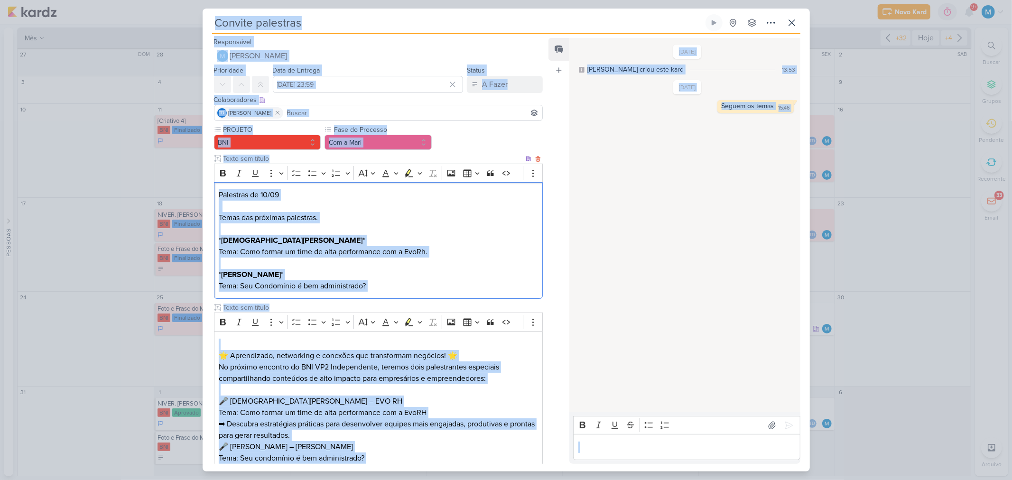
click at [458, 238] on p "* [DEMOGRAPHIC_DATA][PERSON_NAME] *" at bounding box center [378, 240] width 319 height 11
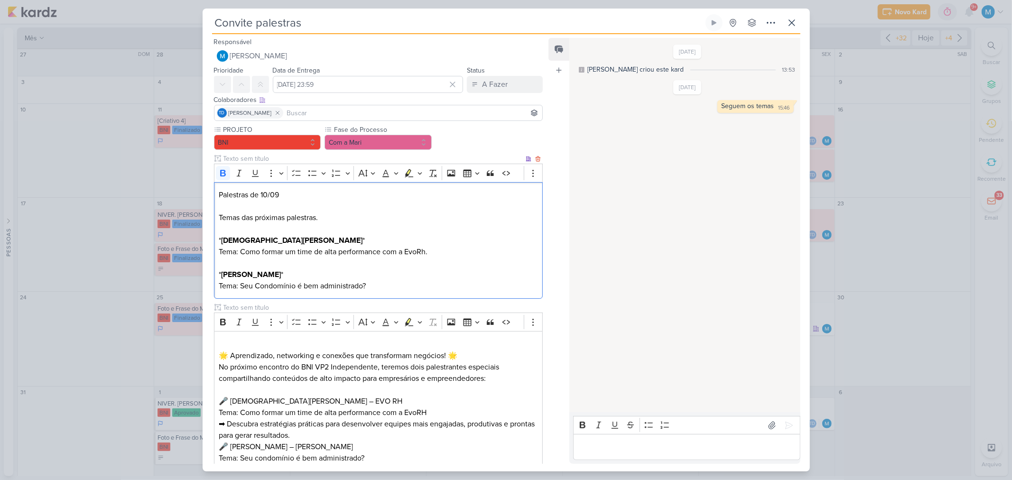
click at [267, 272] on strong "[PERSON_NAME]" at bounding box center [251, 274] width 60 height 9
drag, startPoint x: 245, startPoint y: 274, endPoint x: 214, endPoint y: 274, distance: 30.8
click at [214, 274] on div "Palestras de 10/09 Temas das próximas palestras. * [DEMOGRAPHIC_DATA][PERSON_NA…" at bounding box center [378, 240] width 329 height 117
click at [609, 443] on p "Editor editing area: main" at bounding box center [686, 447] width 217 height 11
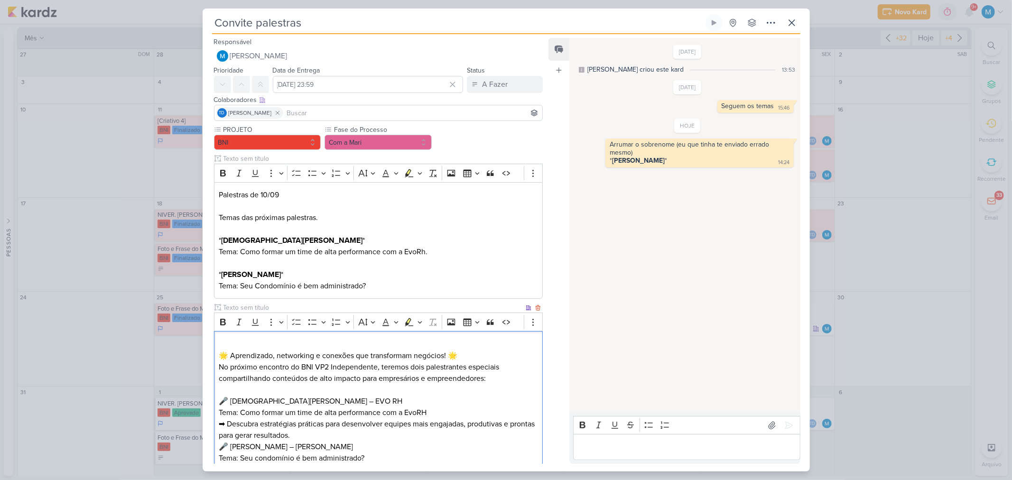
click at [276, 446] on p "🎤 [PERSON_NAME] – Férès Gestão Tema: Seu condomínio é bem administrado? ➡ Saiba…" at bounding box center [378, 464] width 319 height 46
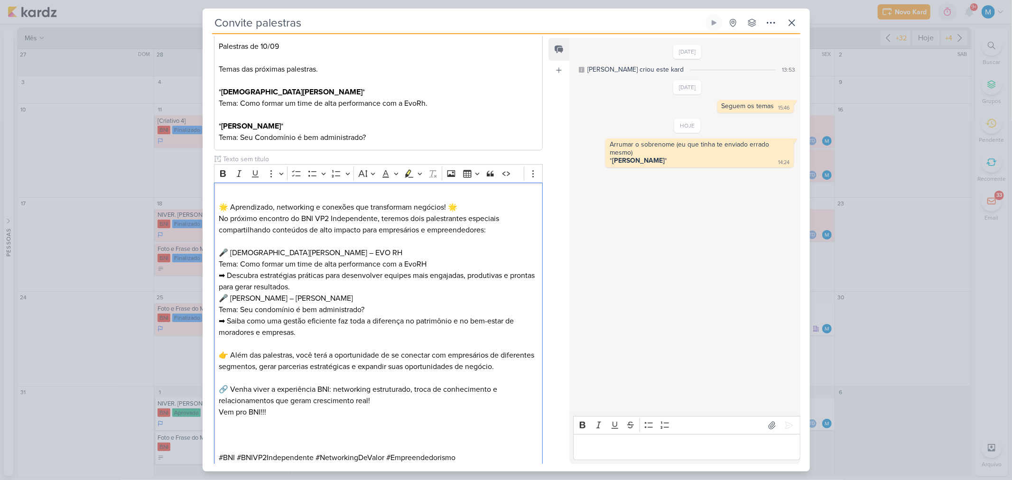
scroll to position [275, 0]
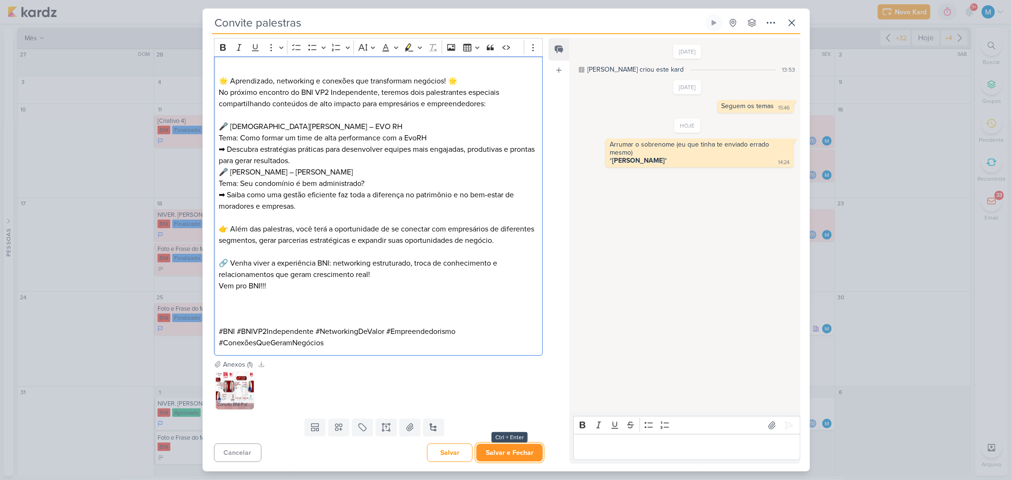
click at [517, 451] on button "Salvar e Fechar" at bounding box center [509, 453] width 66 height 18
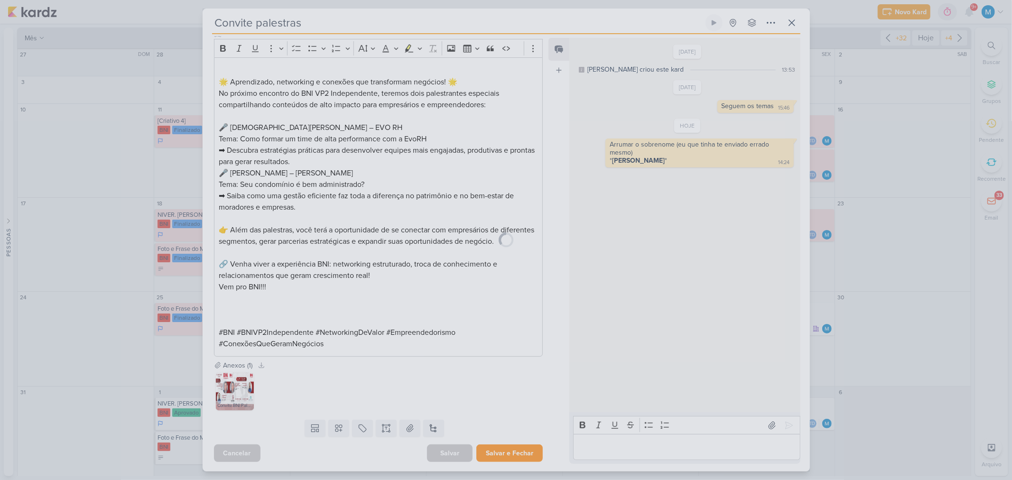
scroll to position [274, 0]
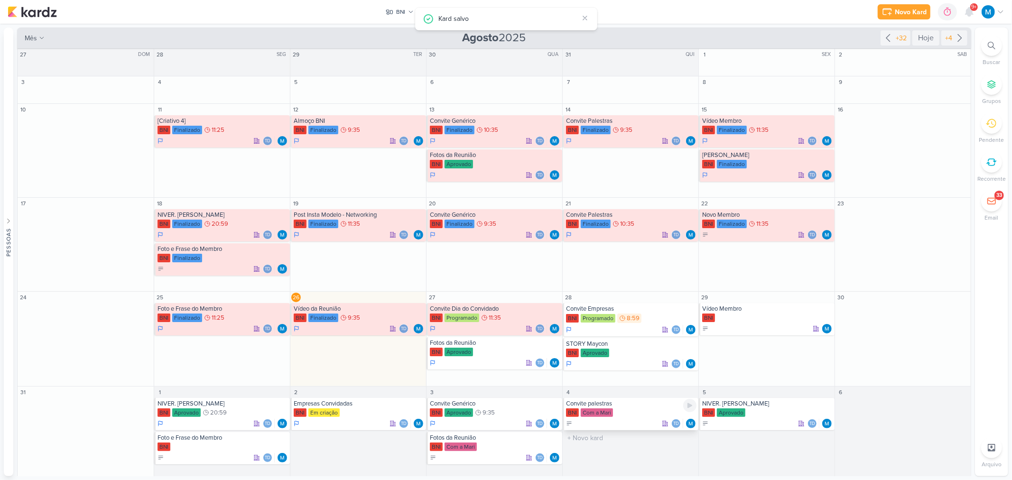
click at [630, 409] on div "BNI Com a Mari" at bounding box center [631, 412] width 130 height 9
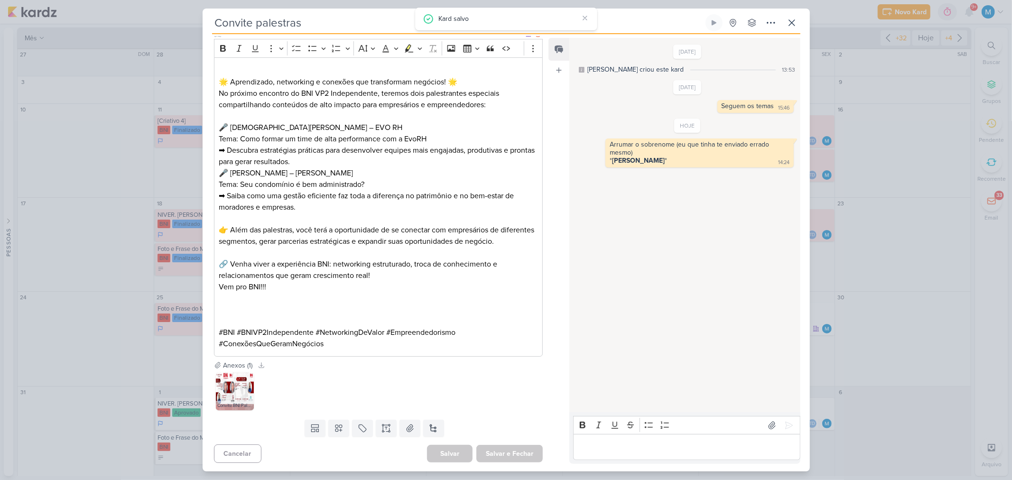
scroll to position [0, 0]
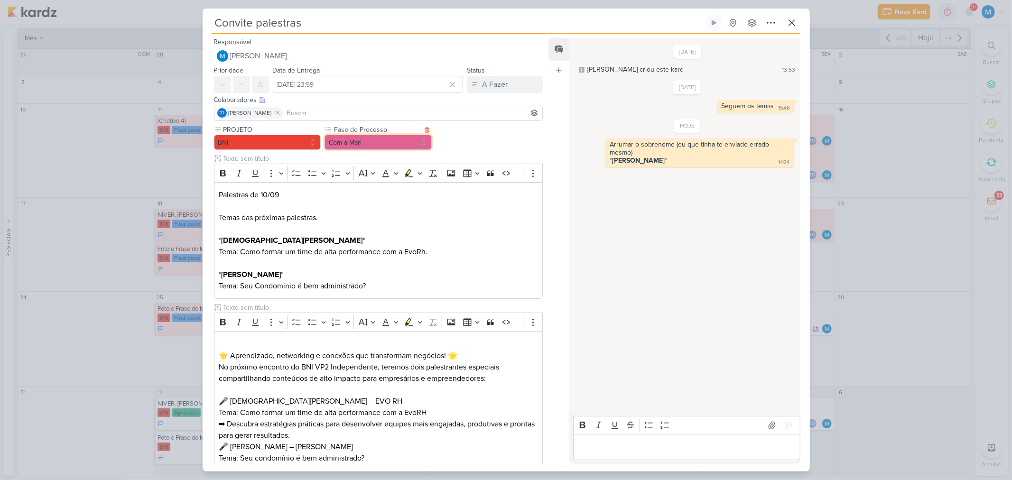
click at [383, 143] on button "Com a Mari" at bounding box center [377, 142] width 107 height 15
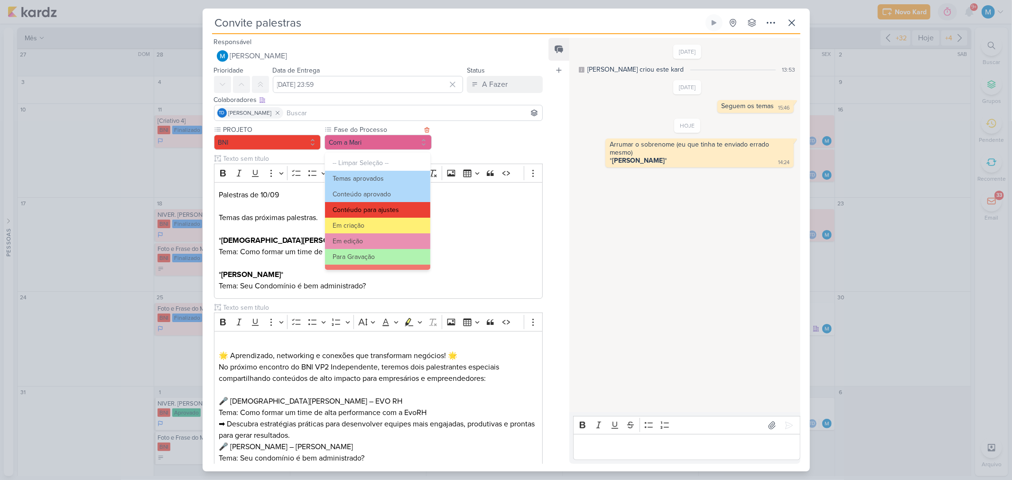
click at [384, 208] on button "Contéudo para ajustes" at bounding box center [377, 210] width 105 height 16
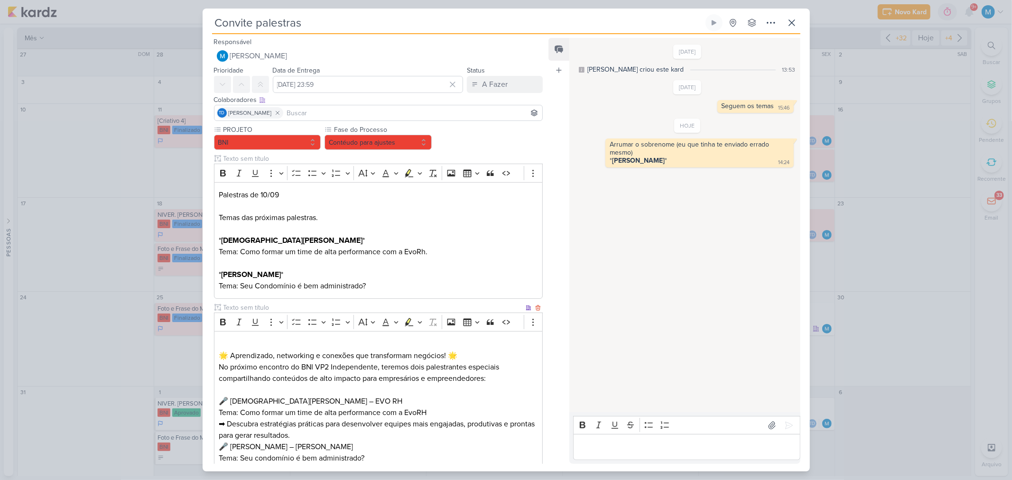
scroll to position [275, 0]
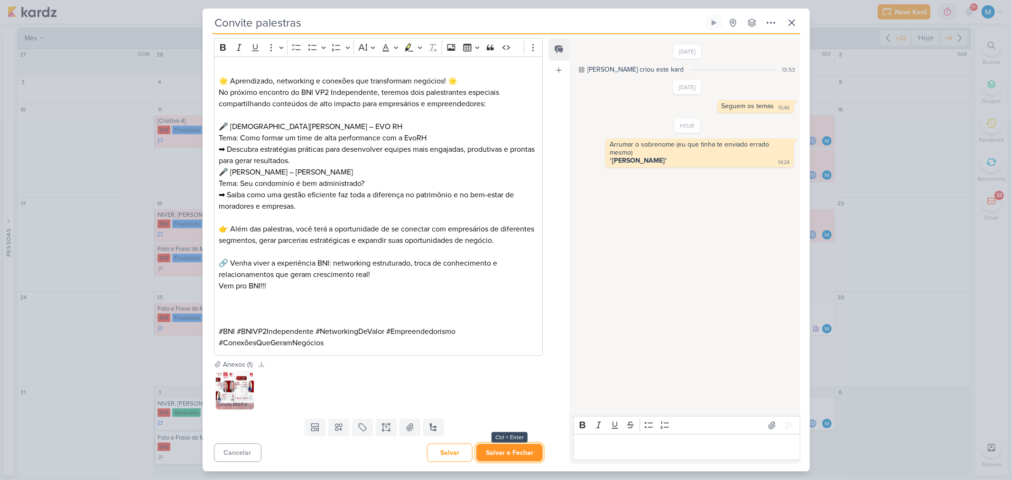
click at [516, 451] on button "Salvar e Fechar" at bounding box center [509, 453] width 66 height 18
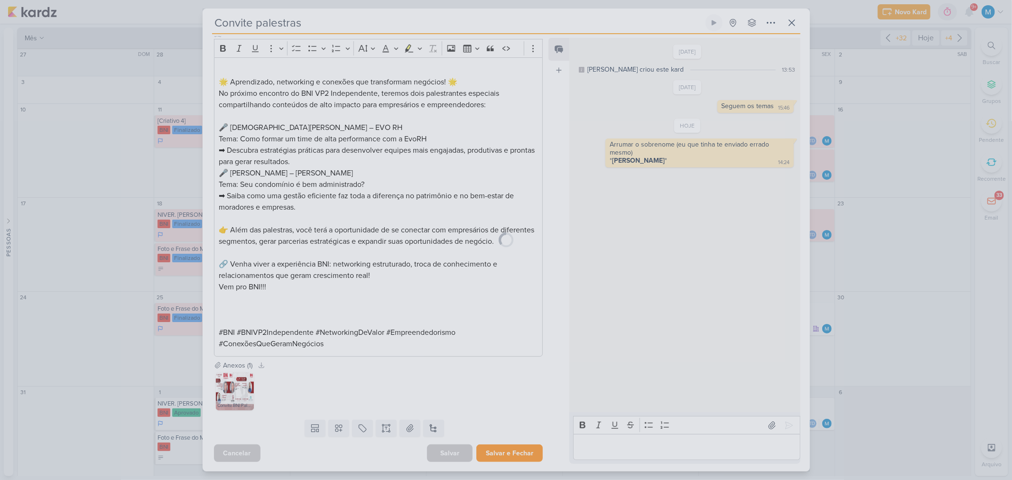
scroll to position [274, 0]
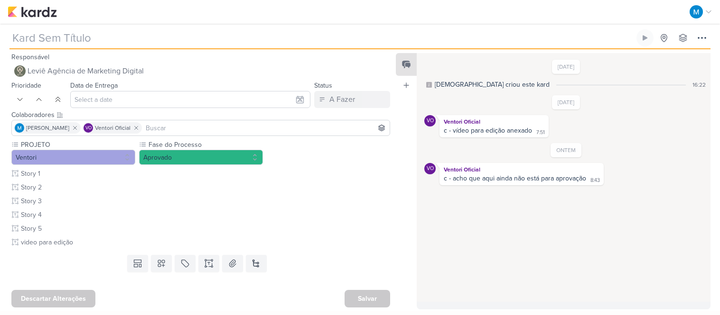
type input "[STORIES] Ventori"
type input "[DATE] 23:59"
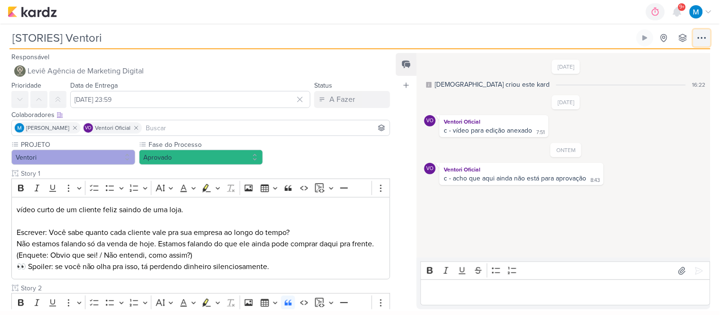
click at [699, 34] on icon at bounding box center [701, 37] width 11 height 11
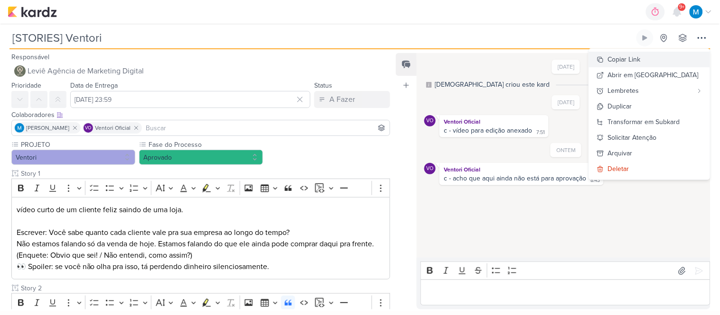
click at [640, 61] on div "Copiar Link" at bounding box center [624, 60] width 33 height 10
